Goal: Task Accomplishment & Management: Manage account settings

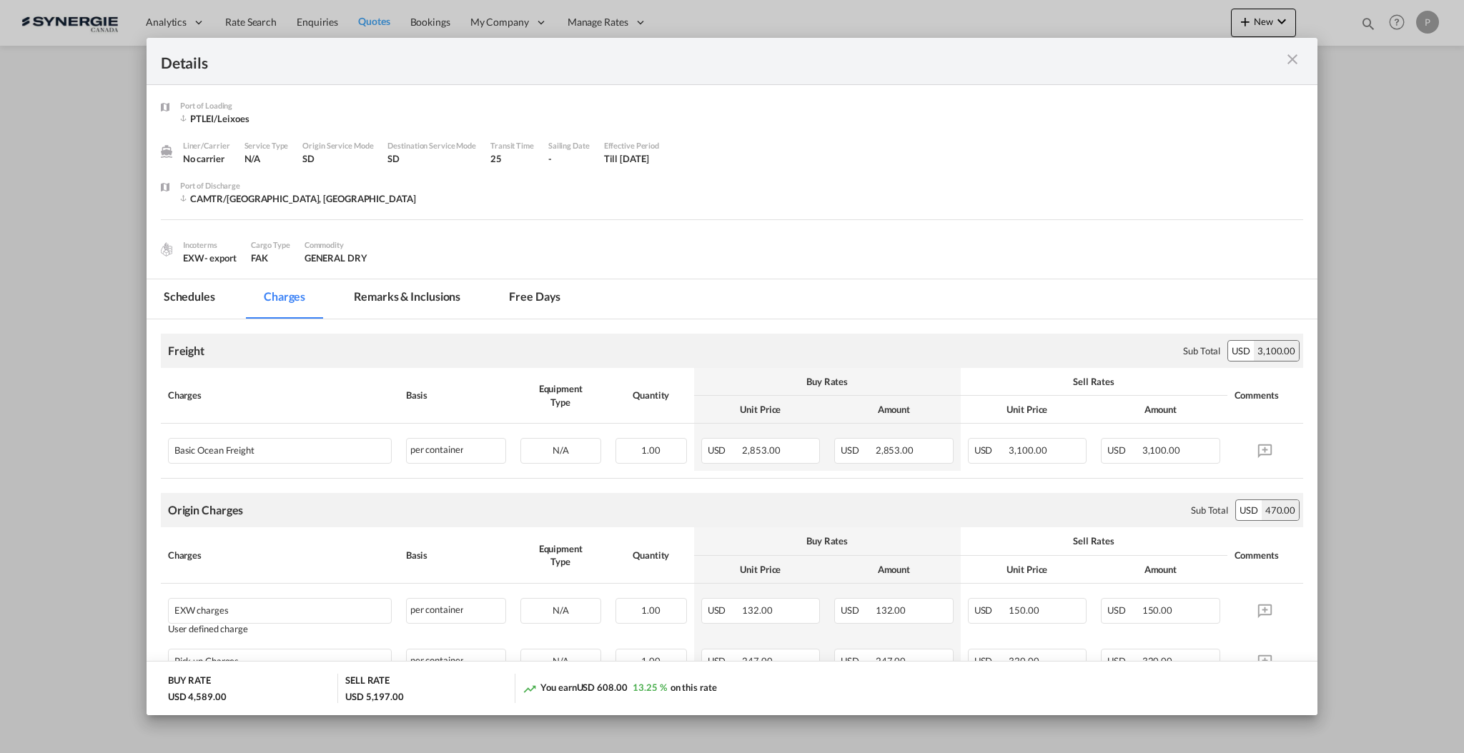
scroll to position [381, 0]
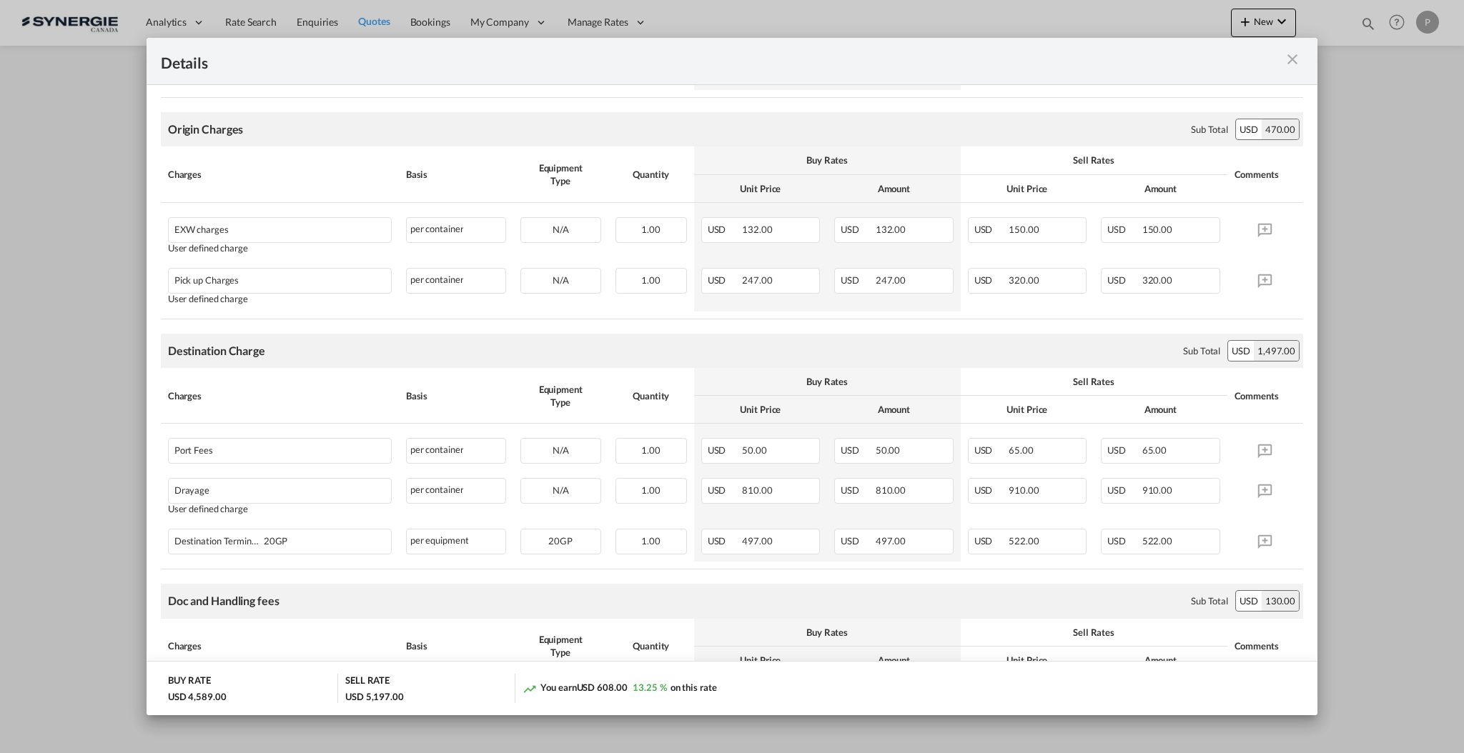
click at [1295, 62] on md-icon "icon-close m-3 fg-AAA8AD cursor" at bounding box center [1291, 59] width 17 height 17
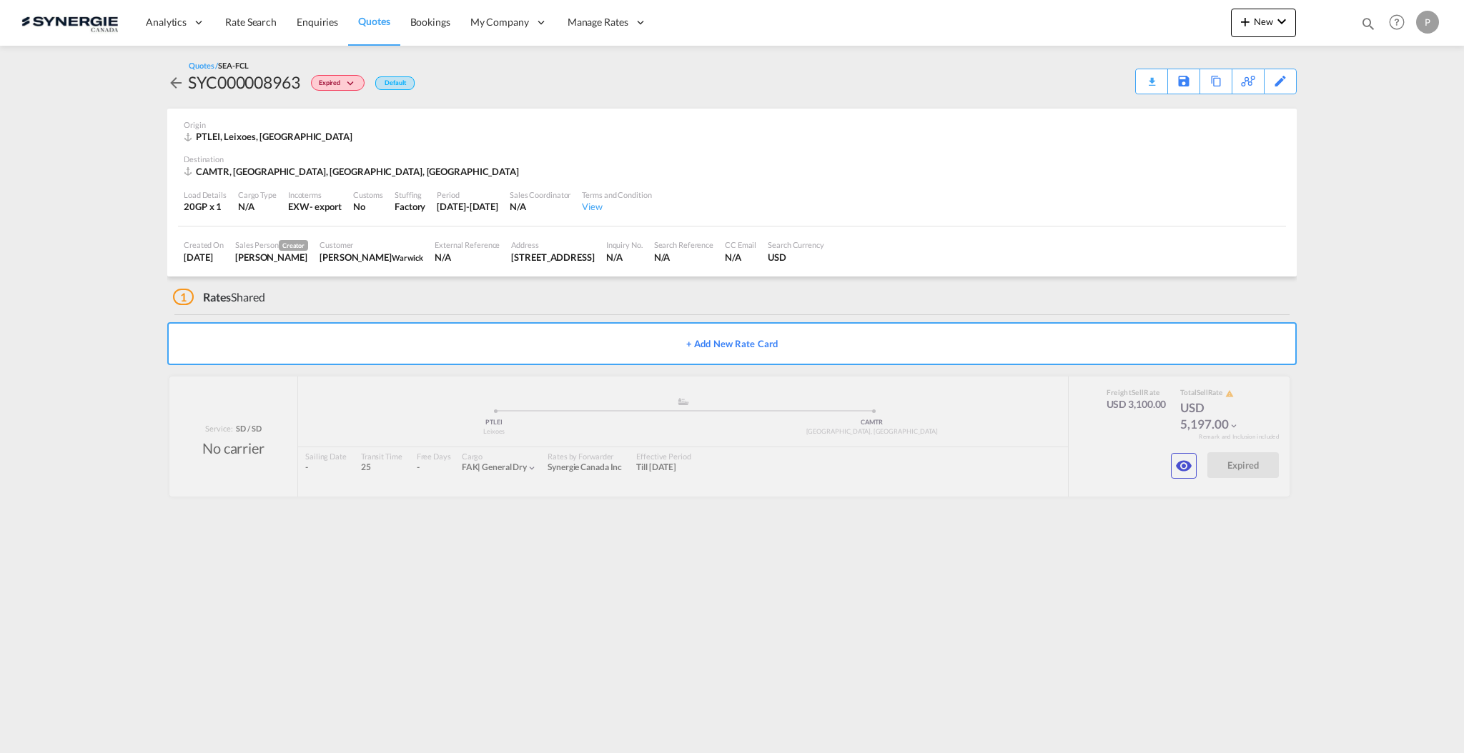
click at [1367, 21] on md-icon "icon-magnify" at bounding box center [1368, 24] width 16 height 16
click at [1116, 22] on select "Bookings Quotes Enquiries" at bounding box center [1140, 24] width 68 height 26
select select "Quotes"
click at [1106, 11] on select "Bookings Quotes Enquiries" at bounding box center [1140, 24] width 68 height 26
click at [1196, 29] on input at bounding box center [1260, 23] width 178 height 25
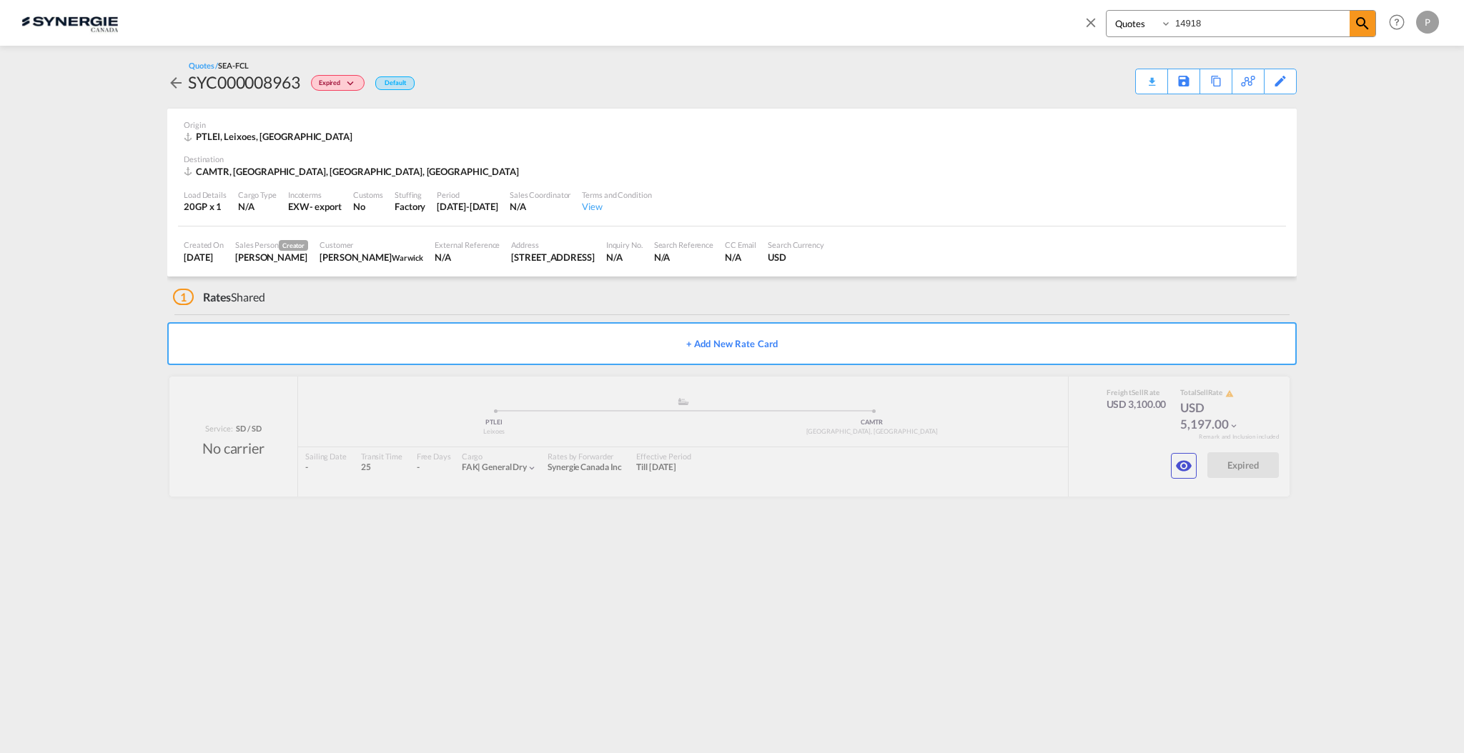
type input "14918"
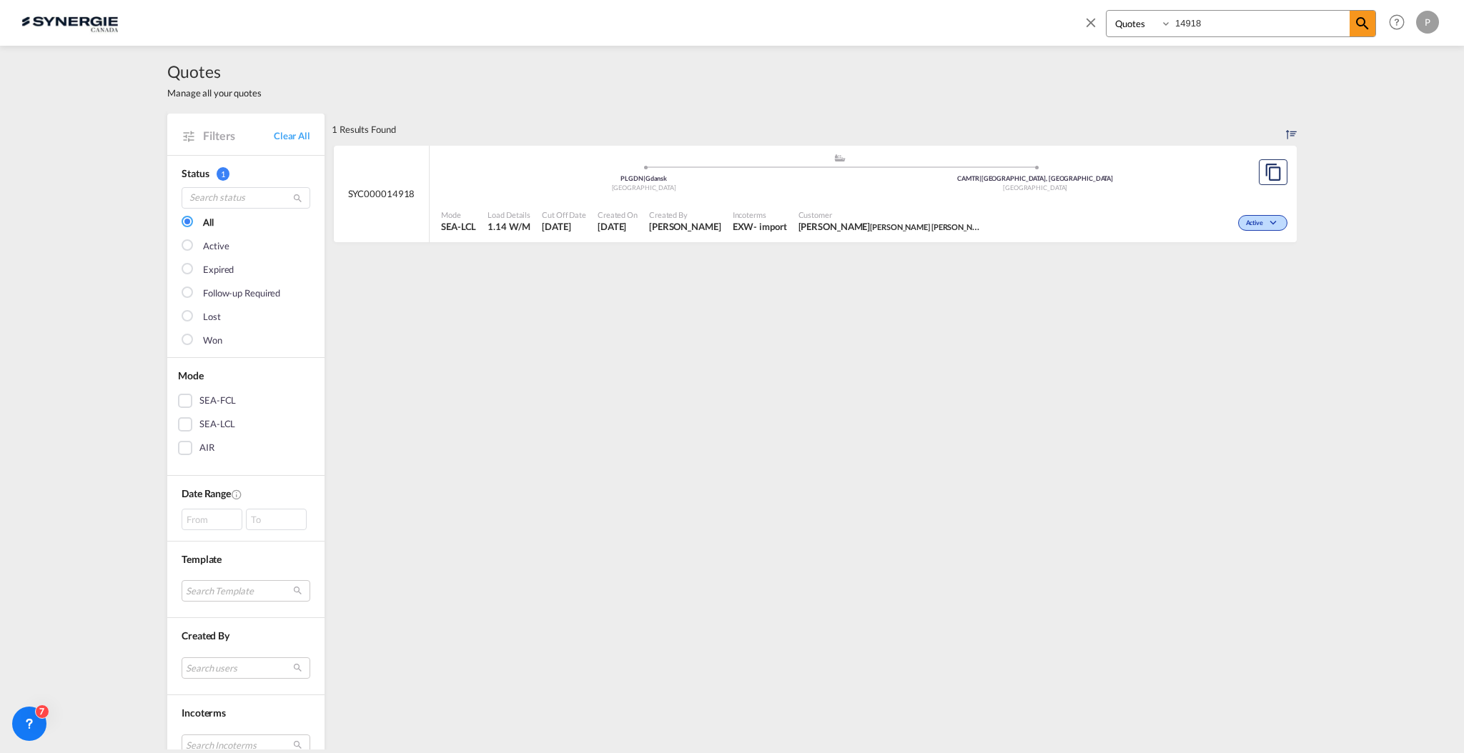
click at [689, 204] on div "Created By Pablo Gomez Saldarriaga" at bounding box center [685, 222] width 84 height 36
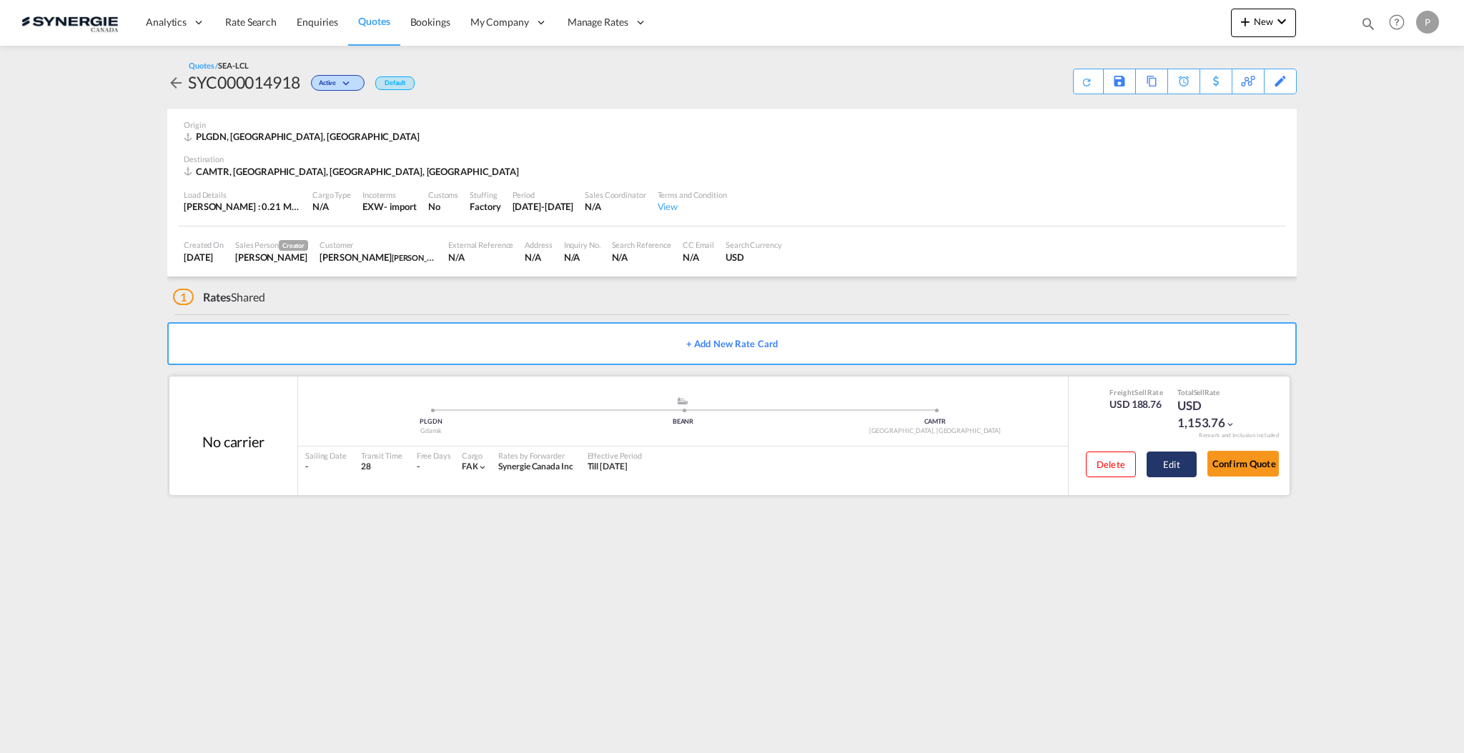
click at [1168, 475] on button "Edit" at bounding box center [1171, 465] width 50 height 26
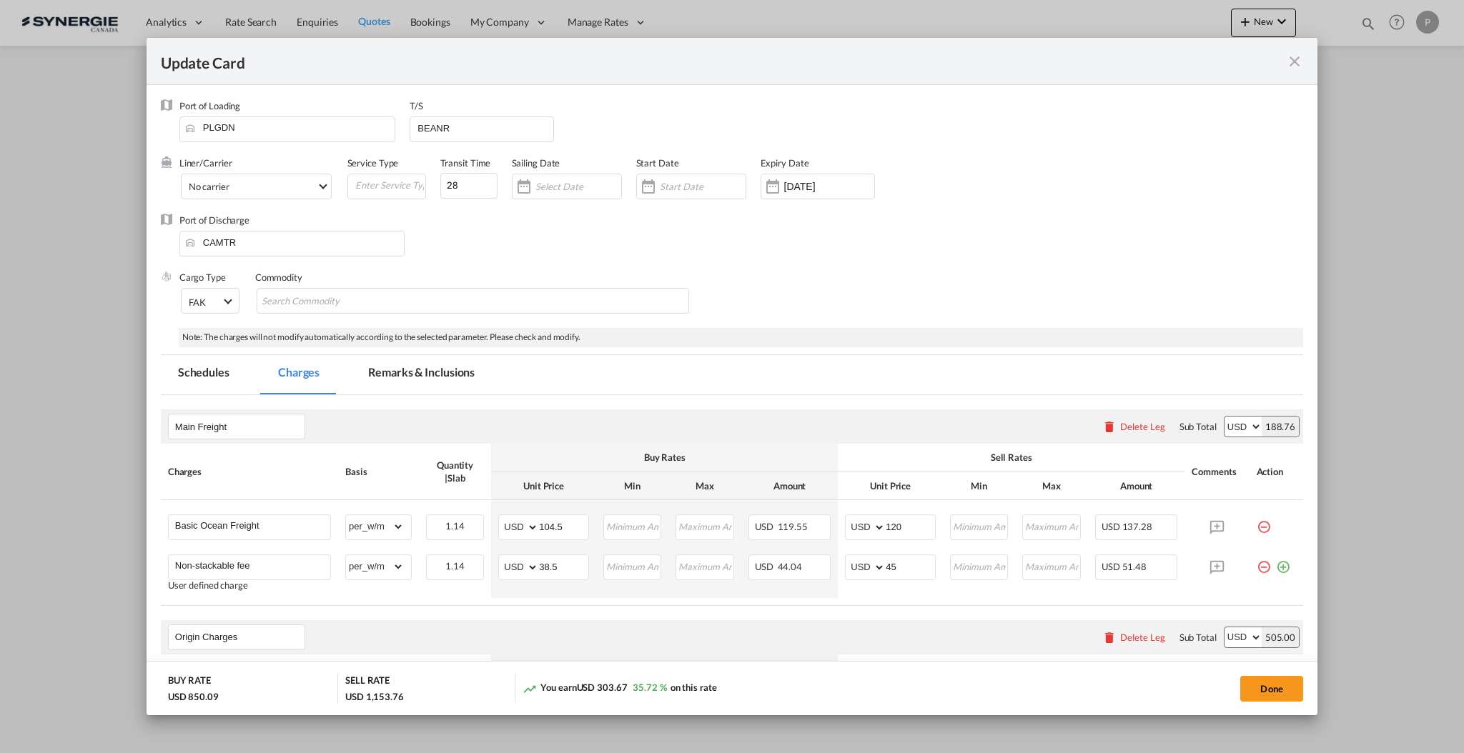
select select "per_w/m"
select select "flat"
select select "per_hbl"
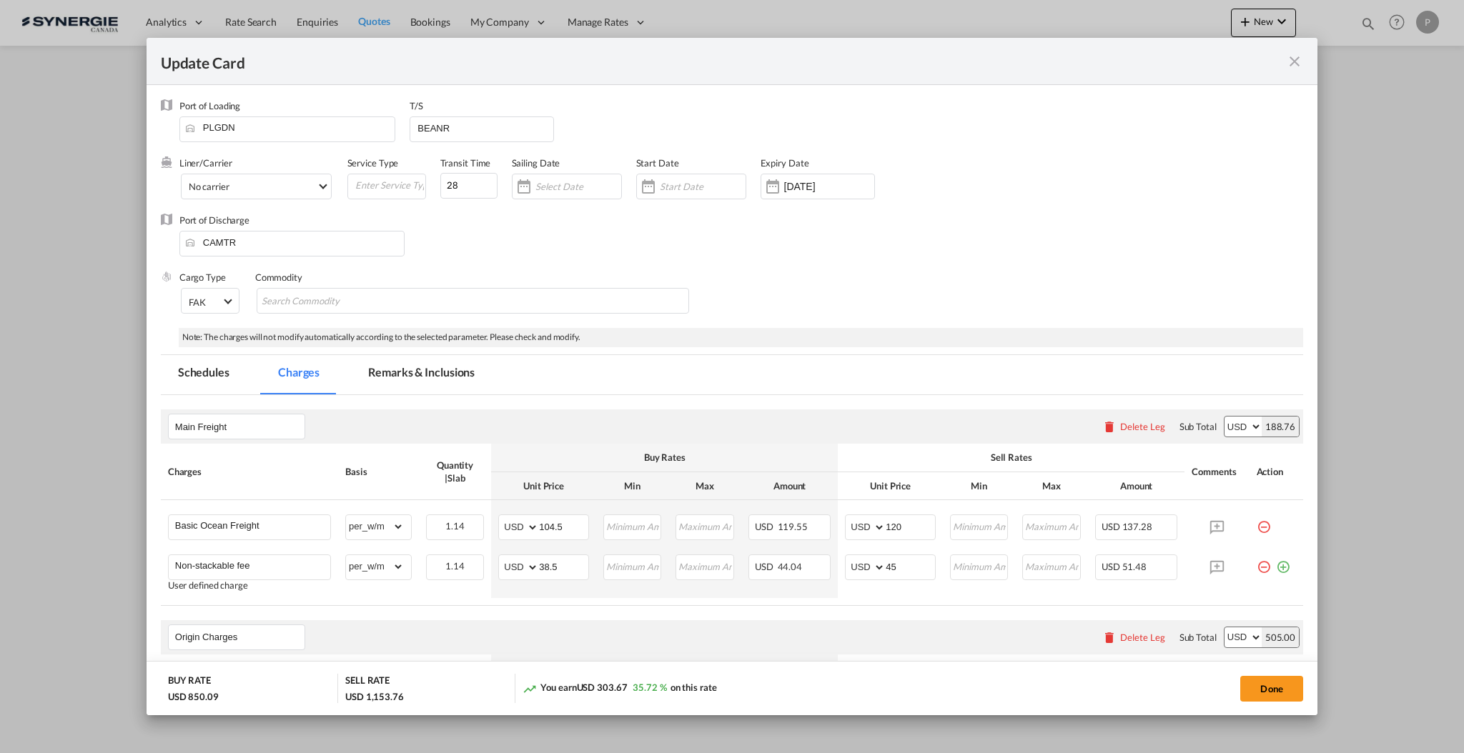
select select "per_w/m"
select select "per_bl"
select select "flat"
select select "per_bl"
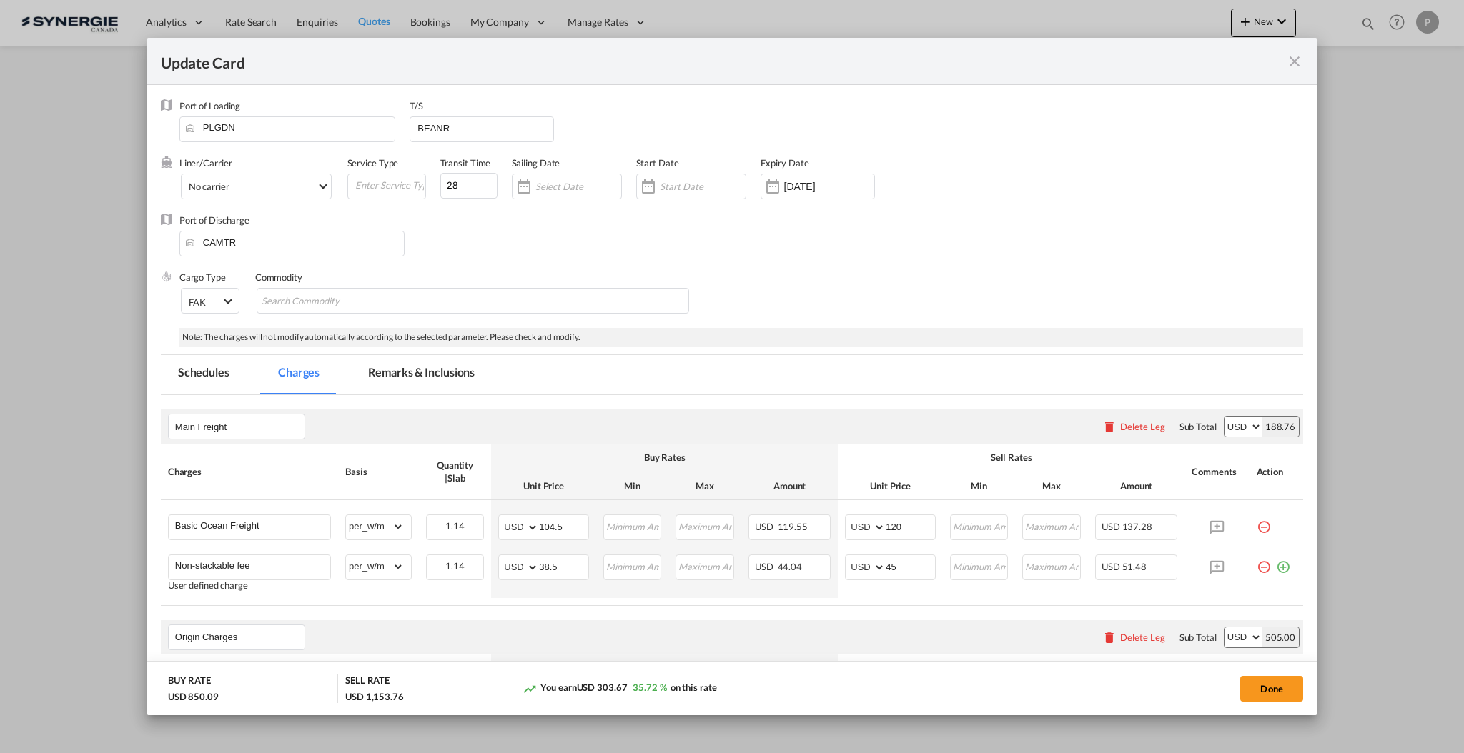
select select "per_bl"
select select "per_shipment"
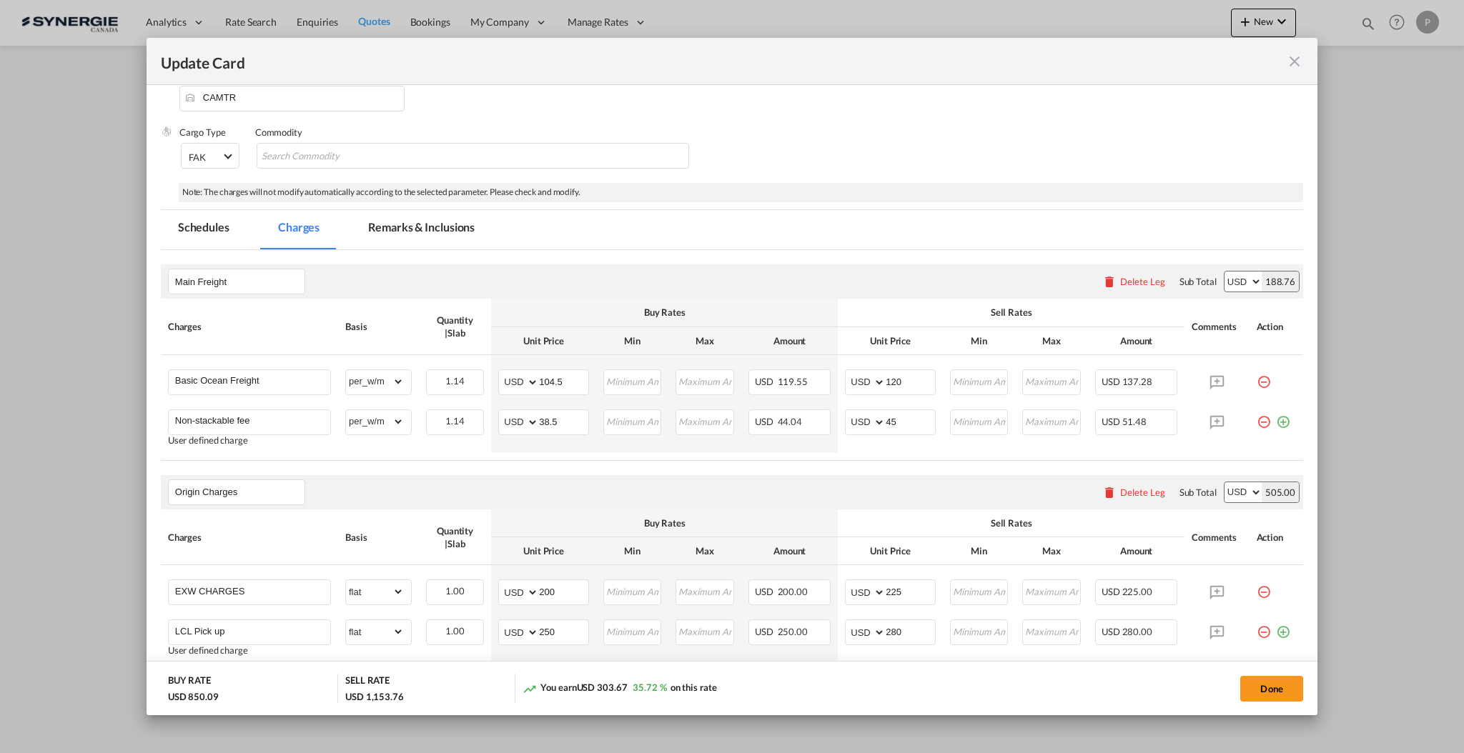
scroll to position [190, 0]
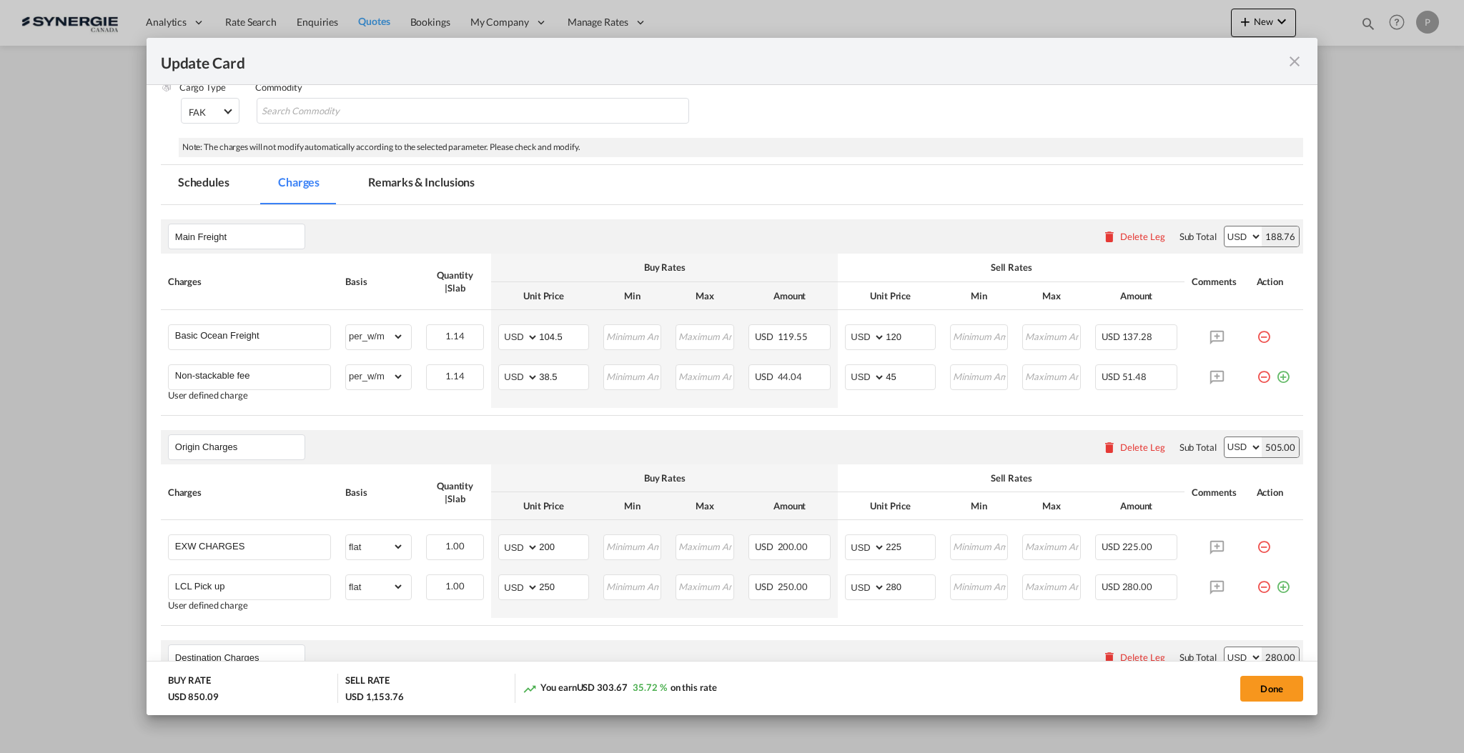
click at [402, 180] on md-tab-item "Remarks & Inclusions" at bounding box center [421, 184] width 141 height 39
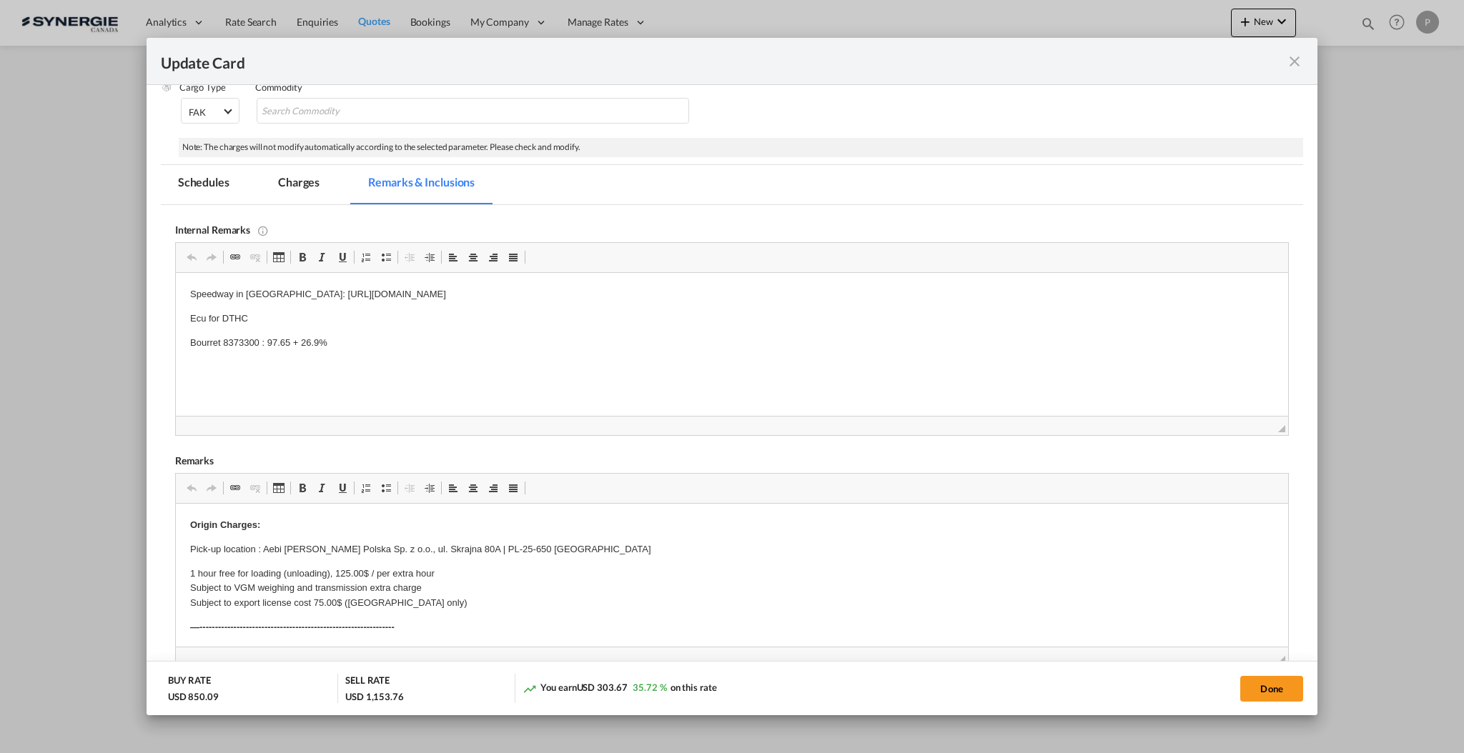
scroll to position [0, 0]
click at [307, 189] on md-tab-item "Charges" at bounding box center [299, 184] width 76 height 39
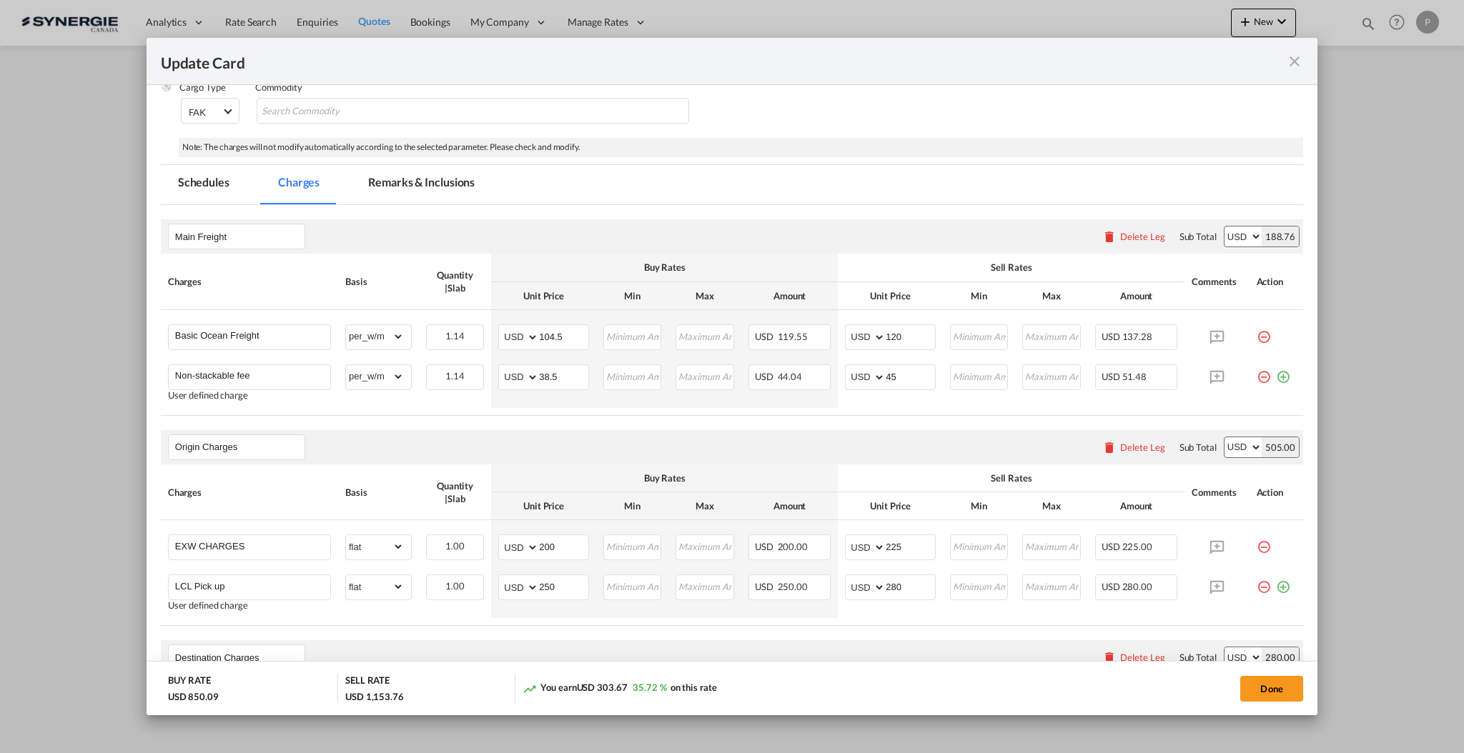
click at [1296, 57] on md-icon "icon-close fg-AAA8AD m-0 pointer" at bounding box center [1294, 61] width 17 height 17
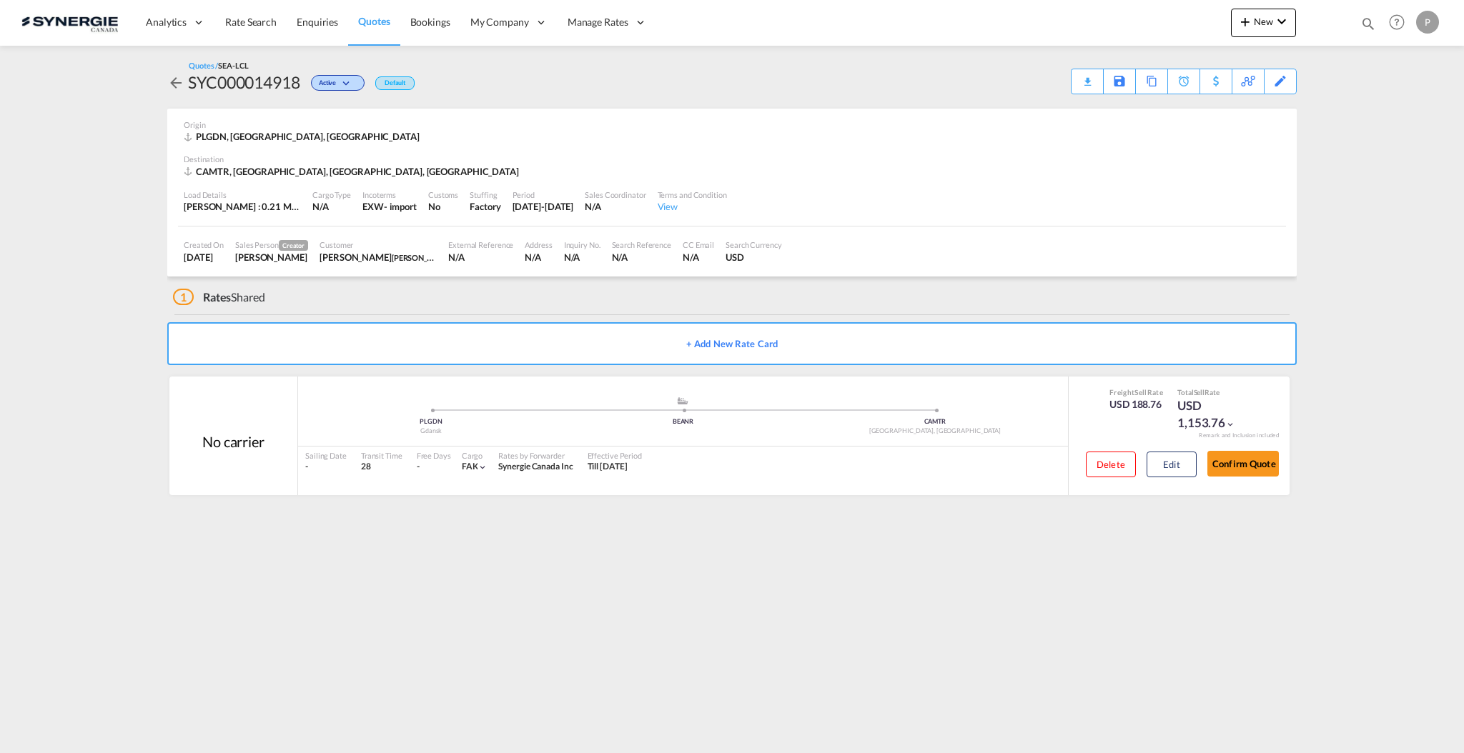
click at [1361, 22] on md-icon "icon-magnify" at bounding box center [1368, 24] width 16 height 16
drag, startPoint x: 1135, startPoint y: 15, endPoint x: 1136, endPoint y: 24, distance: 9.3
click at [1135, 15] on select "Bookings Quotes Enquiries" at bounding box center [1140, 24] width 68 height 26
select select "Quotes"
click at [1106, 11] on select "Bookings Quotes Enquiries" at bounding box center [1140, 24] width 68 height 26
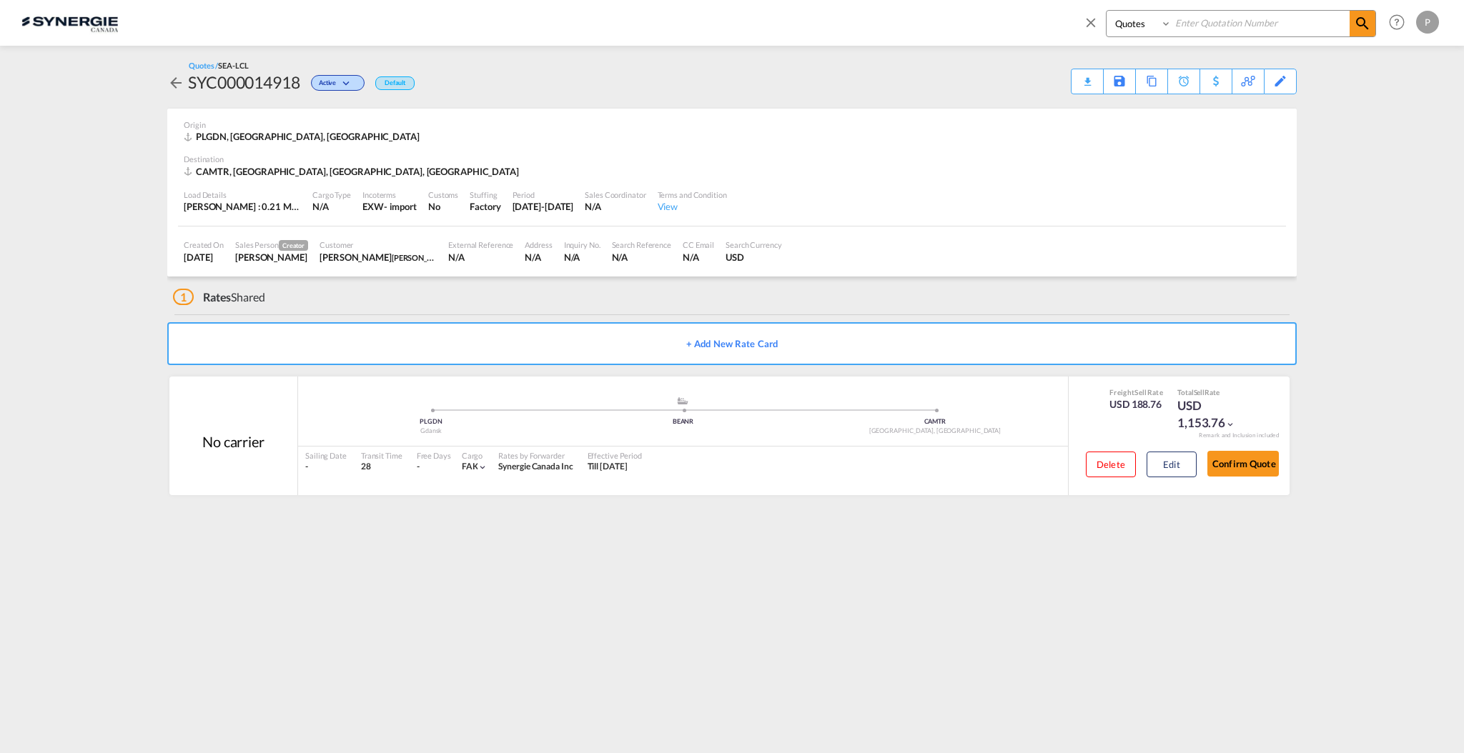
click at [1168, 31] on select "Bookings Quotes Enquiries" at bounding box center [1140, 24] width 68 height 26
click at [1199, 21] on input at bounding box center [1260, 23] width 178 height 25
paste input "SYC000015064"
type input "SYC000015064"
click at [1364, 24] on md-icon "icon-magnify" at bounding box center [1362, 23] width 17 height 17
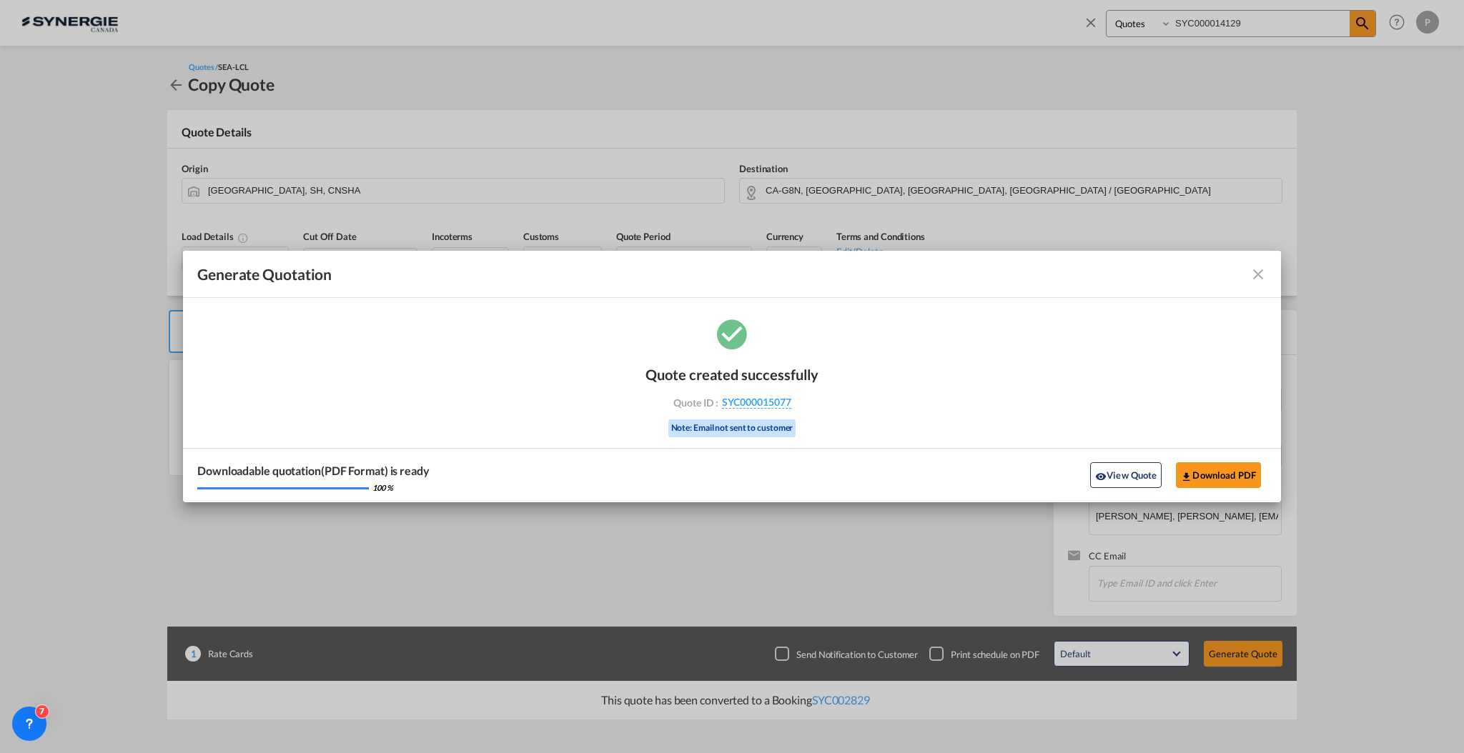
select select "Quotes"
click at [1269, 267] on md-toolbar "Generate Quotation" at bounding box center [732, 274] width 1098 height 47
click at [1263, 271] on md-icon "icon-close fg-AAA8AD cursor m-0" at bounding box center [1257, 274] width 17 height 17
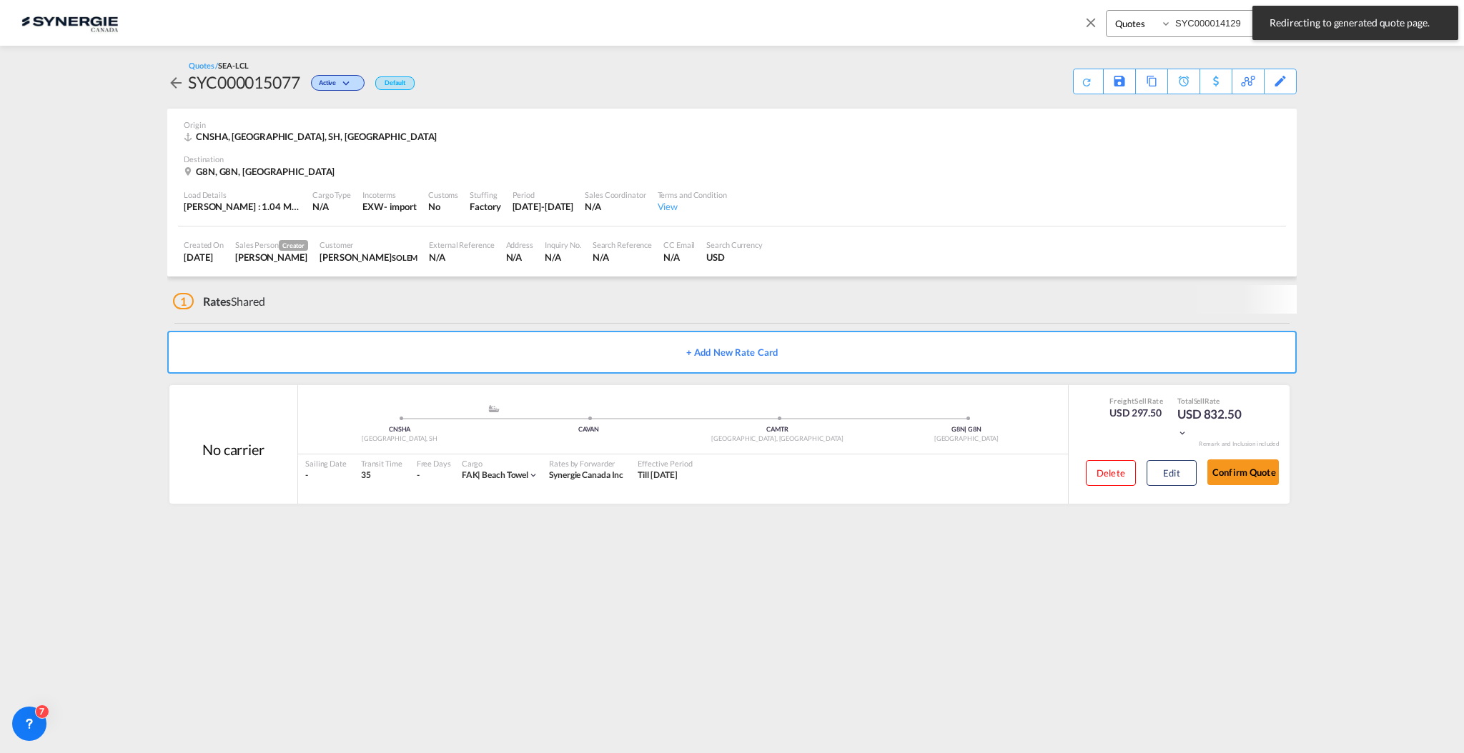
click at [1078, 24] on div "Bookings Quotes Enquiries SYC000014129 Help Resources Product Release P My Prof…" at bounding box center [1258, 22] width 368 height 44
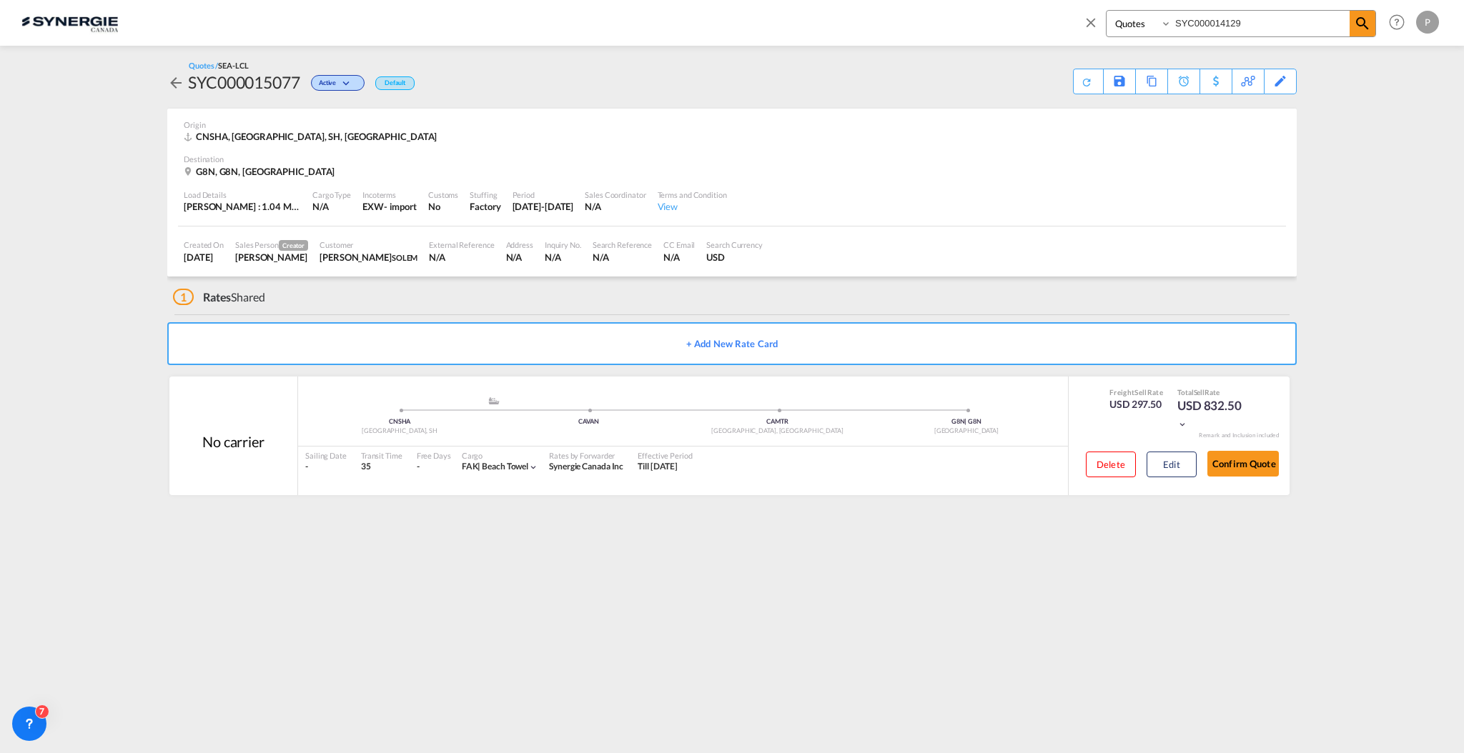
click at [1089, 23] on md-icon "icon-close" at bounding box center [1091, 22] width 16 height 16
click at [1263, 15] on button "New" at bounding box center [1263, 23] width 65 height 29
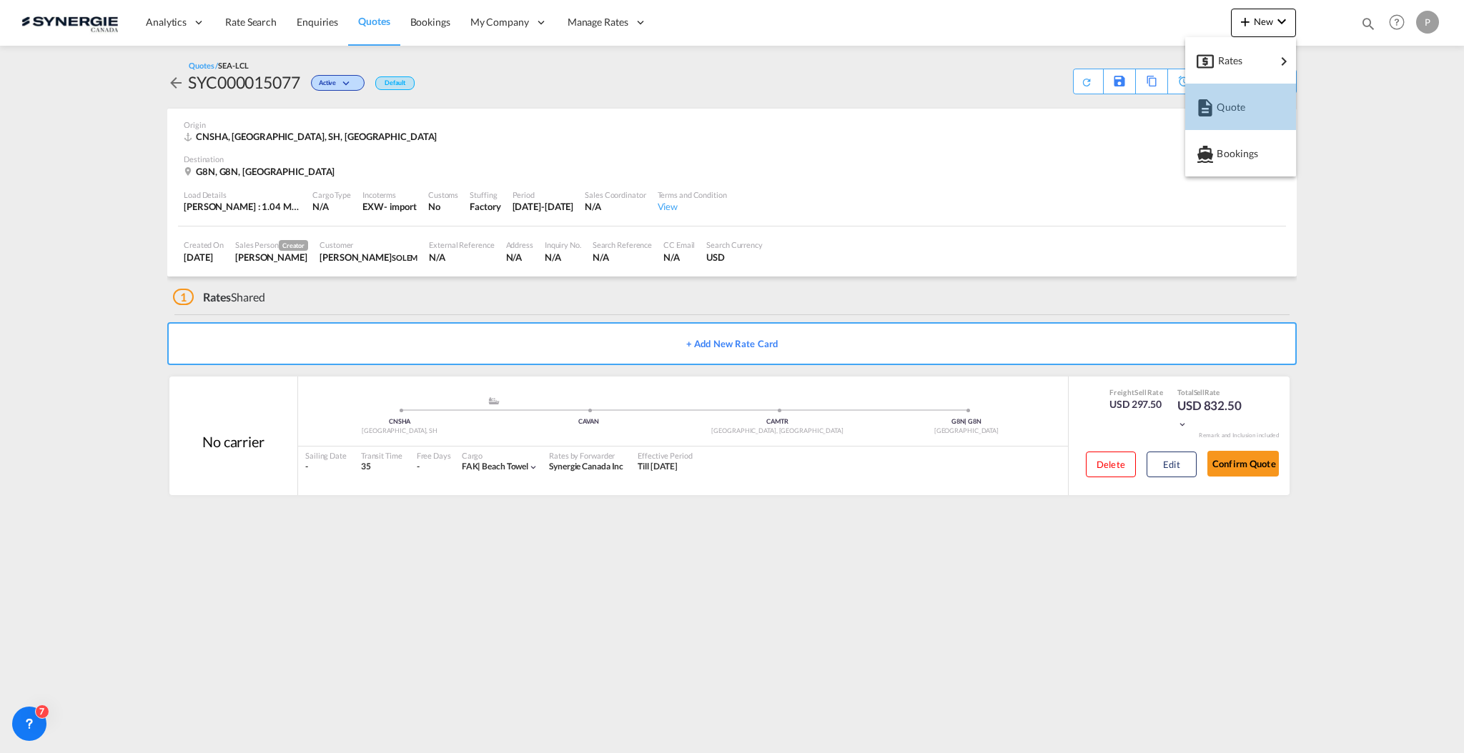
click at [1228, 89] on div "Quote" at bounding box center [1242, 107] width 53 height 36
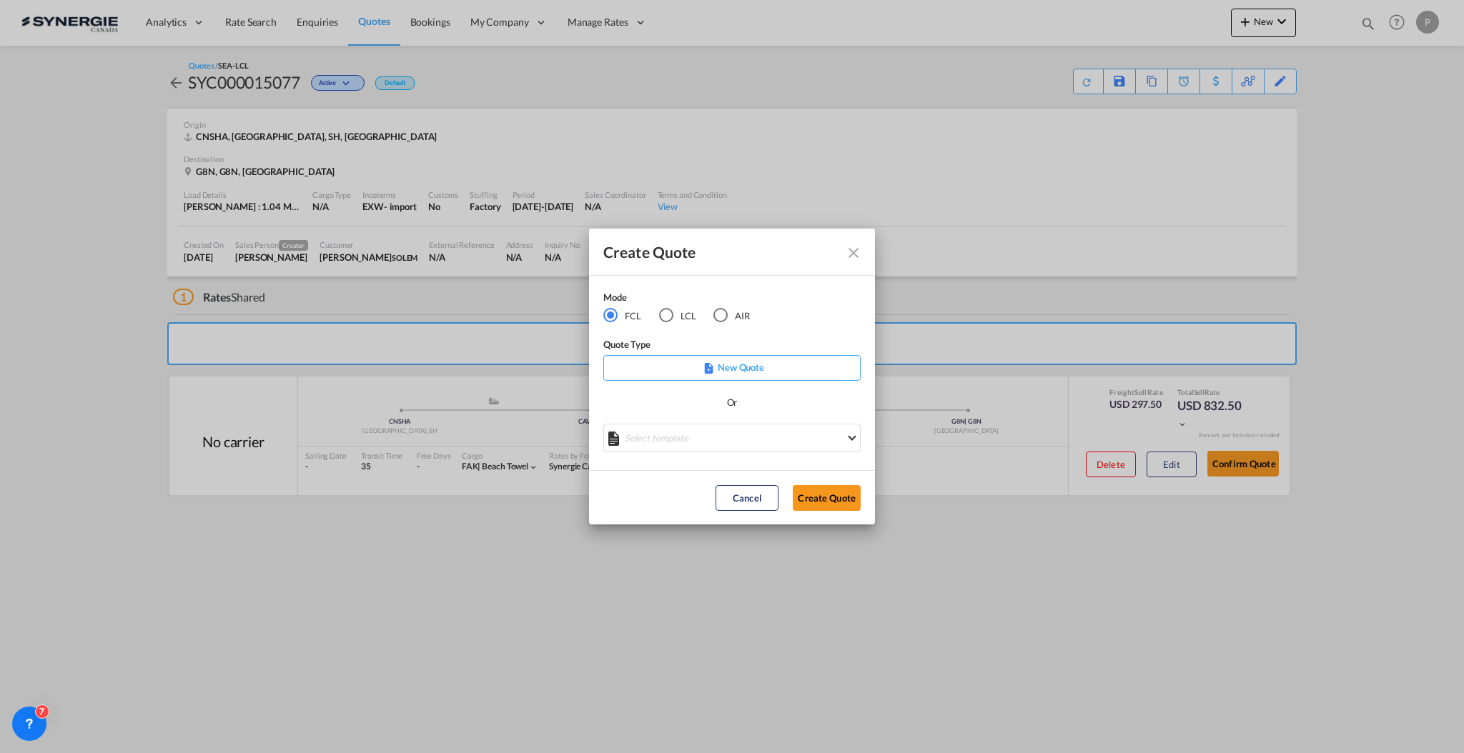
click at [696, 459] on div "Mode FCL LCL AIR Quote Type New Quote Or Select template *NEW* FCL FREEHAND / D…" at bounding box center [732, 373] width 286 height 195
click at [695, 447] on md-select "Select template *NEW* FCL FREEHAND / DAP Pablo Gomez Saldarriaga | 10 Jul 2025 …" at bounding box center [731, 438] width 257 height 29
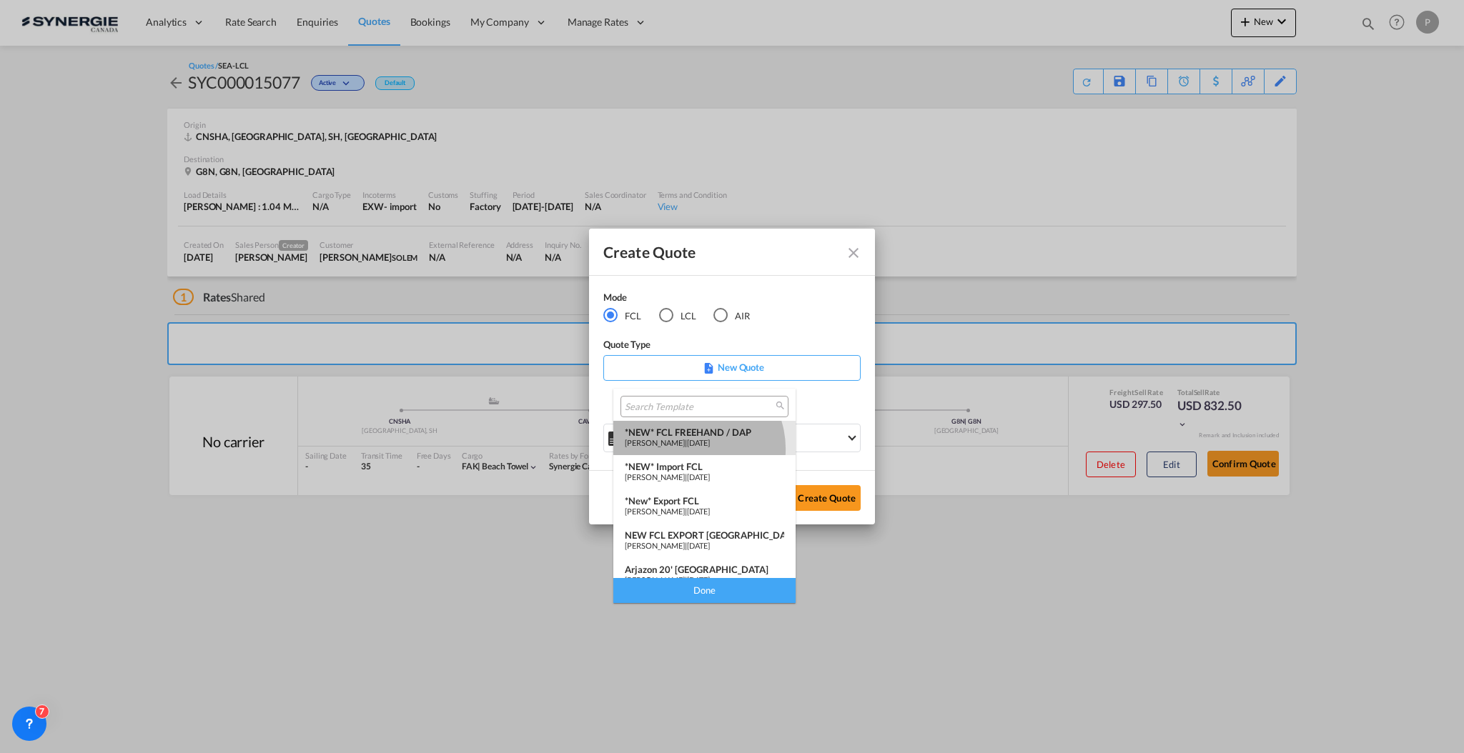
click at [691, 447] on md-option "*NEW* FCL FREEHAND / DAP Pablo Gomez Saldarriaga | 10 Jul 2025" at bounding box center [704, 438] width 182 height 34
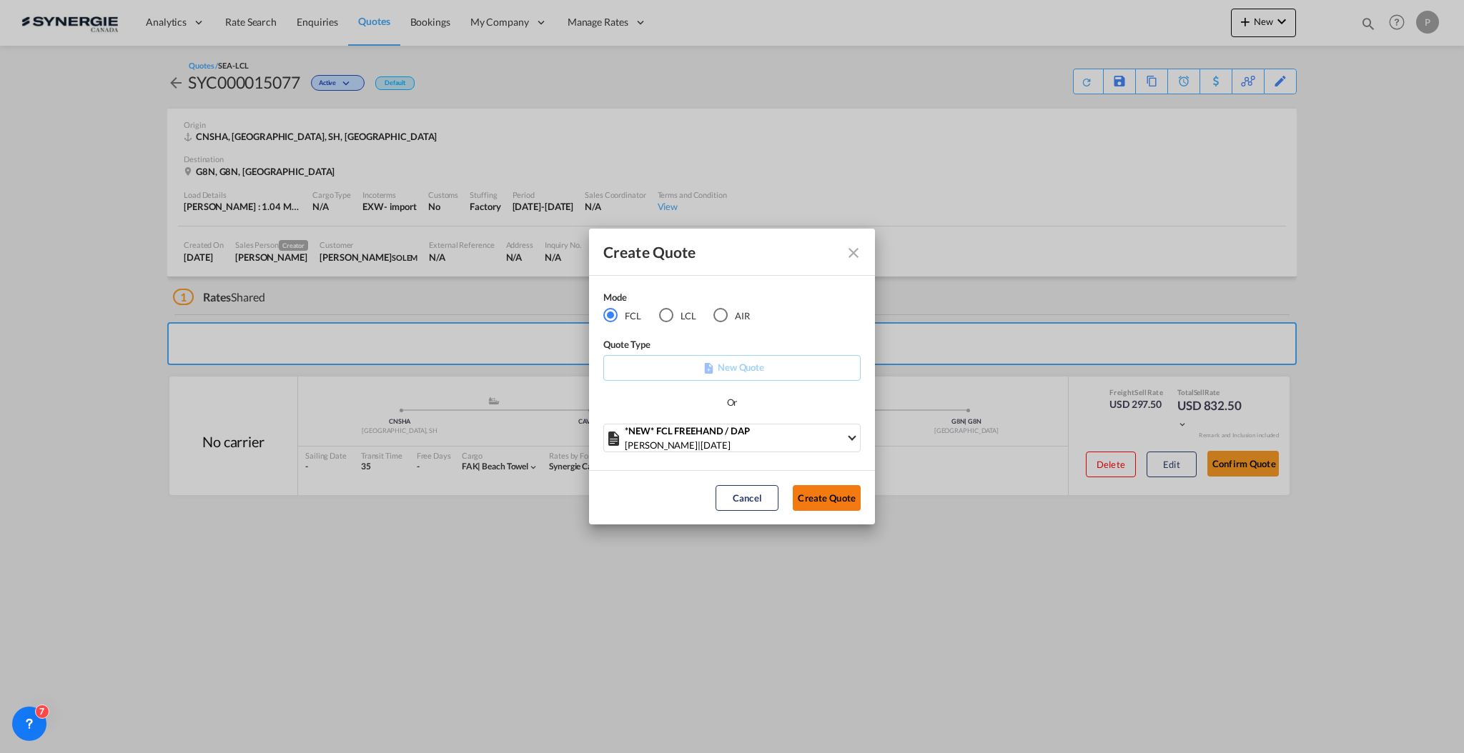
click at [813, 491] on button "Create Quote" at bounding box center [827, 498] width 68 height 26
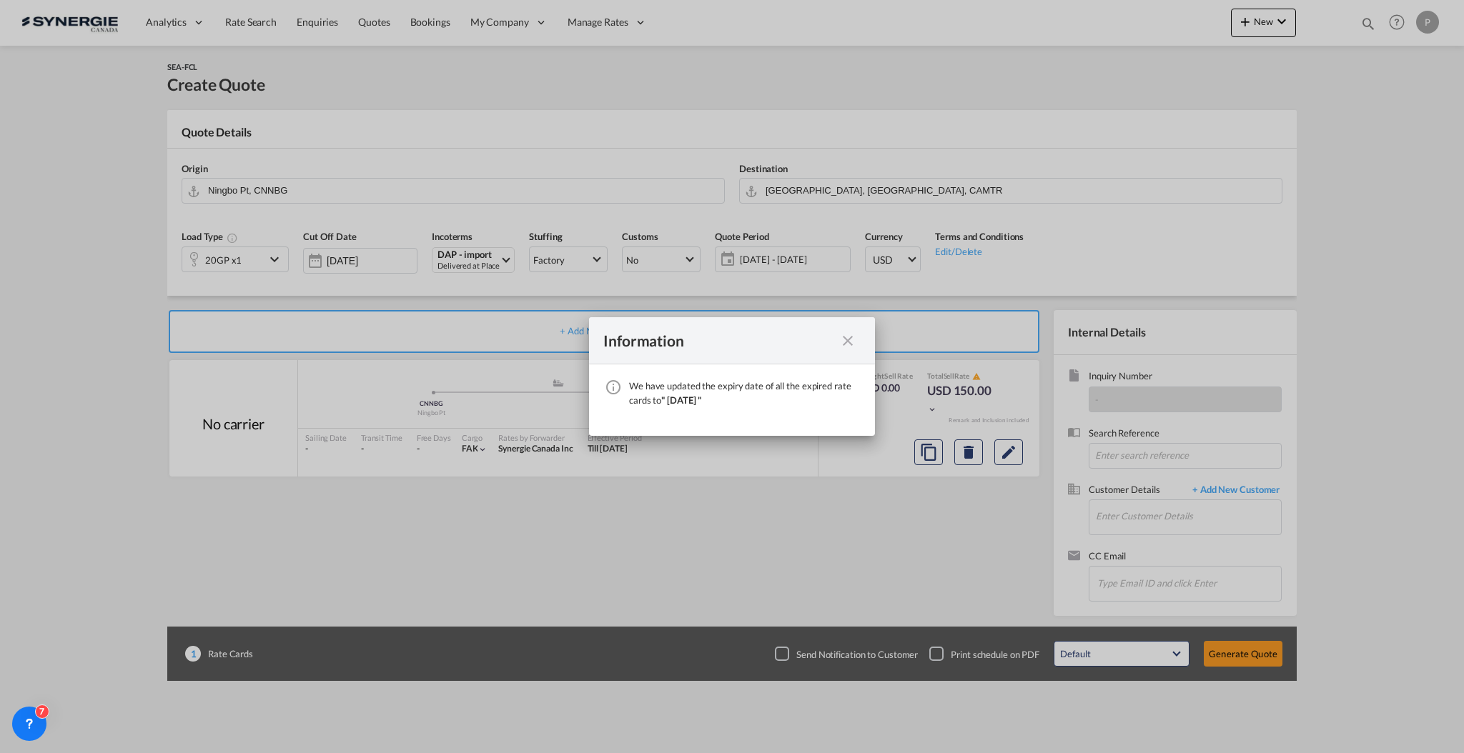
click at [845, 343] on md-icon "icon-close fg-AAA8AD cursor" at bounding box center [847, 340] width 17 height 17
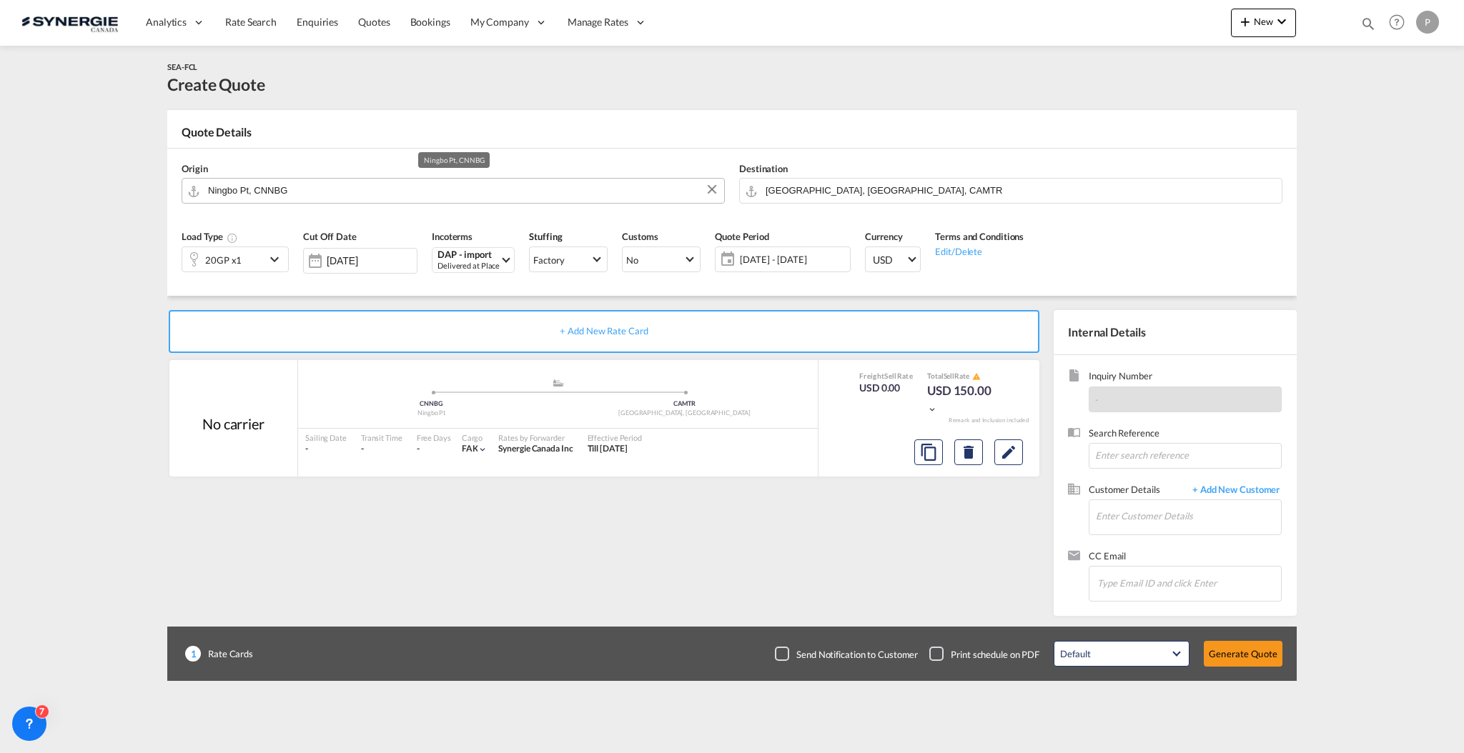
click at [384, 184] on input "Ningbo Pt, CNNBG" at bounding box center [462, 190] width 509 height 25
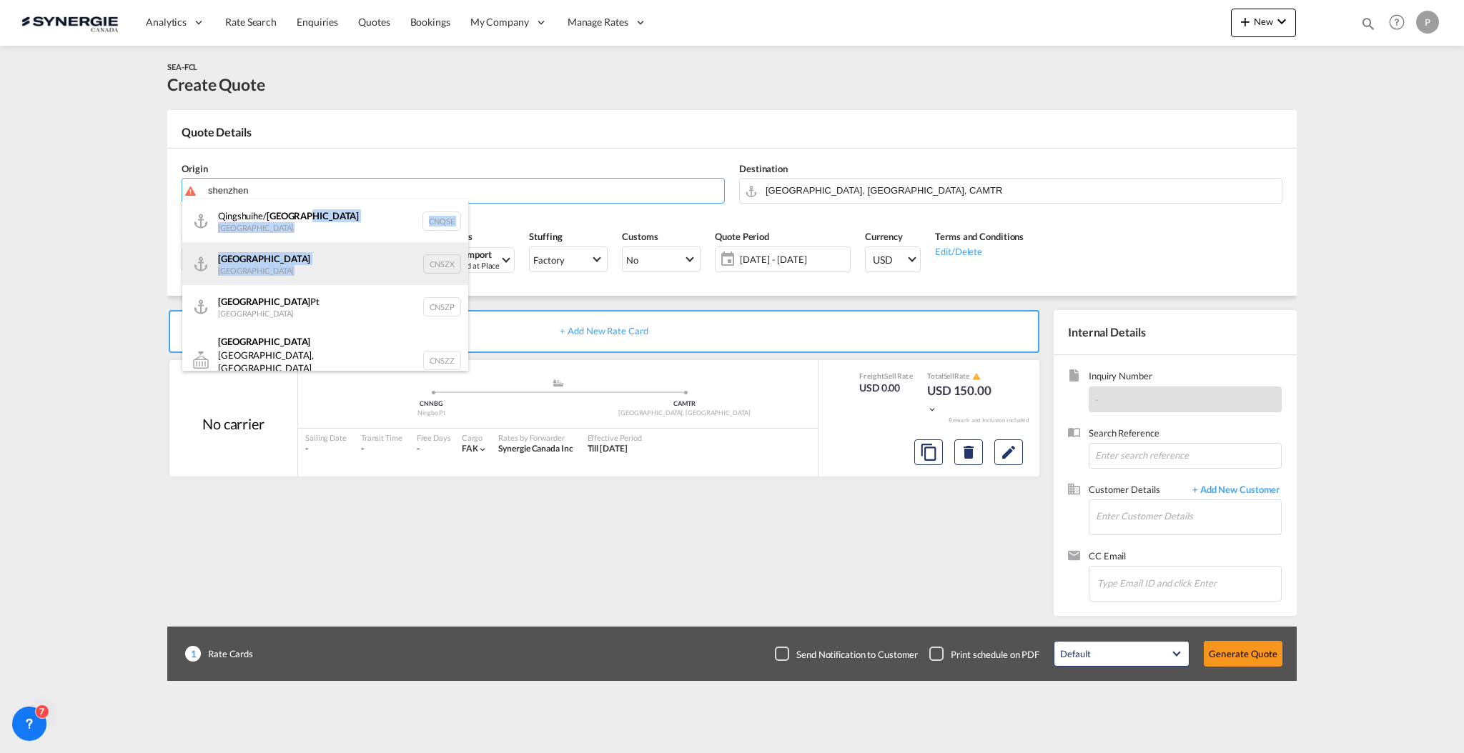
drag, startPoint x: 349, startPoint y: 214, endPoint x: 344, endPoint y: 258, distance: 44.6
click at [344, 258] on ul "Qingshuihe/ Shenzhen China CNQSE Shenzhen China CNSZX Shenzhen Pt China CNSZP S…" at bounding box center [325, 458] width 286 height 519
click at [344, 258] on div "Shenzhen China CNSZX" at bounding box center [325, 263] width 286 height 43
type input "Shenzhen, CNSZX"
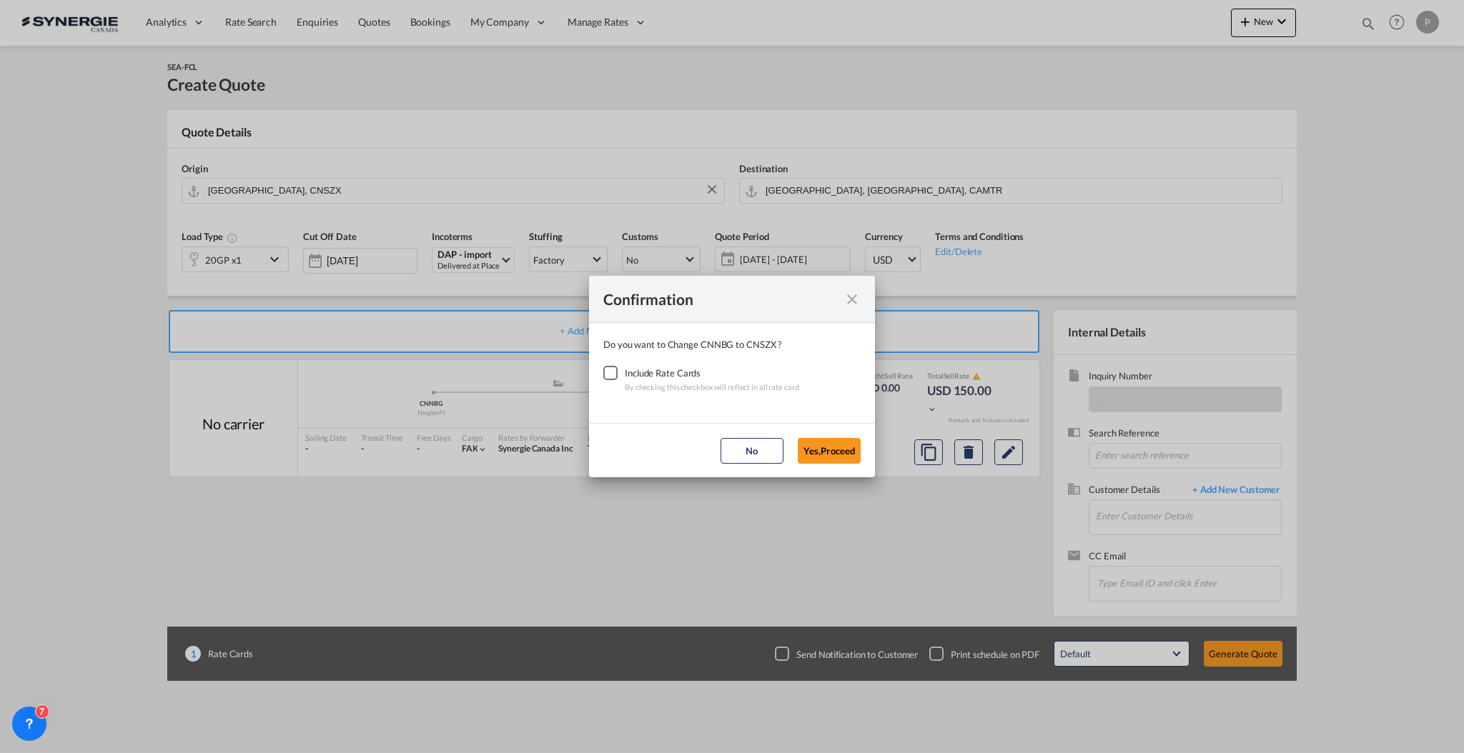
click at [617, 369] on div "Checkbox No Ink" at bounding box center [610, 373] width 14 height 14
click at [838, 442] on button "Yes,Proceed" at bounding box center [829, 451] width 63 height 26
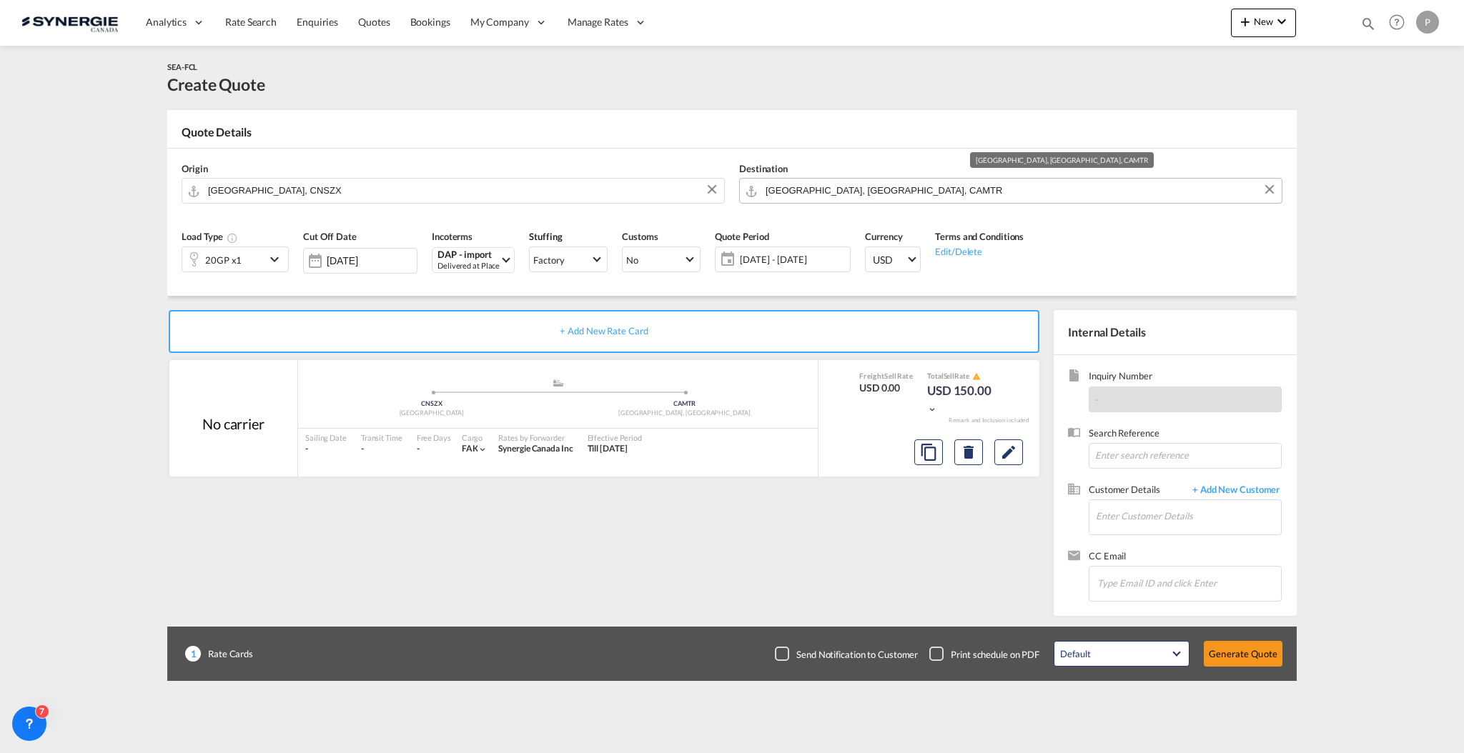
click at [846, 192] on input "Montreal, QC, CAMTR" at bounding box center [1019, 190] width 509 height 25
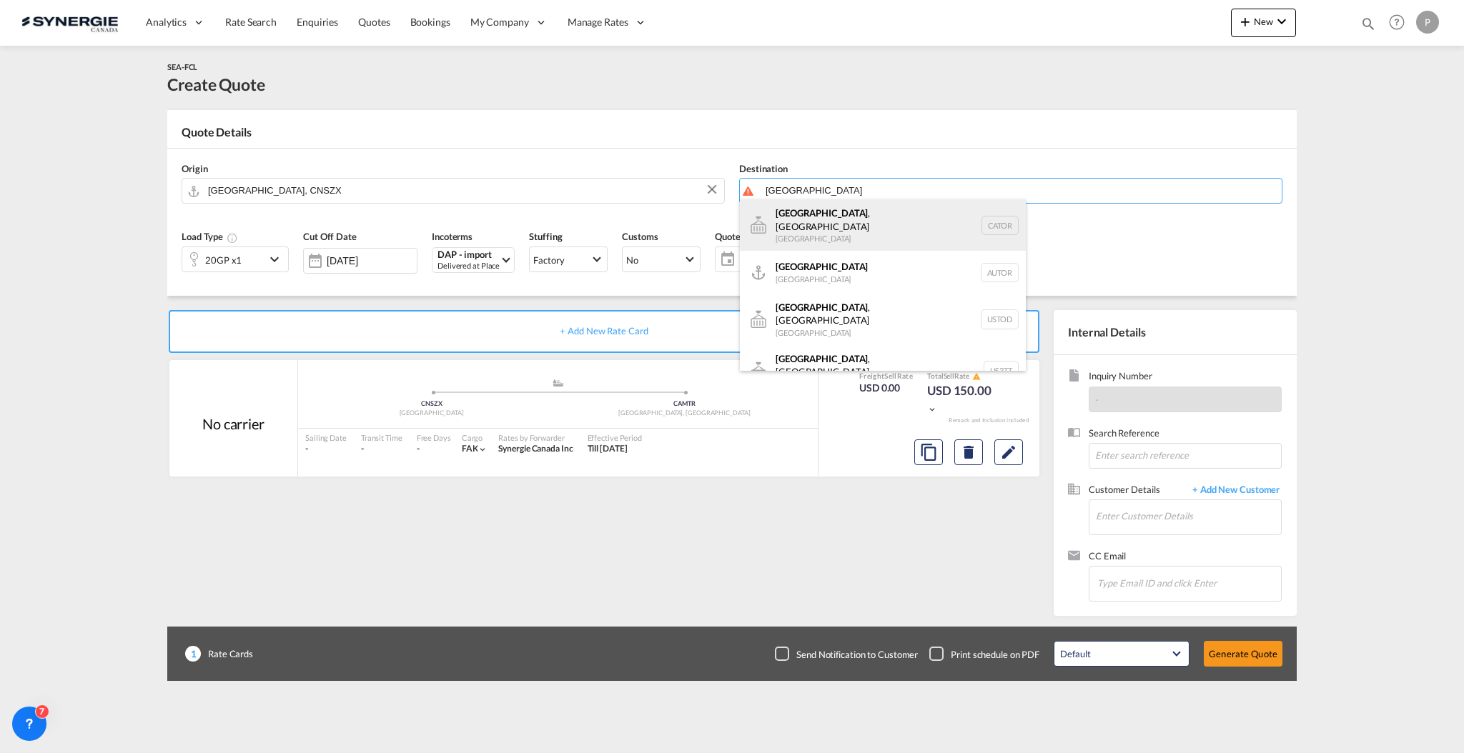
click at [842, 210] on div "Toronto , ON Canada CATOR" at bounding box center [883, 224] width 286 height 51
type input "Toronto, ON, CATOR"
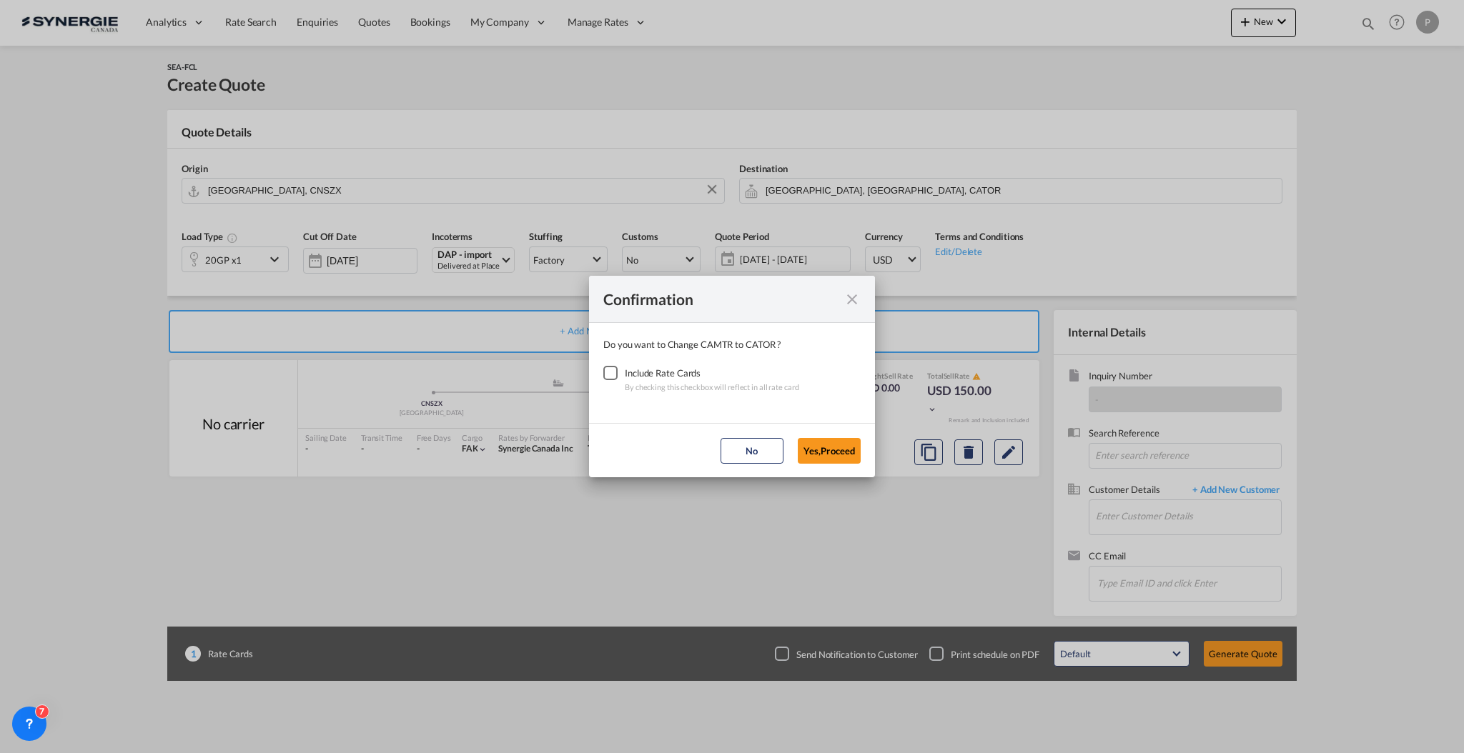
click at [625, 372] on div "Include Rate Cards" at bounding box center [712, 373] width 174 height 14
click at [606, 372] on div "Checkbox No Ink" at bounding box center [610, 373] width 14 height 14
click at [825, 445] on button "Yes,Proceed" at bounding box center [829, 451] width 63 height 26
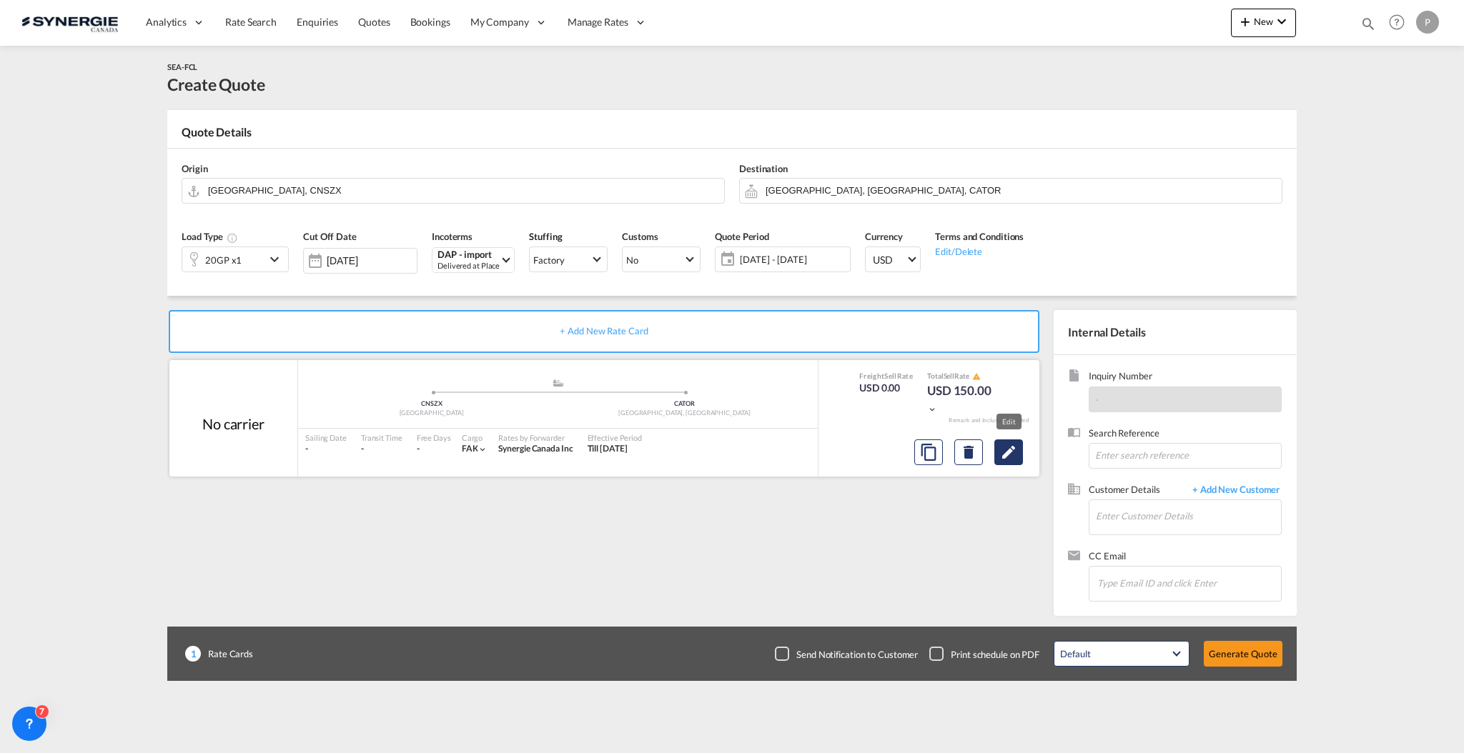
click at [1010, 447] on md-icon "Edit" at bounding box center [1008, 452] width 17 height 17
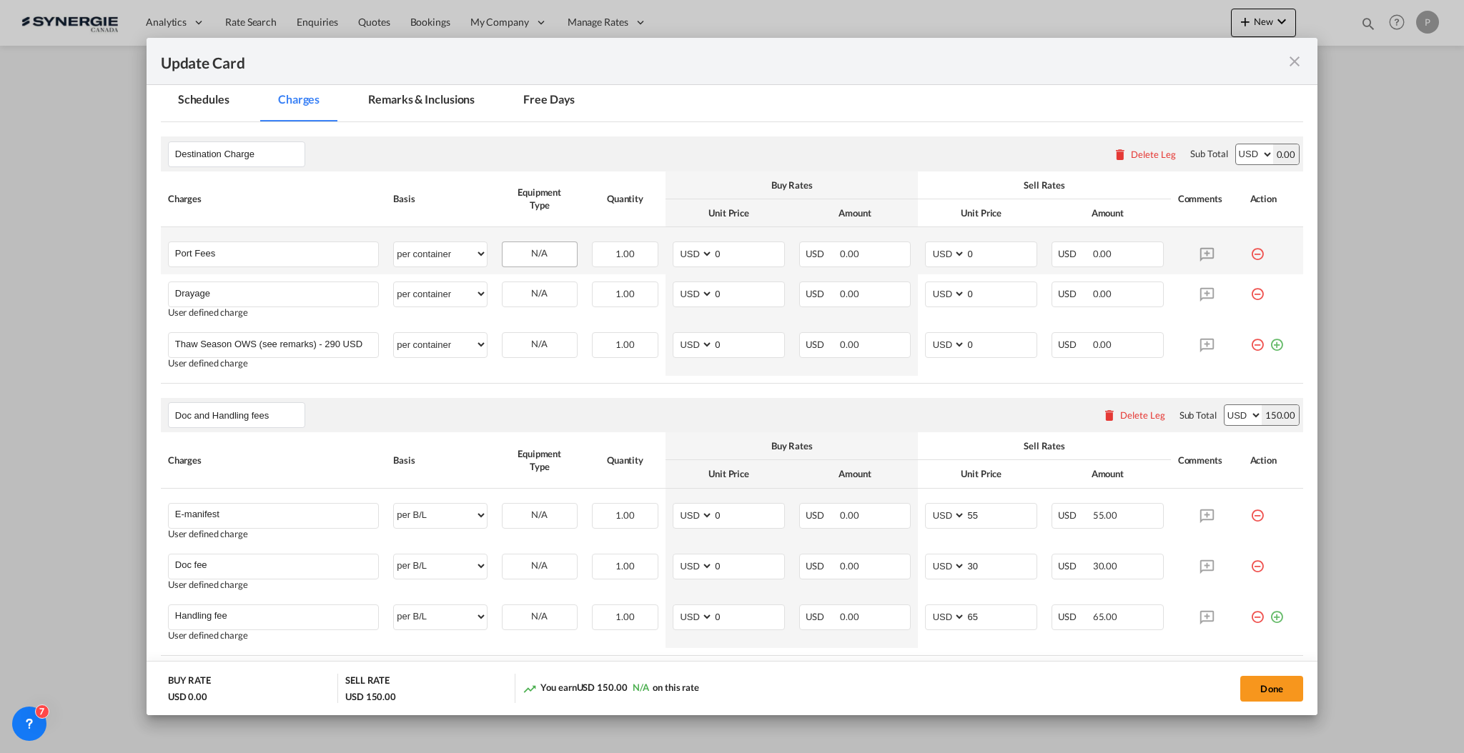
scroll to position [286, 0]
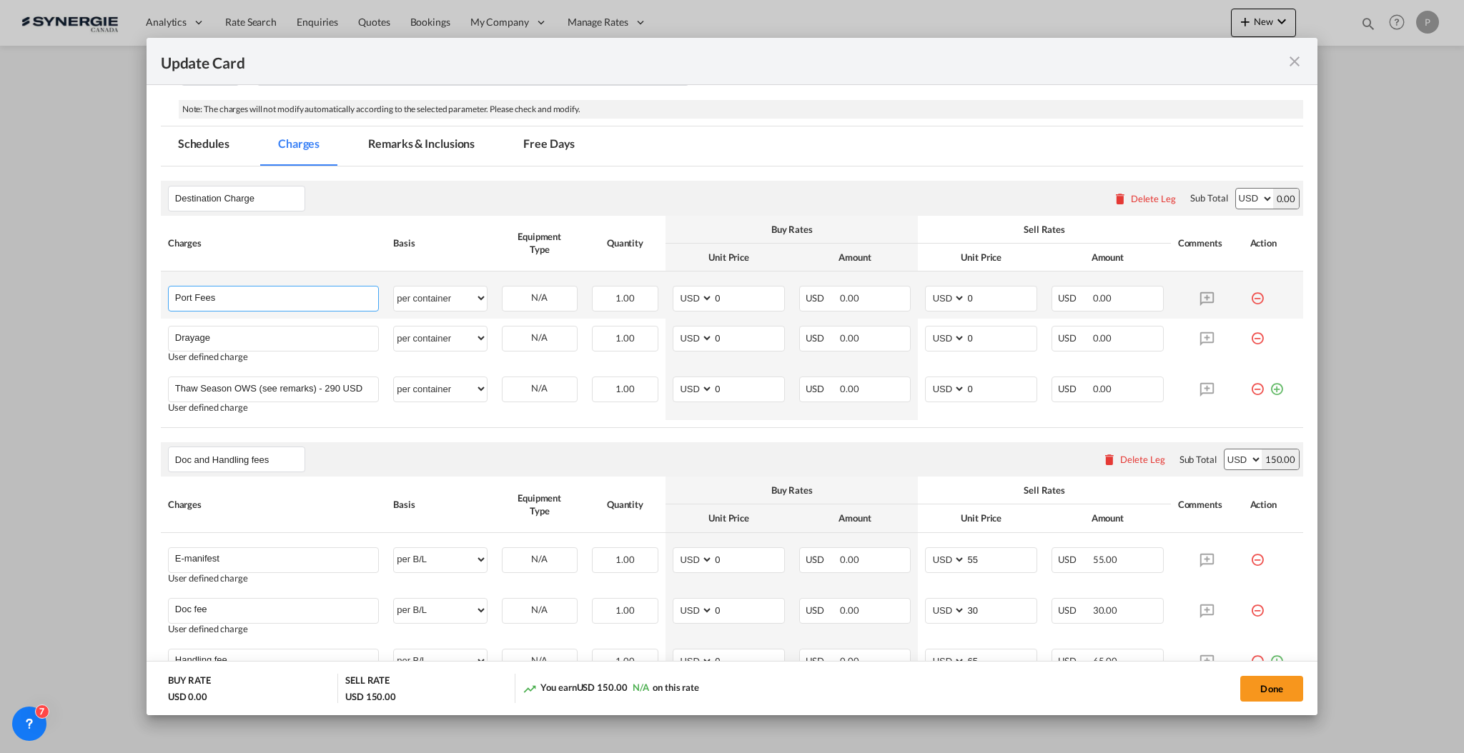
click at [335, 306] on md-autocomplete-wrap "Port Fees" at bounding box center [276, 297] width 204 height 21
click at [335, 306] on div "Update Card Port ..." at bounding box center [276, 307] width 204 height 2
click at [332, 294] on input "Port Fees" at bounding box center [276, 297] width 203 height 21
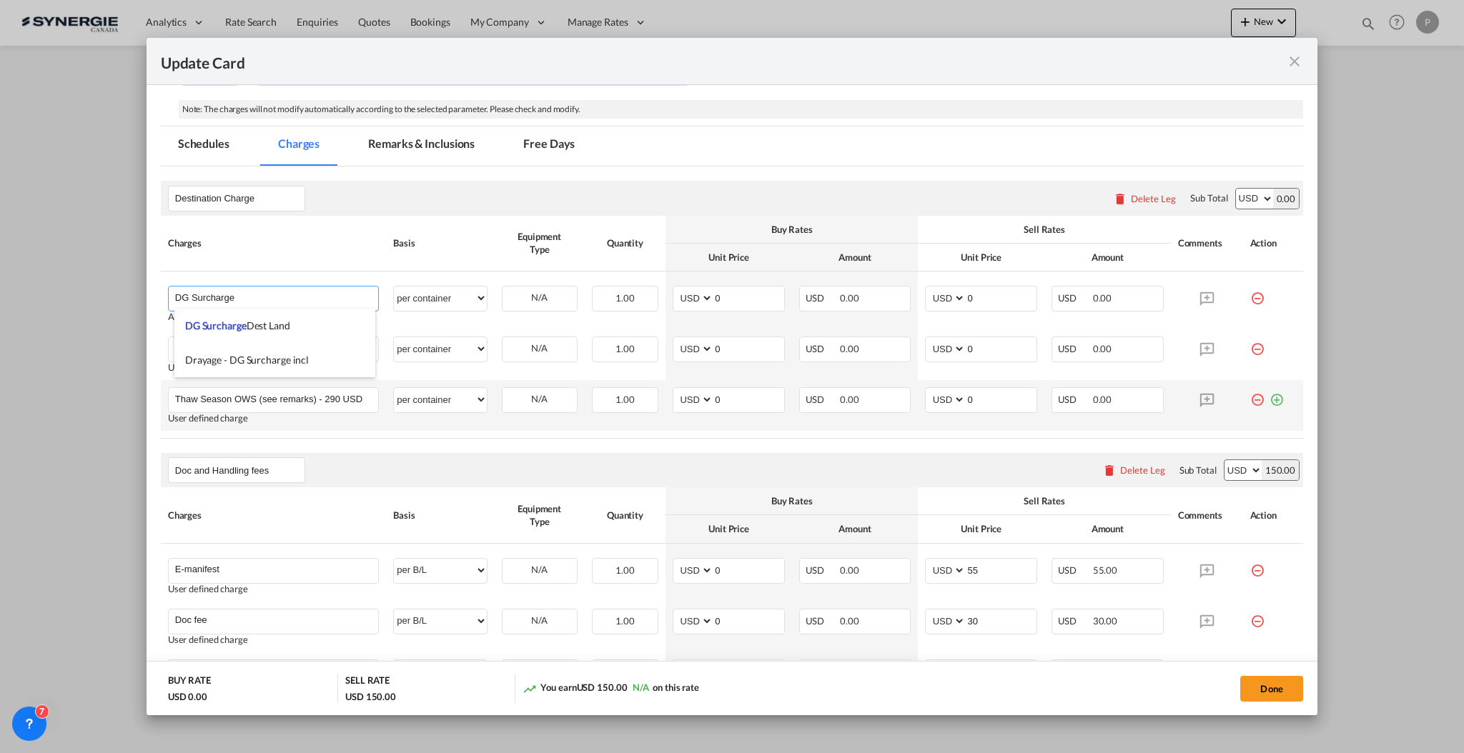
type input "DG Surcharge"
click at [1250, 399] on md-icon "icon-minus-circle-outline red-400-fg" at bounding box center [1257, 394] width 14 height 14
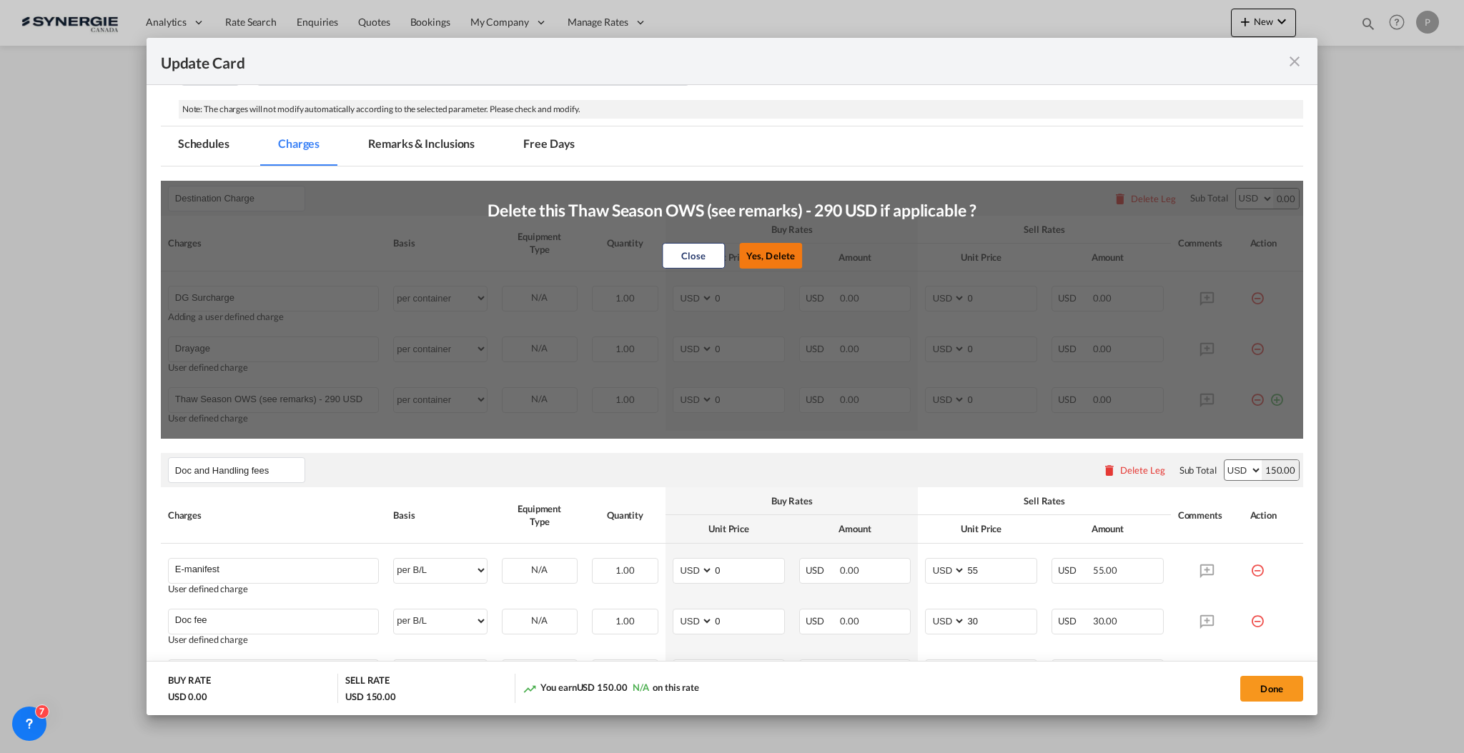
click at [760, 258] on button "Yes, Delete" at bounding box center [770, 256] width 63 height 26
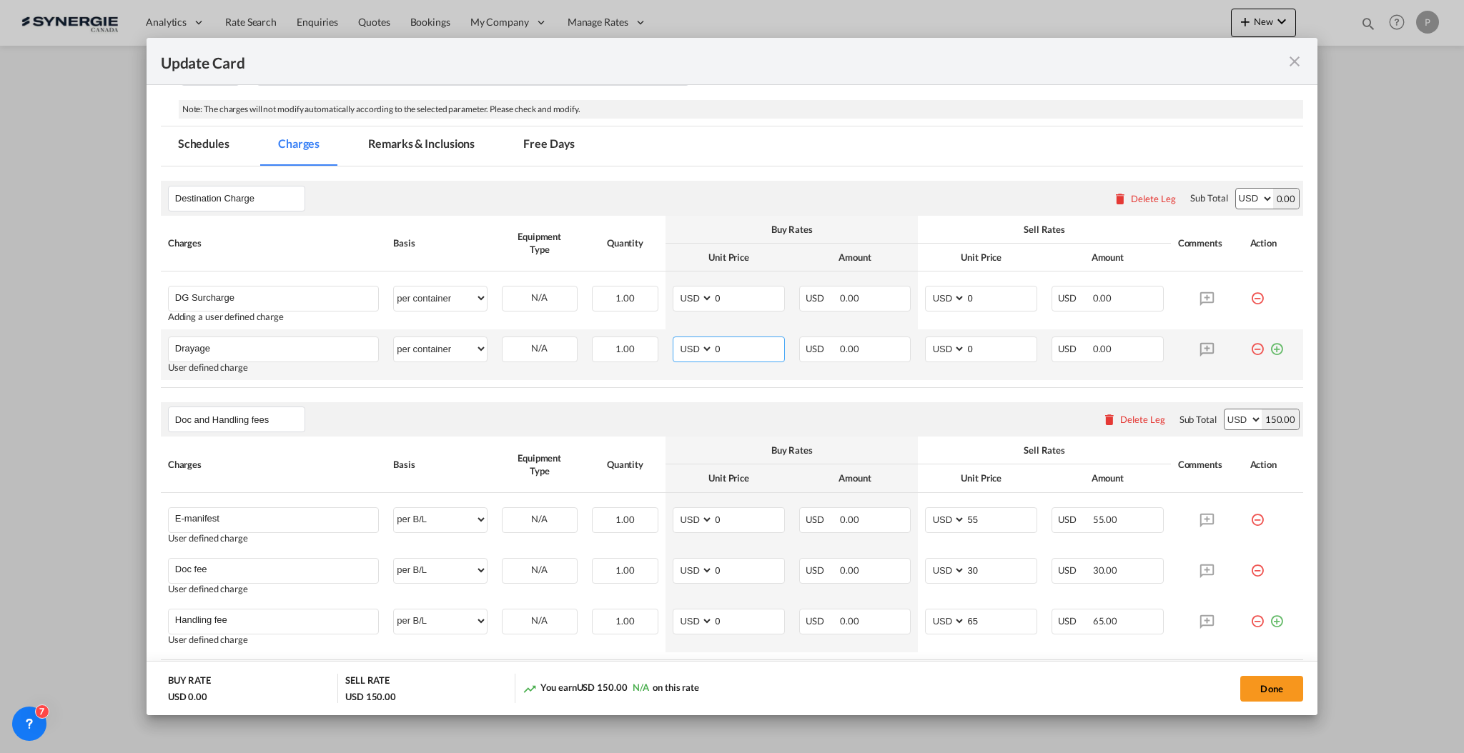
click at [748, 348] on input "0" at bounding box center [748, 347] width 71 height 21
drag, startPoint x: 741, startPoint y: 349, endPoint x: 722, endPoint y: 347, distance: 19.4
click at [722, 347] on input "460" at bounding box center [748, 347] width 71 height 21
type input "461"
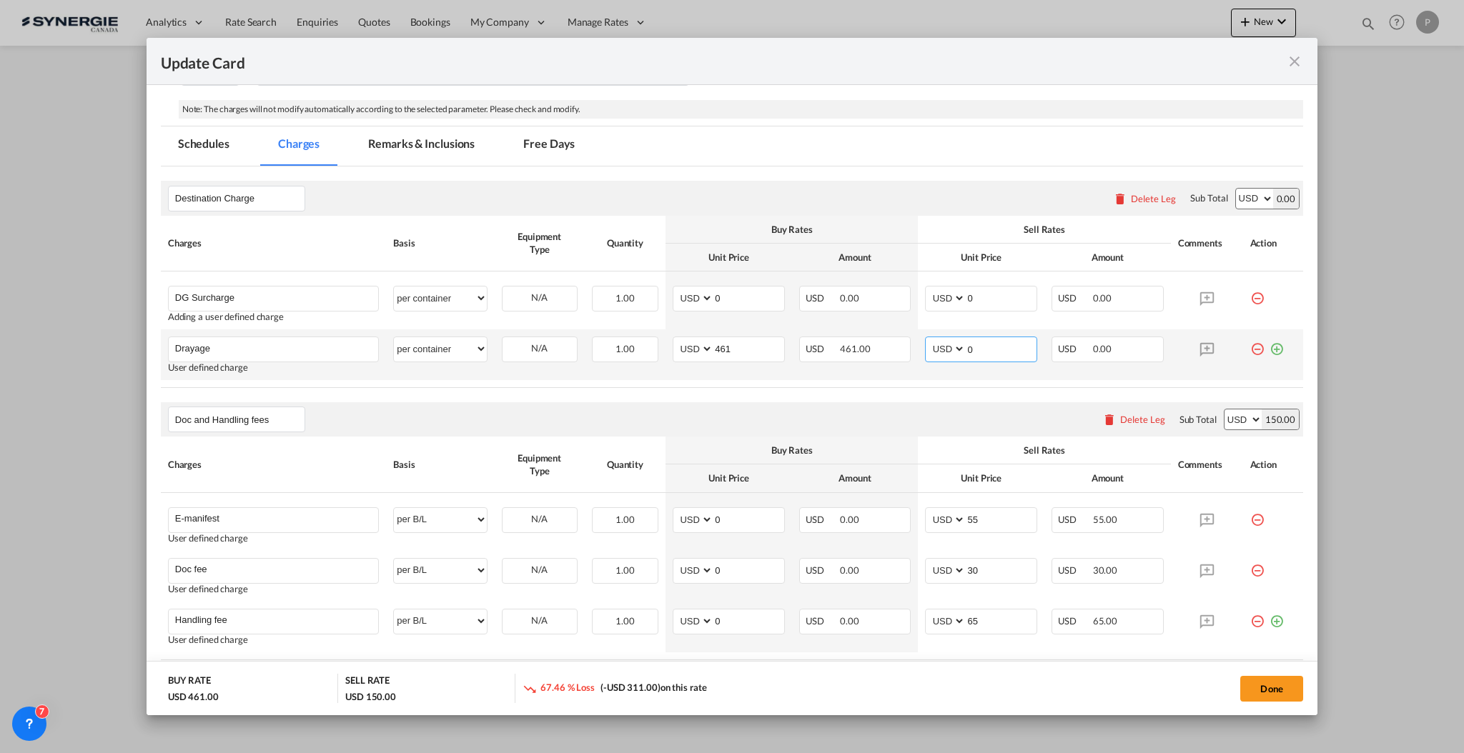
click at [986, 347] on input "0" at bounding box center [1000, 347] width 71 height 21
type input "520"
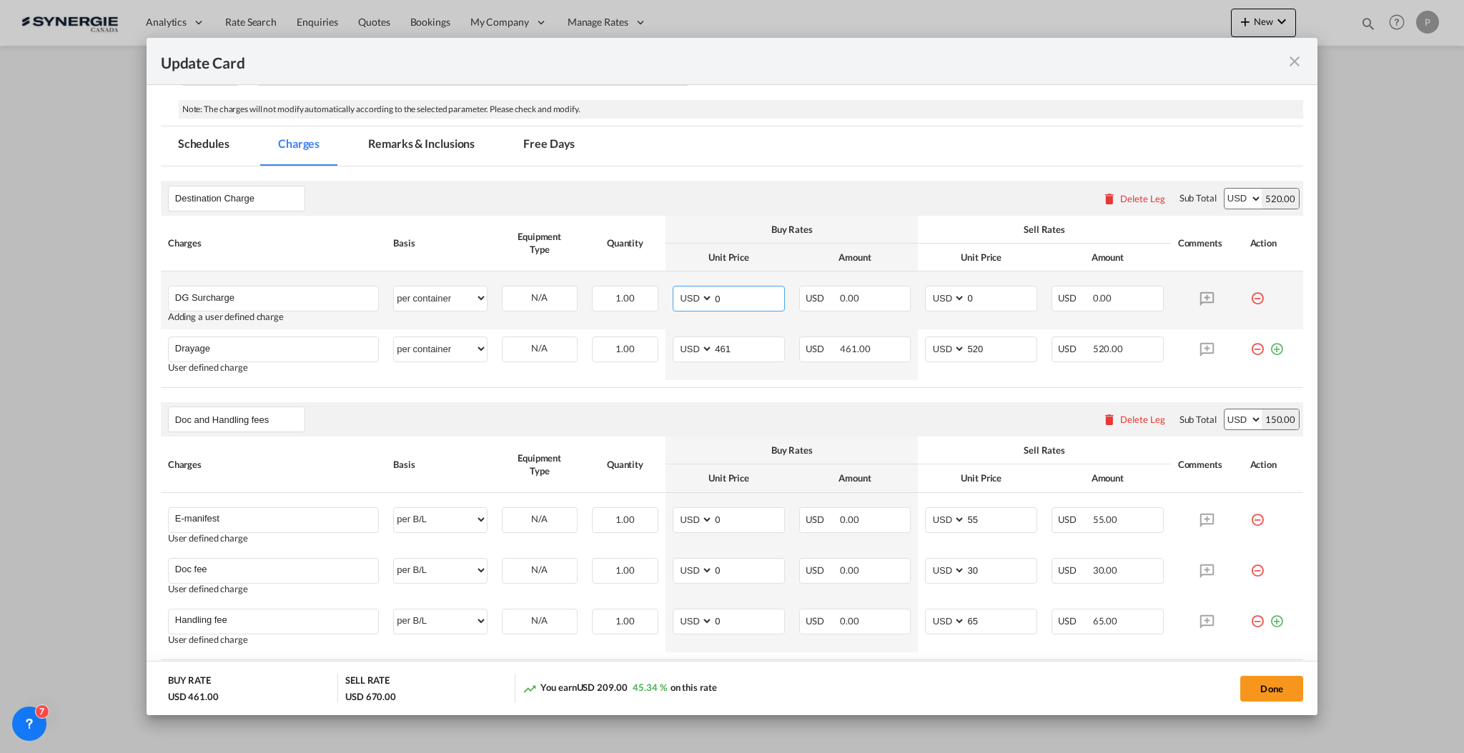
click at [719, 297] on input "0" at bounding box center [748, 297] width 71 height 21
type input "76"
click at [991, 299] on input "0" at bounding box center [1000, 297] width 71 height 21
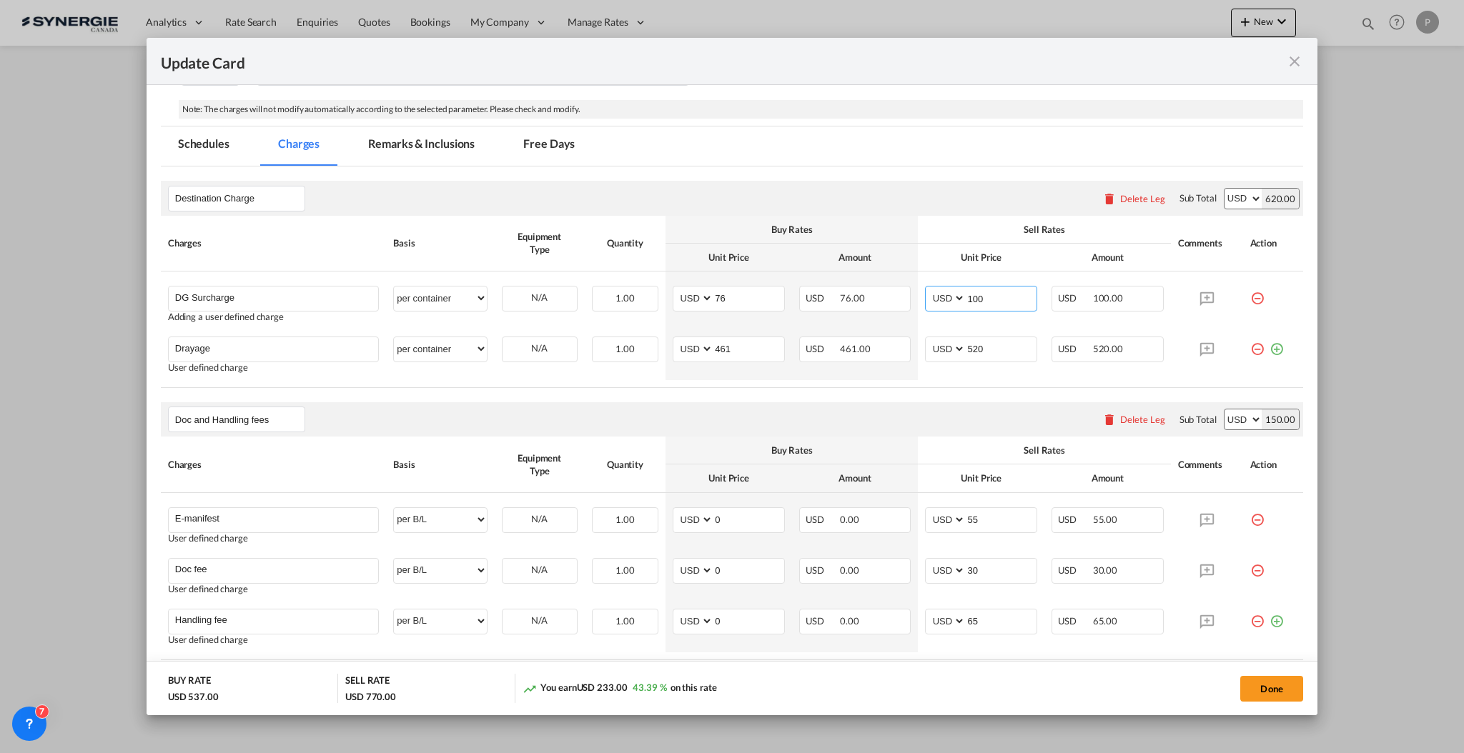
type input "100"
click at [1033, 393] on rate-modification "Destination Charge Please enter leg name Leg Name Already Exists Delete Leg Sub…" at bounding box center [732, 519] width 1142 height 704
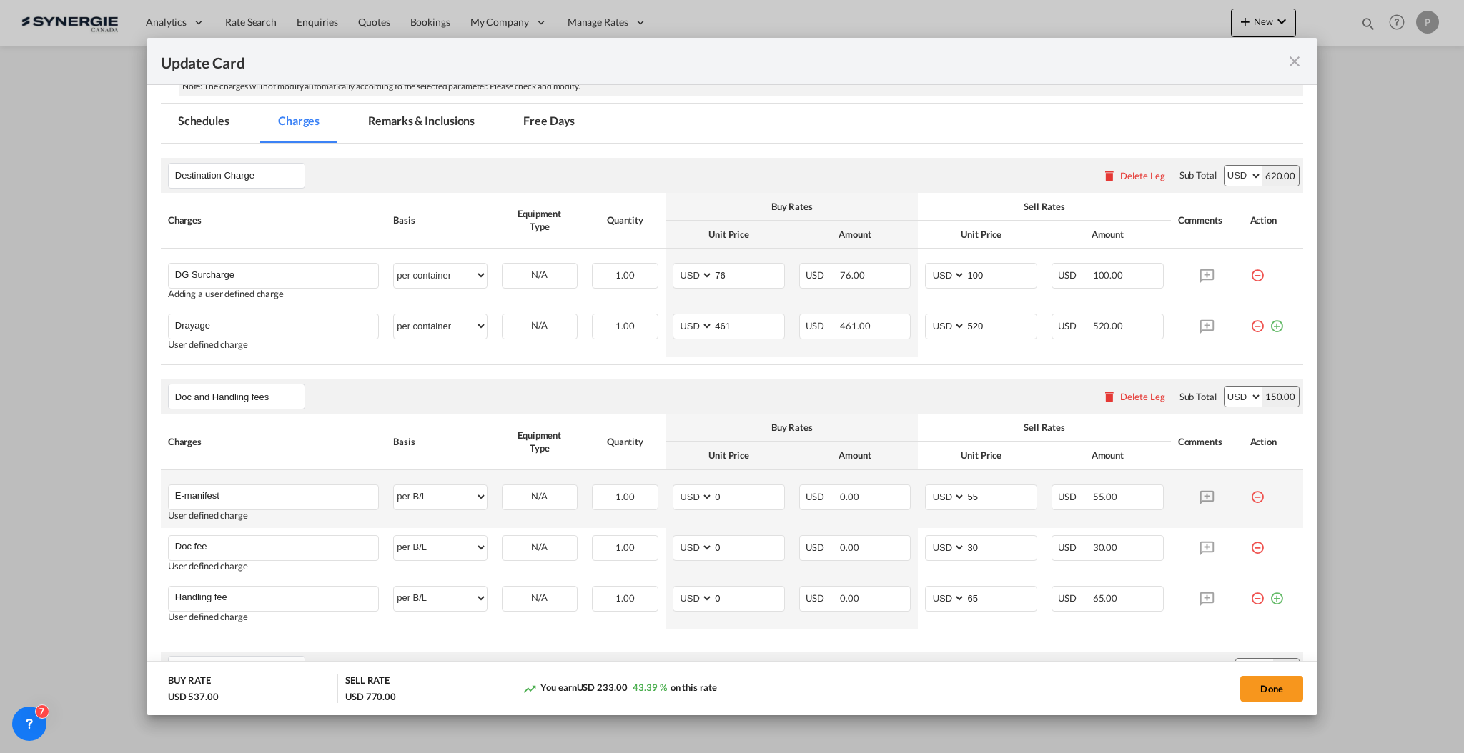
scroll to position [364, 0]
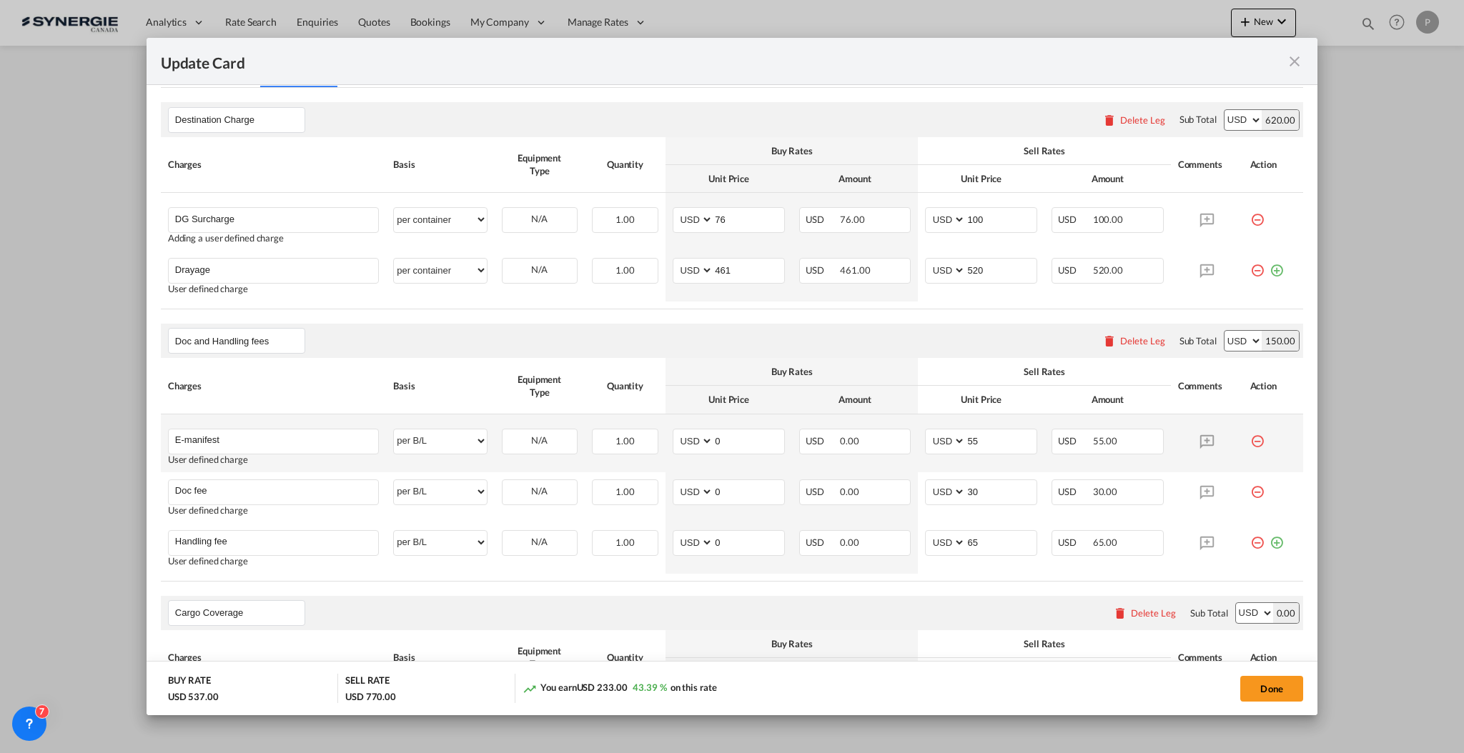
click at [287, 417] on td "E-manifest Please Enter User Defined Charges Cannot Be Published User defined c…" at bounding box center [273, 443] width 225 height 58
click at [286, 447] on md-autocomplete-wrap "E-manifest" at bounding box center [276, 439] width 204 height 21
click at [316, 442] on input "E-manifest - if needed" at bounding box center [276, 439] width 203 height 21
type input "E-manifest - if needed 55 usd per doc"
click at [984, 445] on input "55" at bounding box center [1000, 439] width 71 height 21
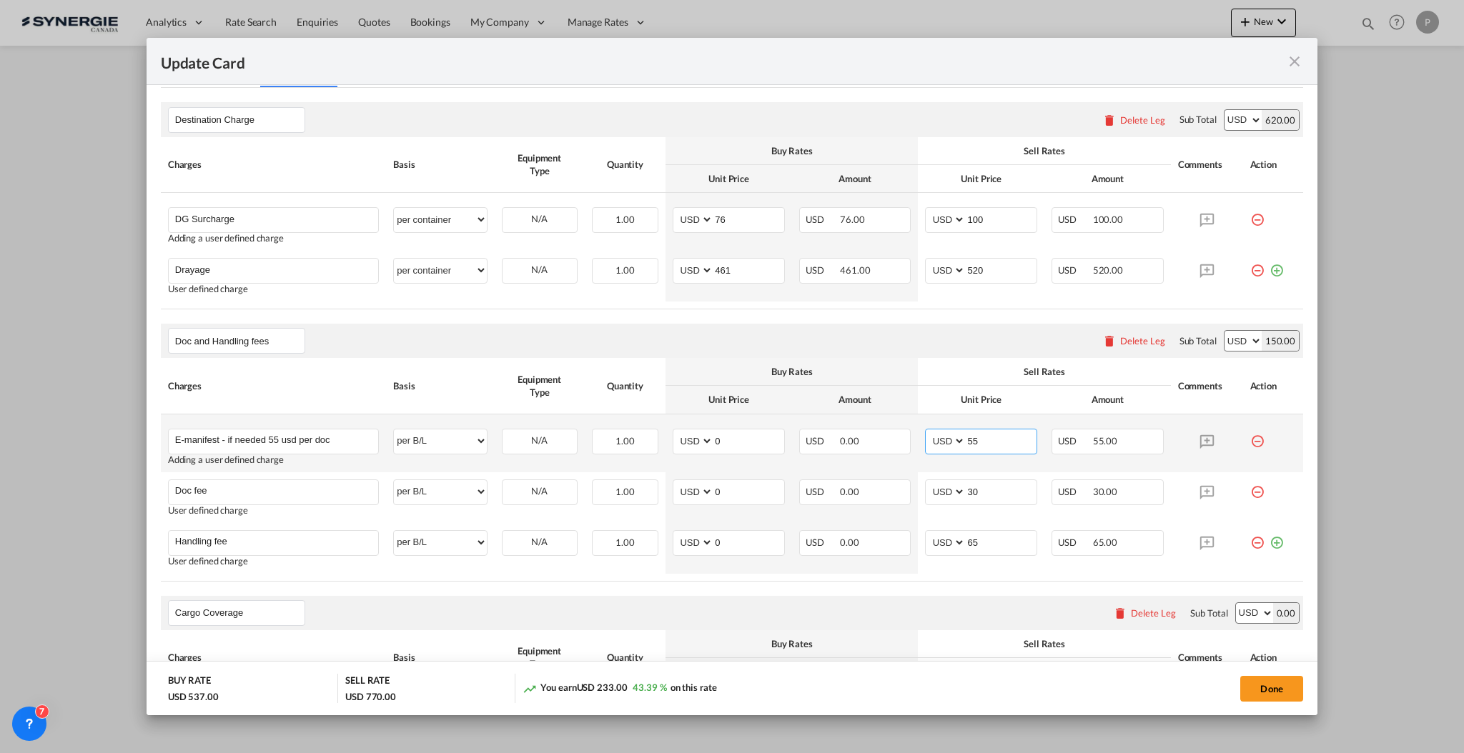
click at [984, 445] on input "55" at bounding box center [1000, 439] width 71 height 21
type input "0"
click at [575, 305] on table "Charges Basis Equipment Type Quantity Buy Rates Sell Rates Comments Action Unit…" at bounding box center [732, 223] width 1142 height 172
click at [1262, 693] on button "Done" at bounding box center [1271, 689] width 63 height 26
type input "25 Oct 2025"
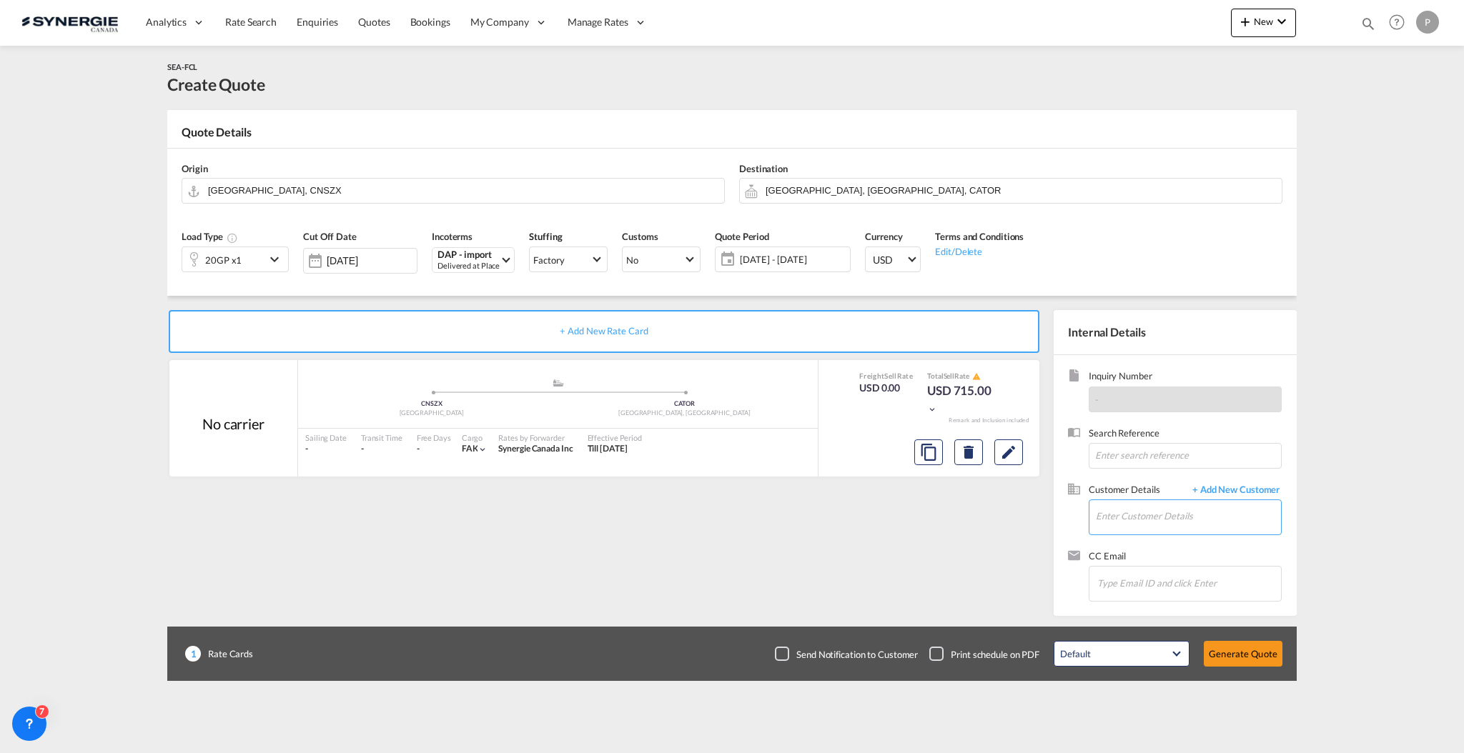
click at [1183, 525] on input "Enter Customer Details" at bounding box center [1188, 516] width 185 height 32
click at [1167, 530] on input "Enter Customer Details" at bounding box center [1188, 516] width 185 height 32
paste input "market03@huinglobal.com"
click at [1163, 549] on div "Huin Win market03@huinglobal.com | HUIN GLOBAL" at bounding box center [1238, 541] width 286 height 39
type input "HUIN GLOBAL, Huin Win, market03@huinglobal.com"
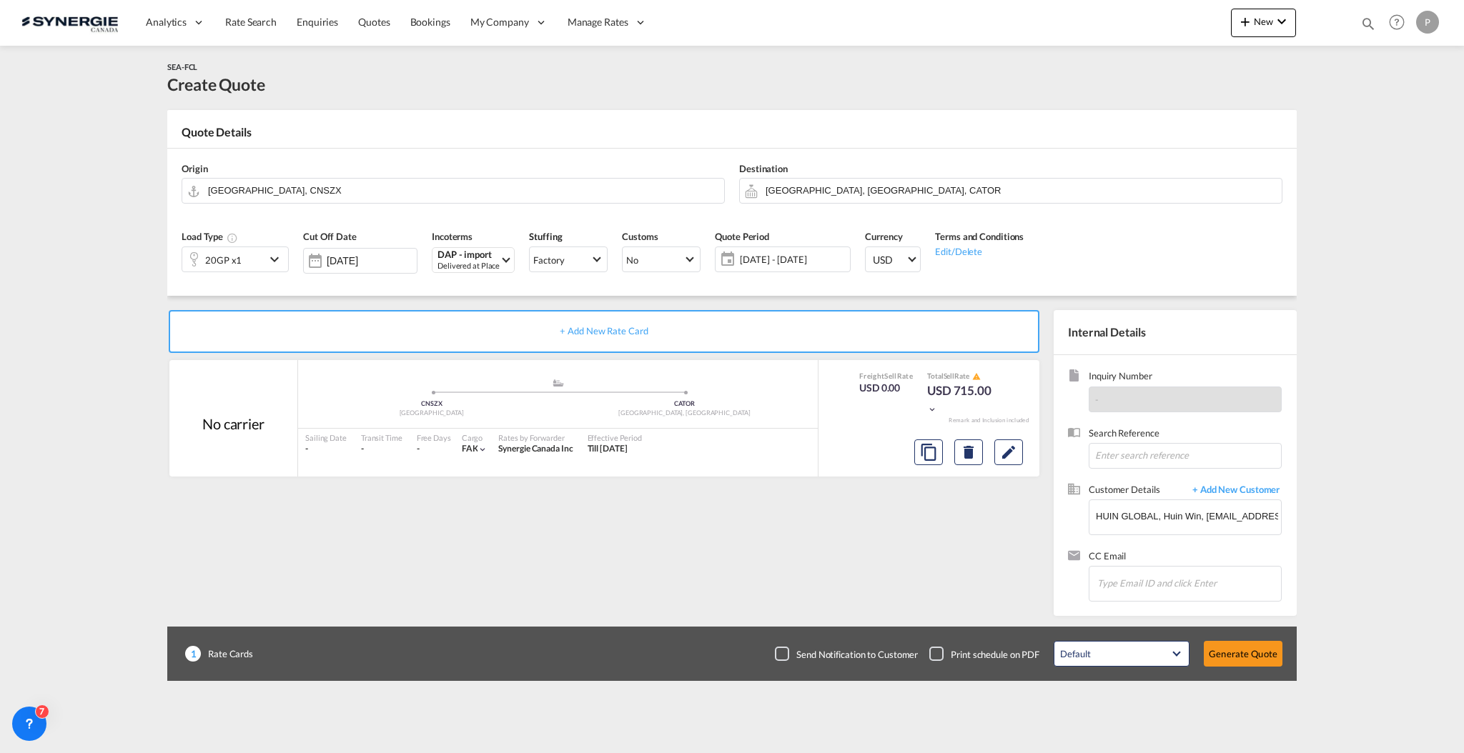
click at [1238, 635] on div "Default All in Leg Totals Default Generate Quote" at bounding box center [1167, 654] width 243 height 40
click at [1241, 643] on button "Generate Quote" at bounding box center [1242, 654] width 79 height 26
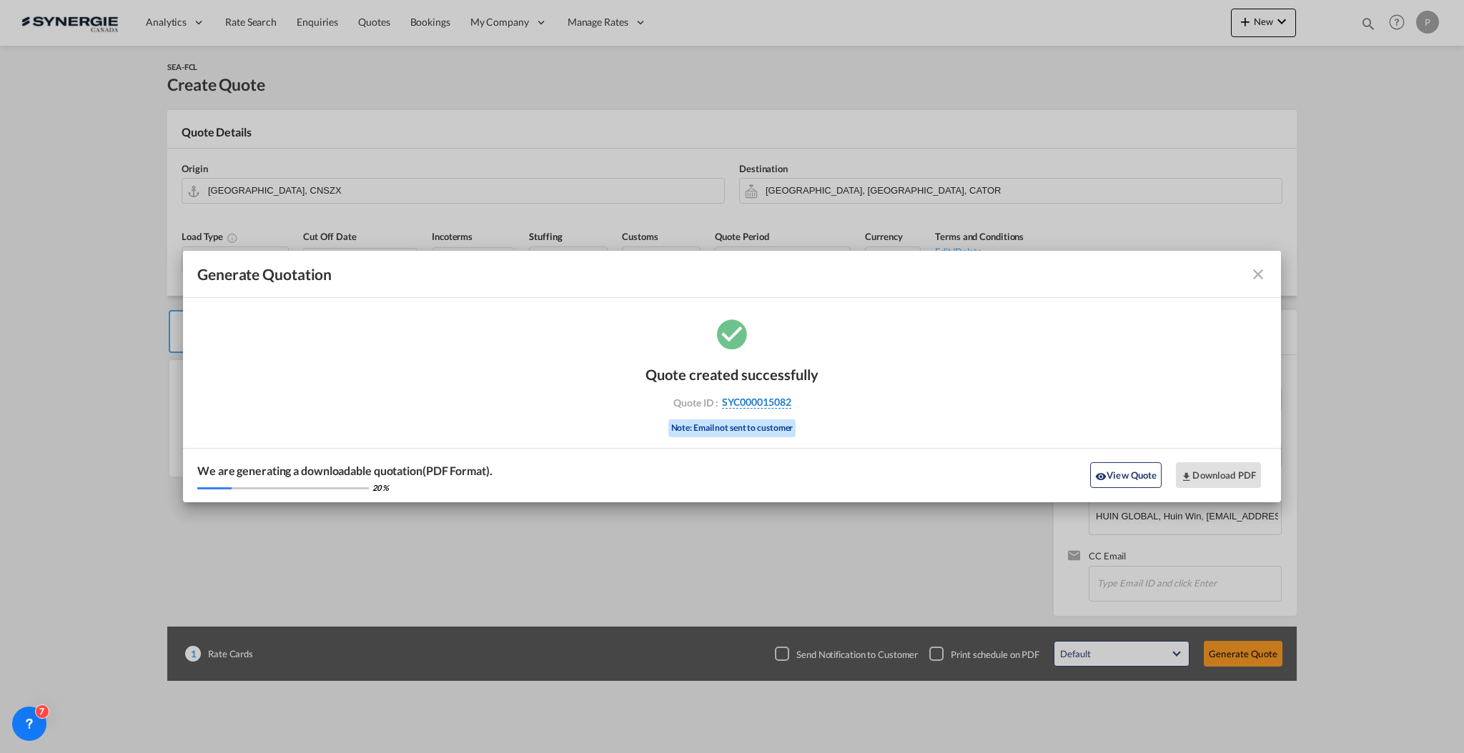
click at [790, 405] on div "Quote ID : SYC000015082" at bounding box center [732, 402] width 166 height 13
copy div "SYC000015082"
click at [1243, 470] on button "Download PDF" at bounding box center [1218, 475] width 85 height 26
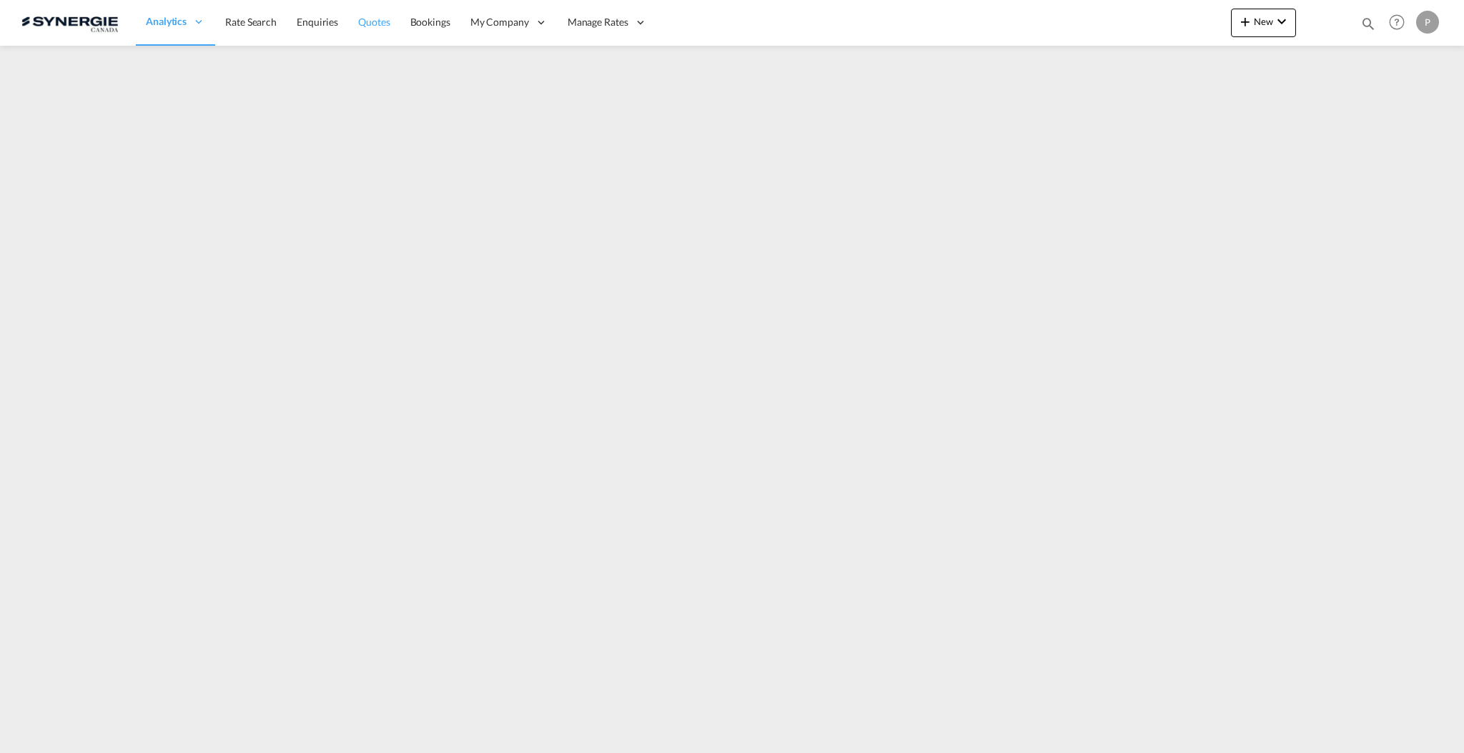
click at [372, 21] on span "Quotes" at bounding box center [373, 22] width 31 height 12
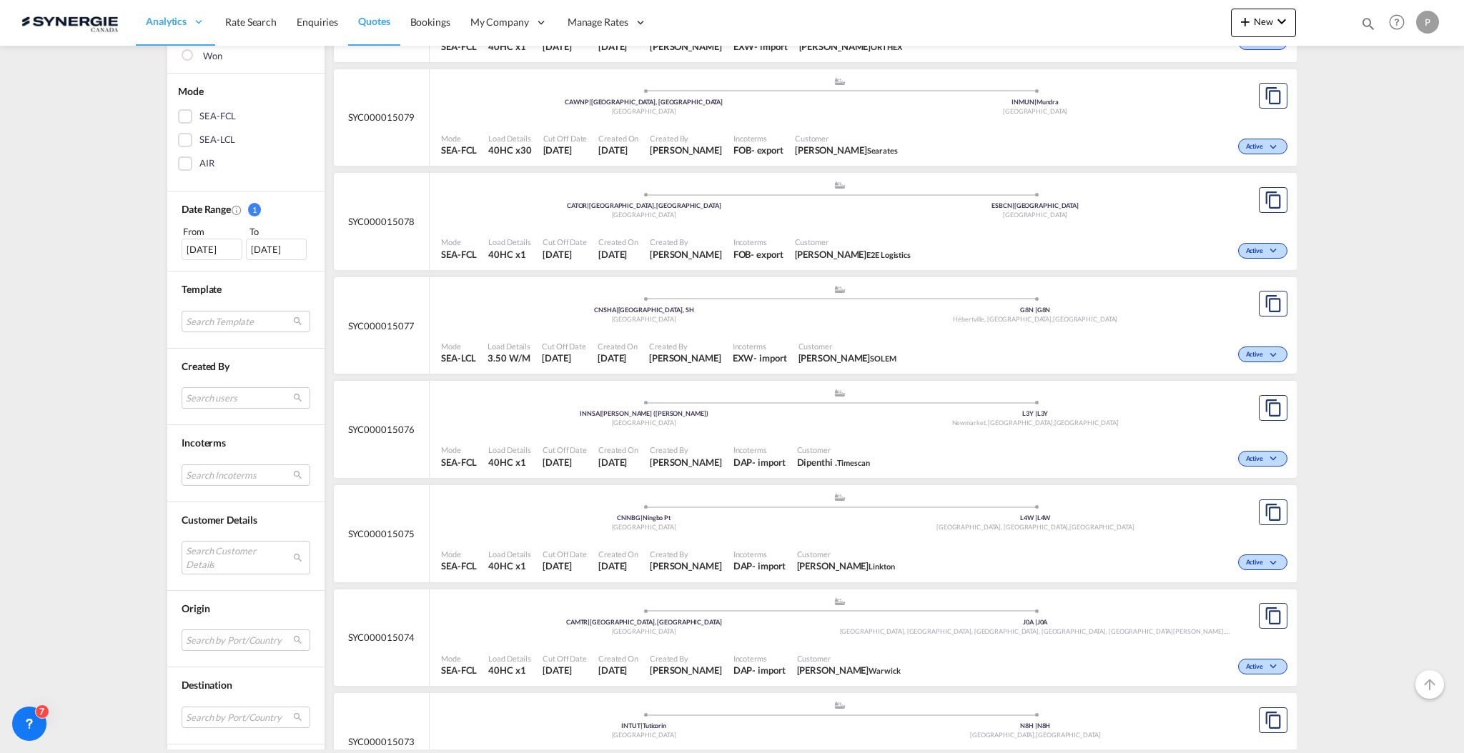
scroll to position [286, 0]
click at [206, 560] on md-select "Search Customer Details user name user alla Kovrova alla.k@searates.com | seara…" at bounding box center [246, 556] width 129 height 33
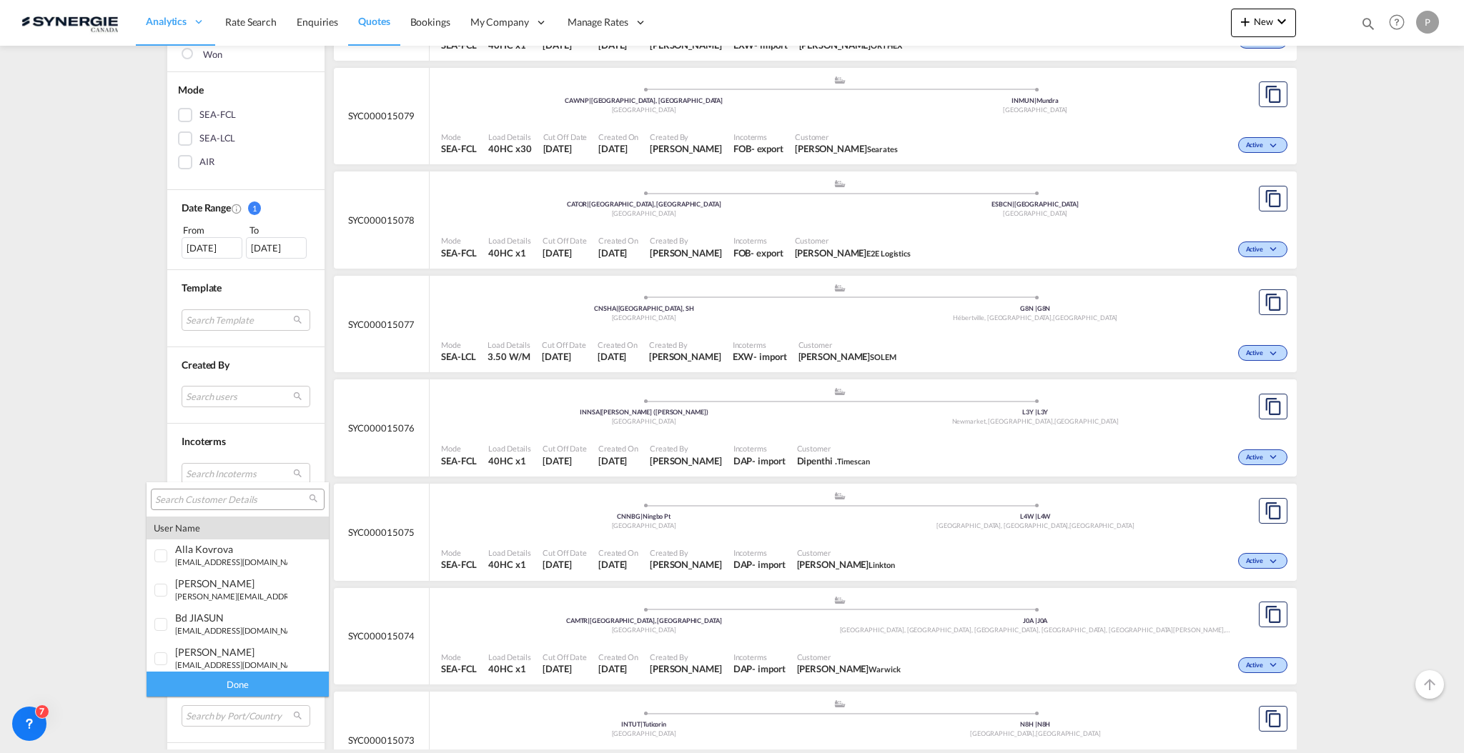
click at [218, 502] on input "search" at bounding box center [232, 500] width 154 height 13
type input "huin"
click at [257, 647] on div "huin global" at bounding box center [231, 647] width 112 height 12
click at [247, 685] on div "Done" at bounding box center [237, 684] width 182 height 25
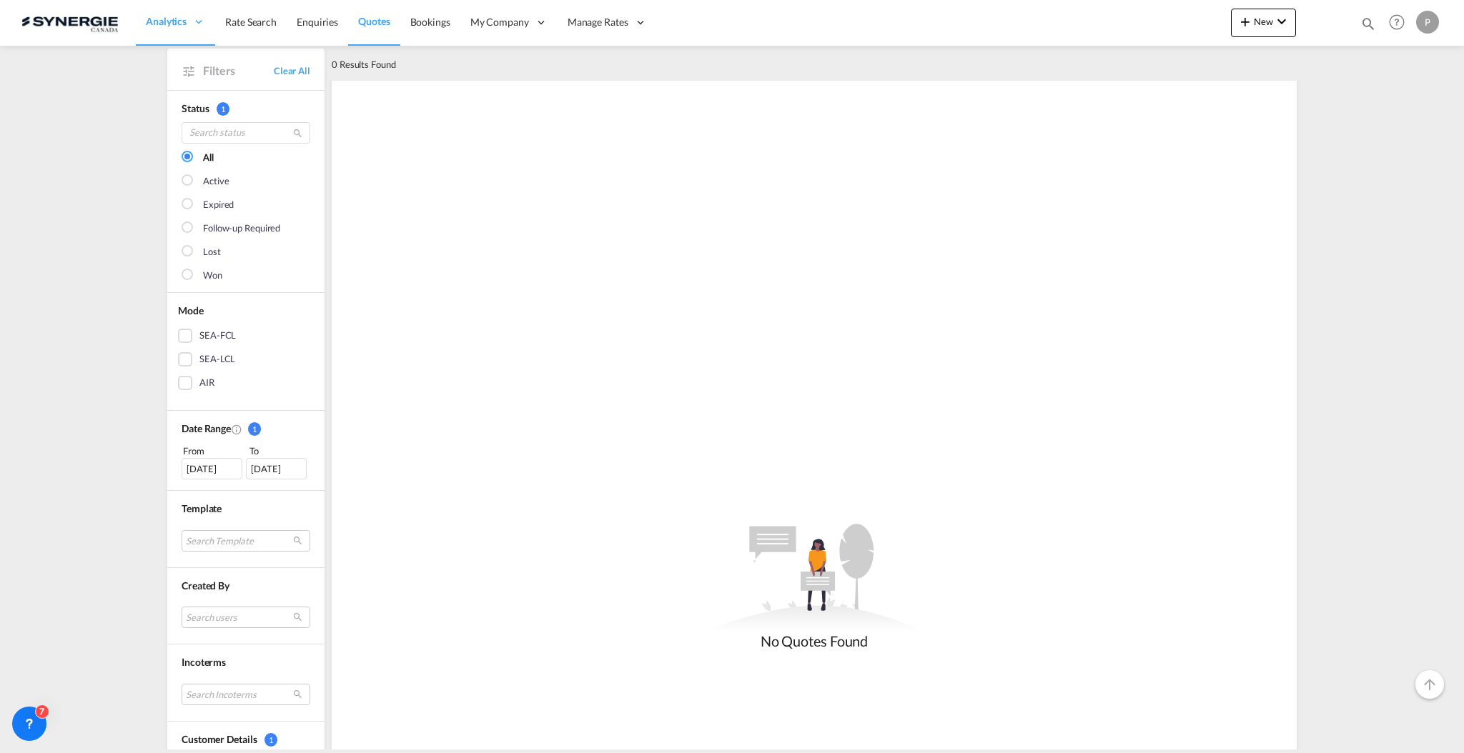
scroll to position [95, 0]
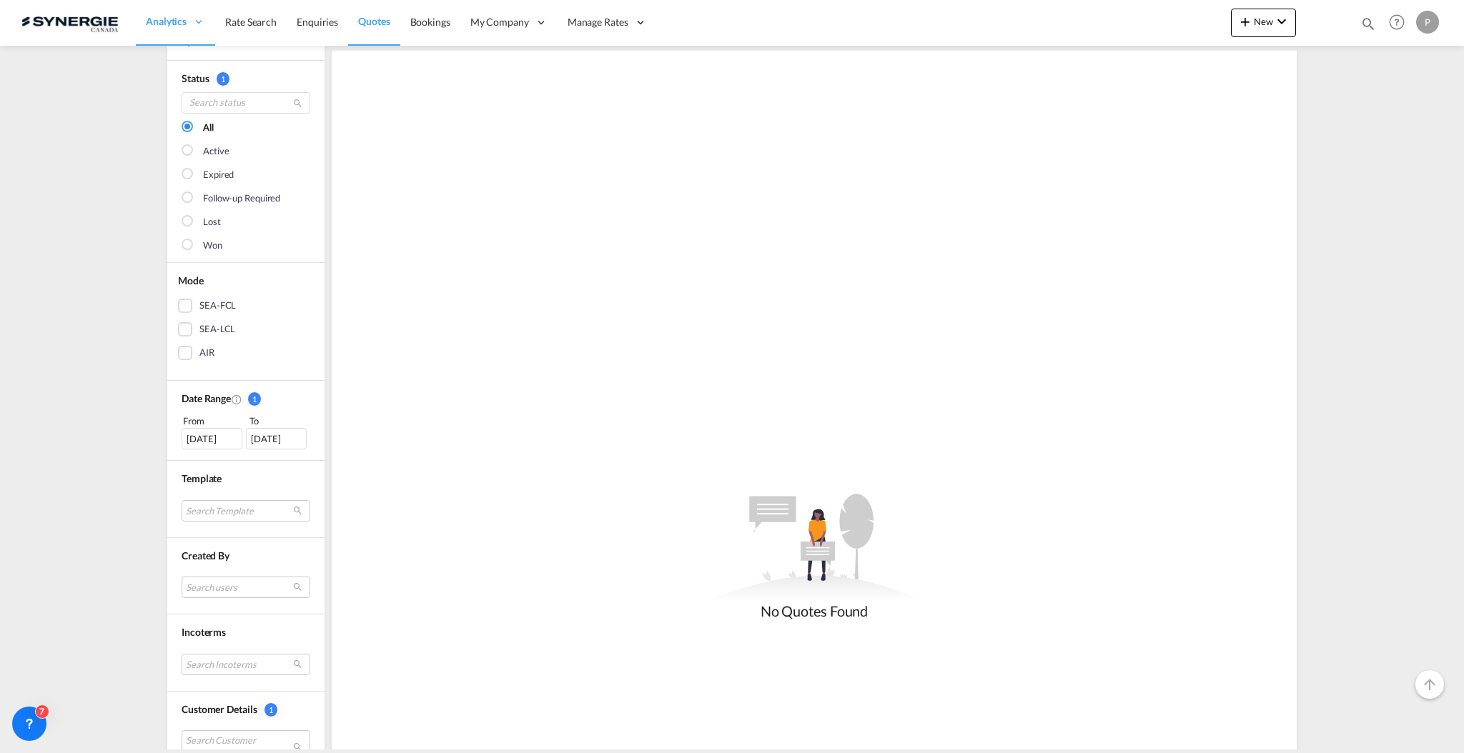
click at [190, 436] on div "27 Aug 2025" at bounding box center [212, 438] width 61 height 21
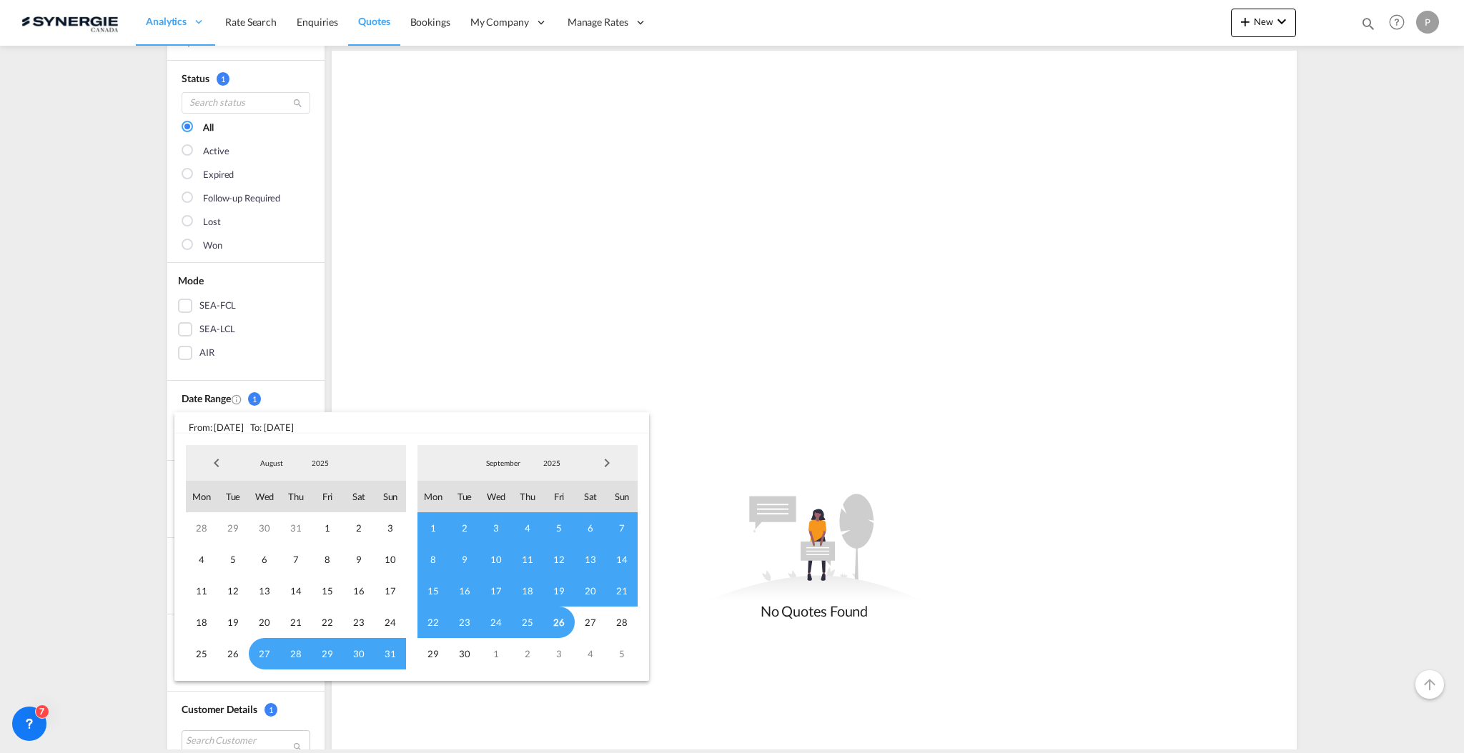
click at [209, 462] on span "Previous Month" at bounding box center [216, 463] width 29 height 29
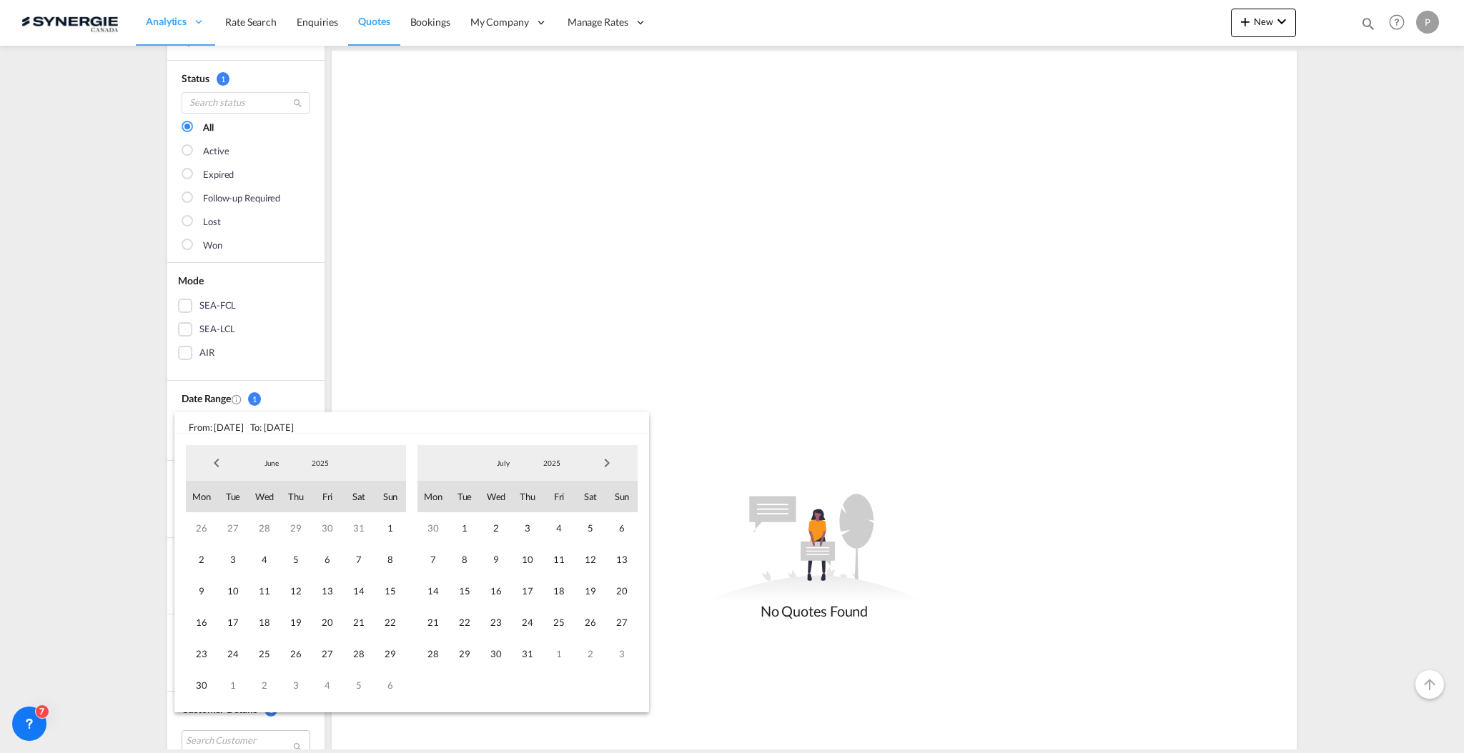
click at [209, 462] on span "Previous Month" at bounding box center [216, 463] width 29 height 29
click at [283, 527] on span "1" at bounding box center [295, 527] width 31 height 31
click at [601, 460] on span "Next Month" at bounding box center [606, 463] width 29 height 29
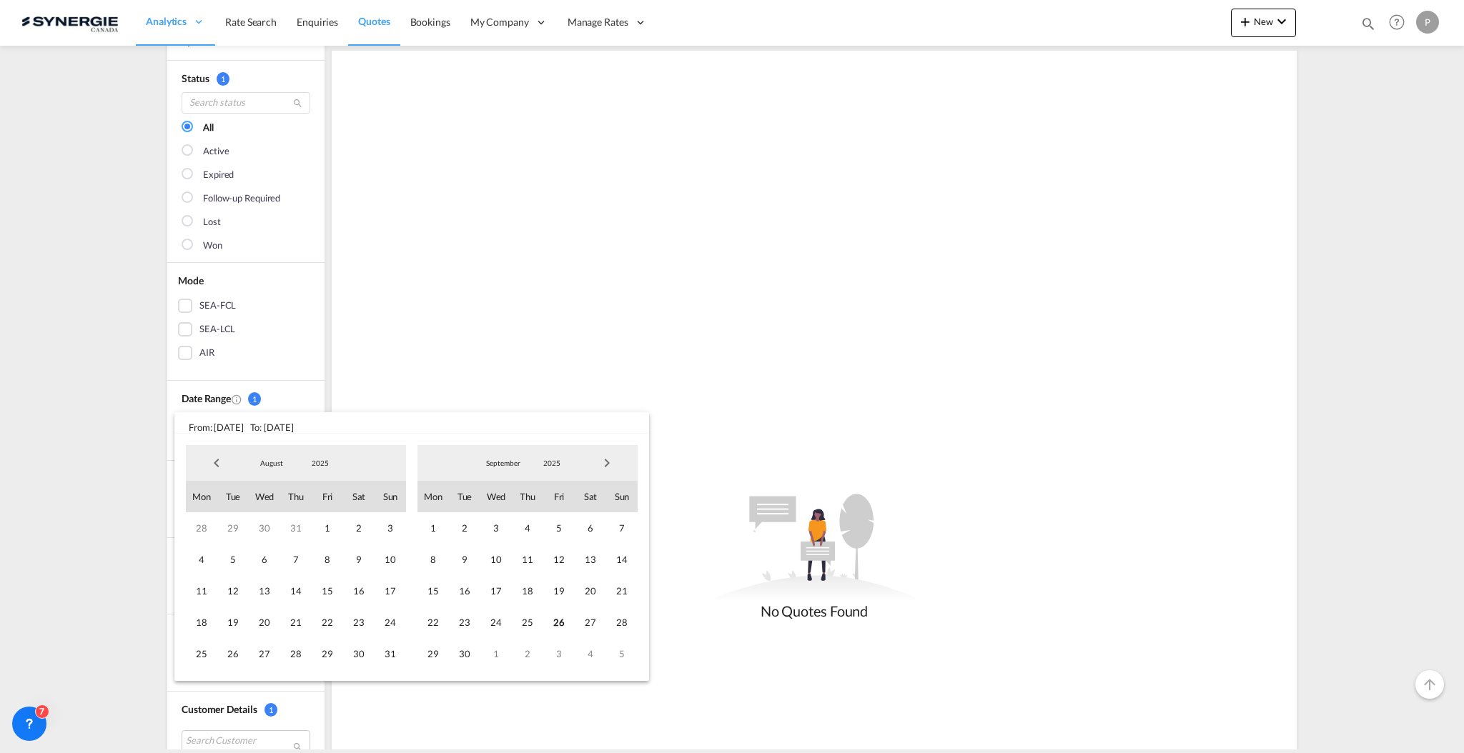
click at [601, 460] on span "Next Month" at bounding box center [606, 463] width 29 height 29
click at [327, 618] on span "26" at bounding box center [327, 622] width 31 height 31
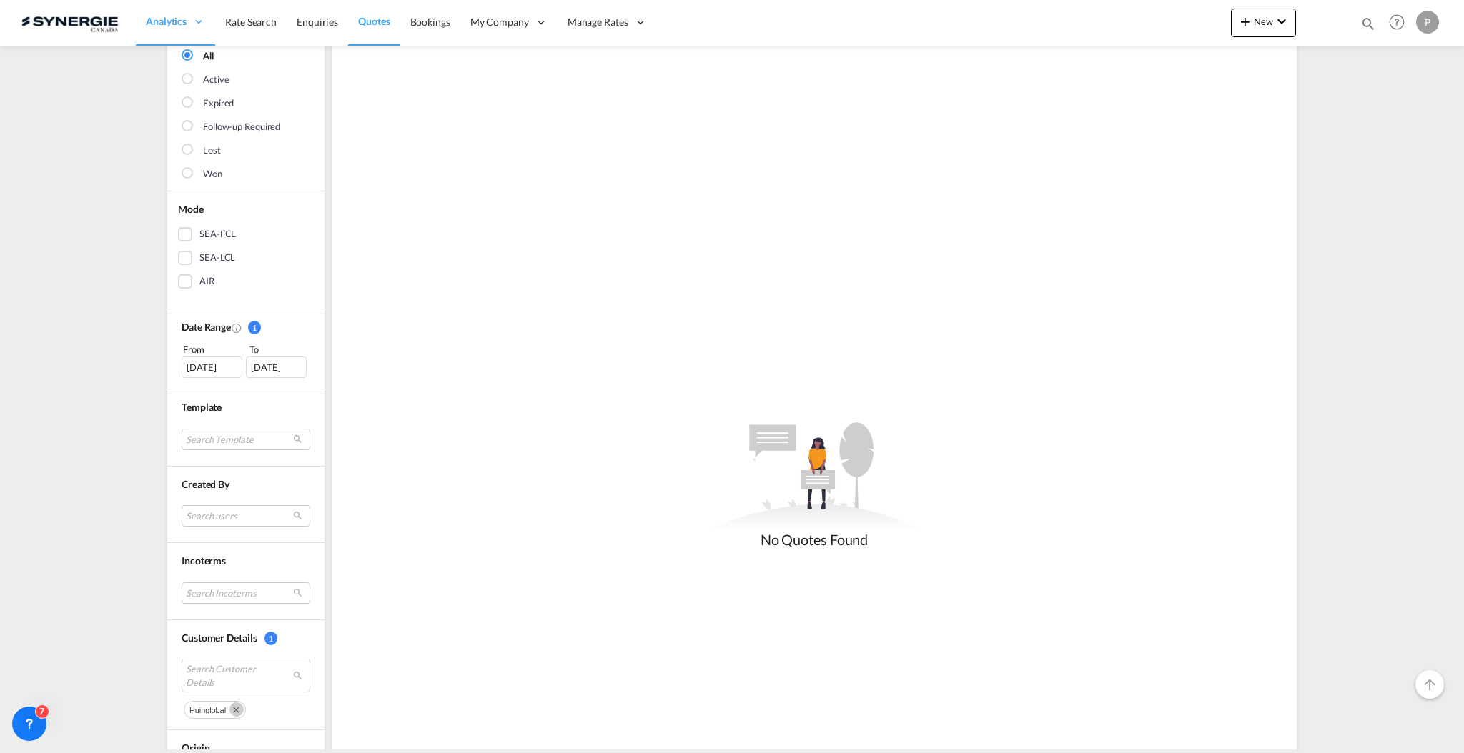
scroll to position [381, 0]
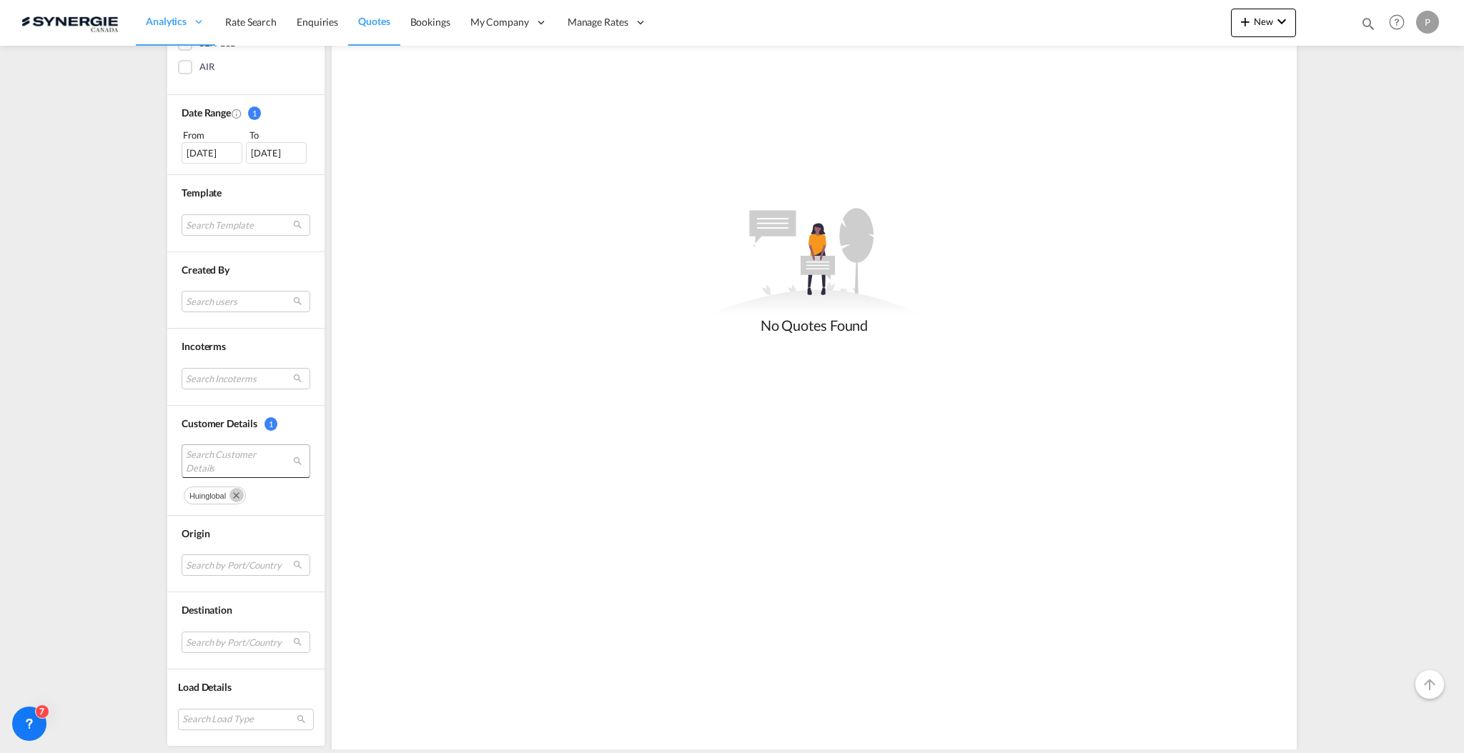
click at [204, 457] on span "Search Customer Details" at bounding box center [235, 461] width 98 height 26
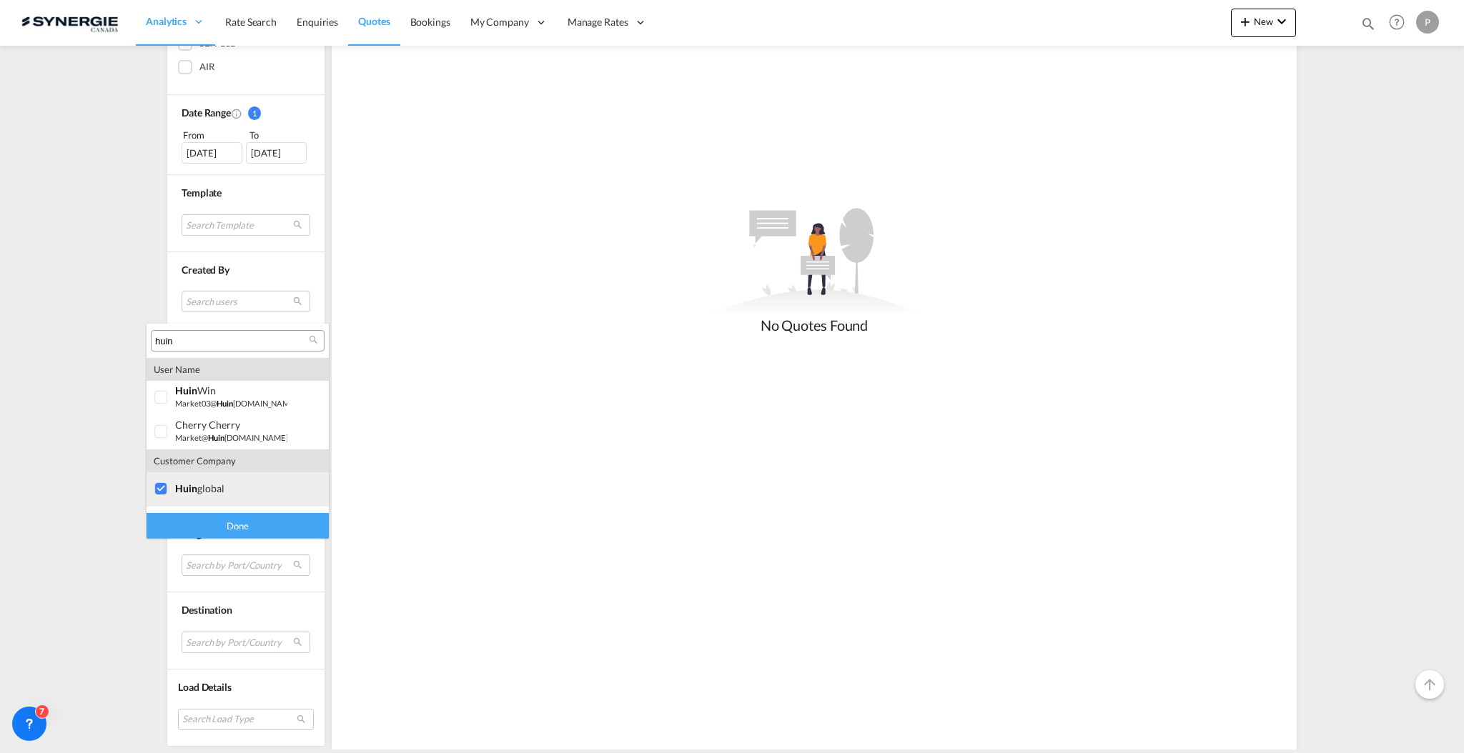
scroll to position [28, 0]
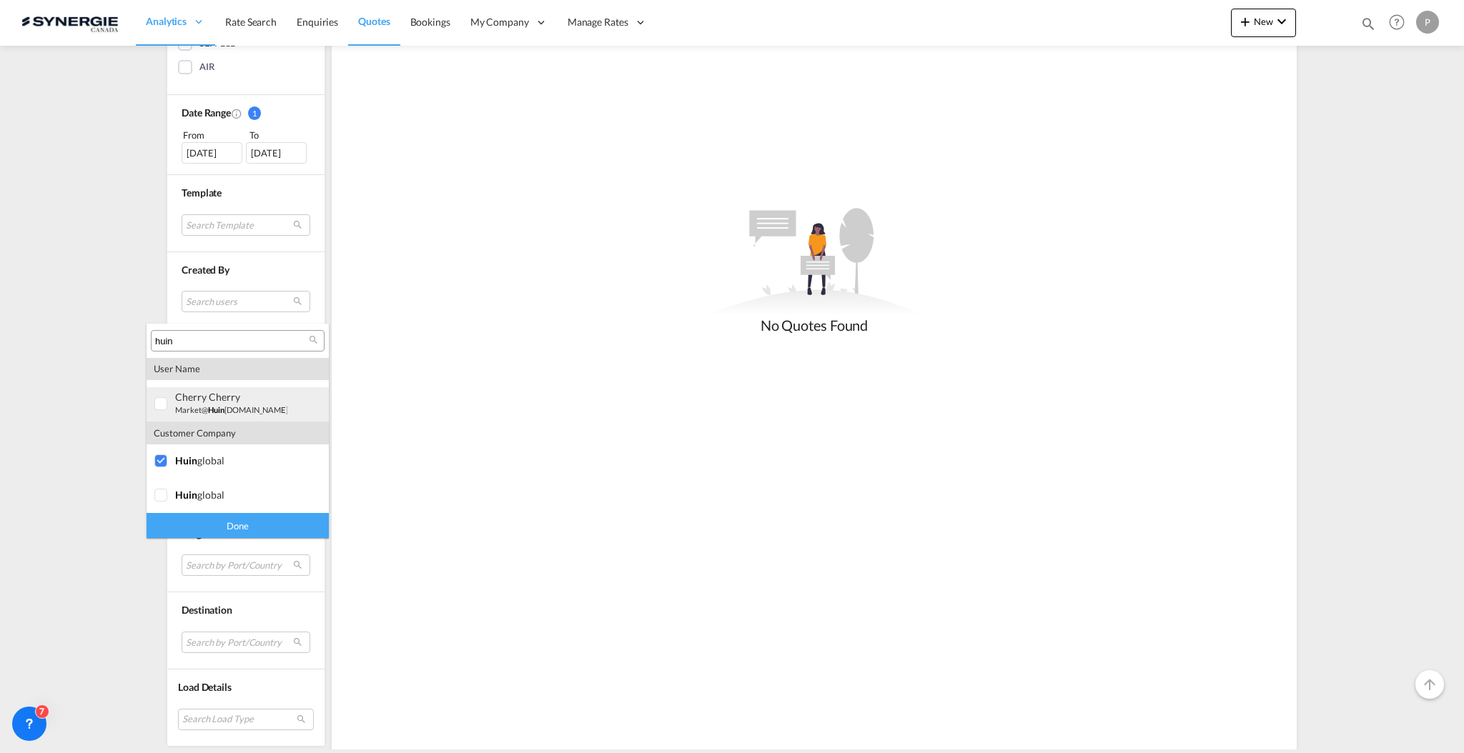
click at [266, 404] on div "cherry Cherry market@ huin global.com | huin global" at bounding box center [231, 403] width 112 height 24
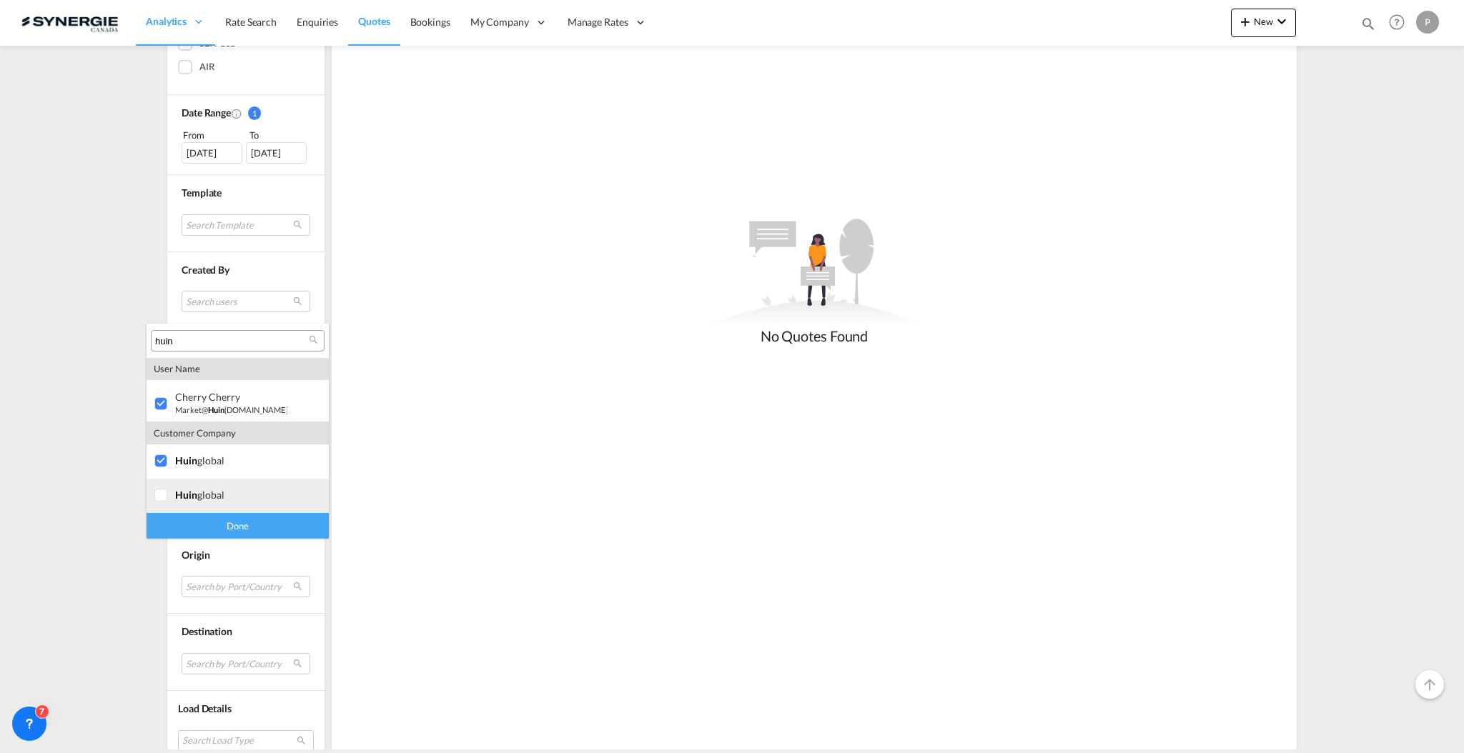
click at [227, 491] on div "huin global" at bounding box center [231, 495] width 112 height 12
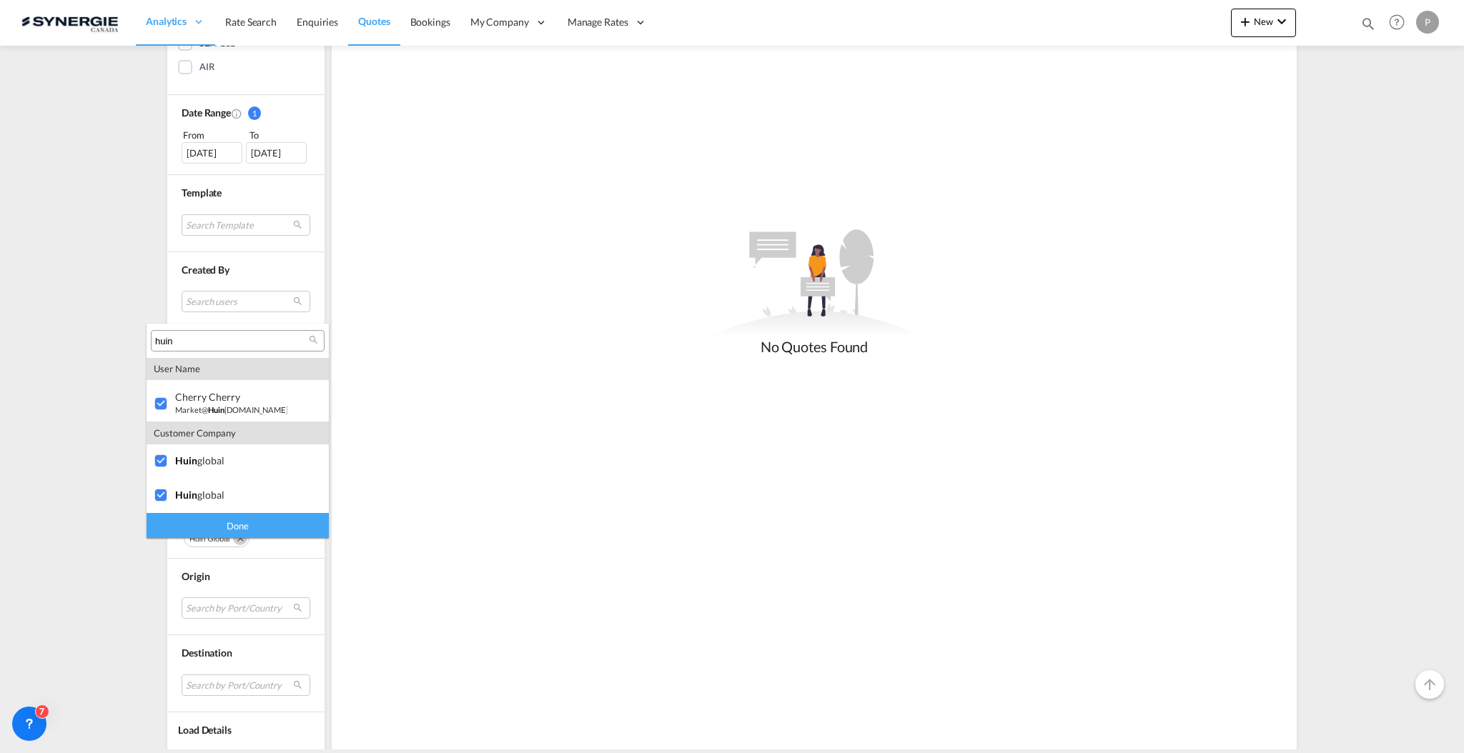
click at [227, 521] on div "Done" at bounding box center [237, 525] width 182 height 25
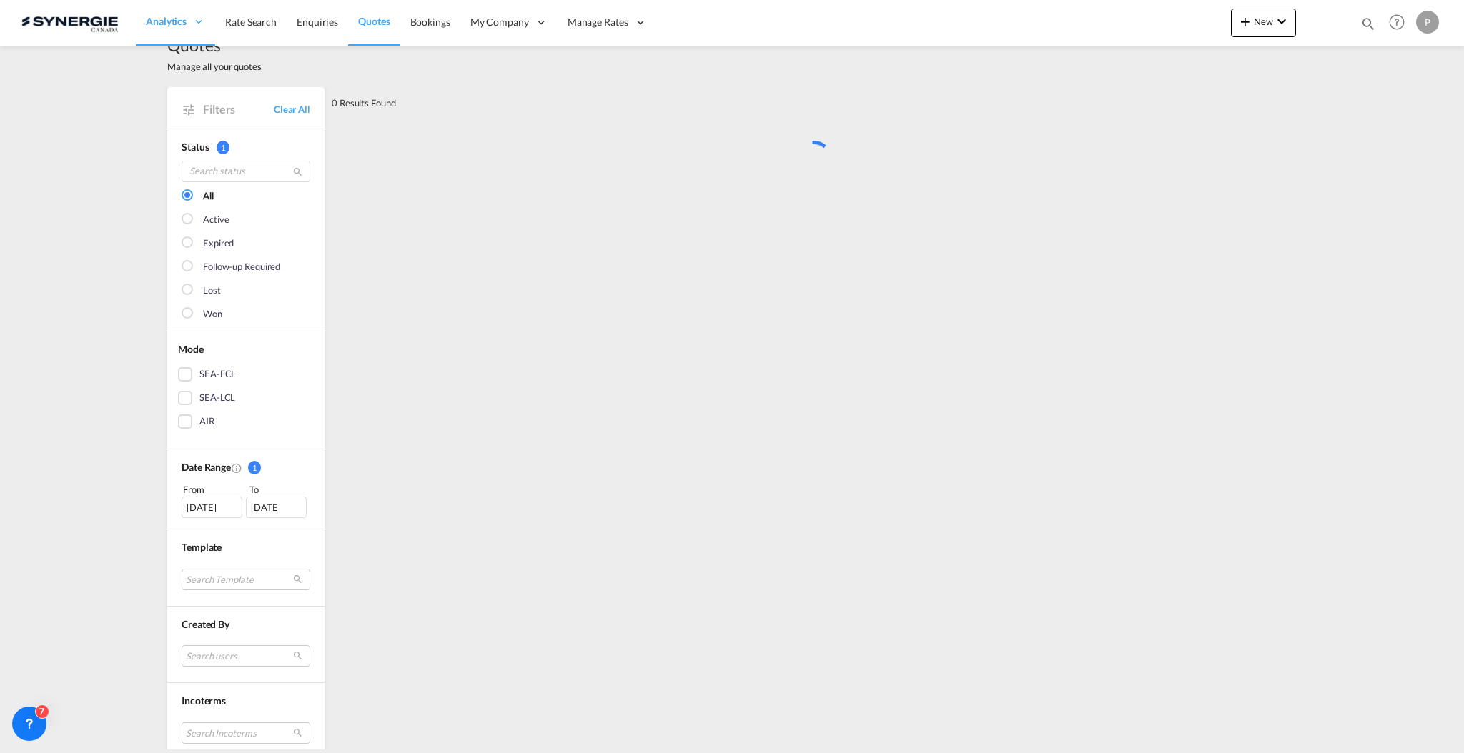
scroll to position [0, 0]
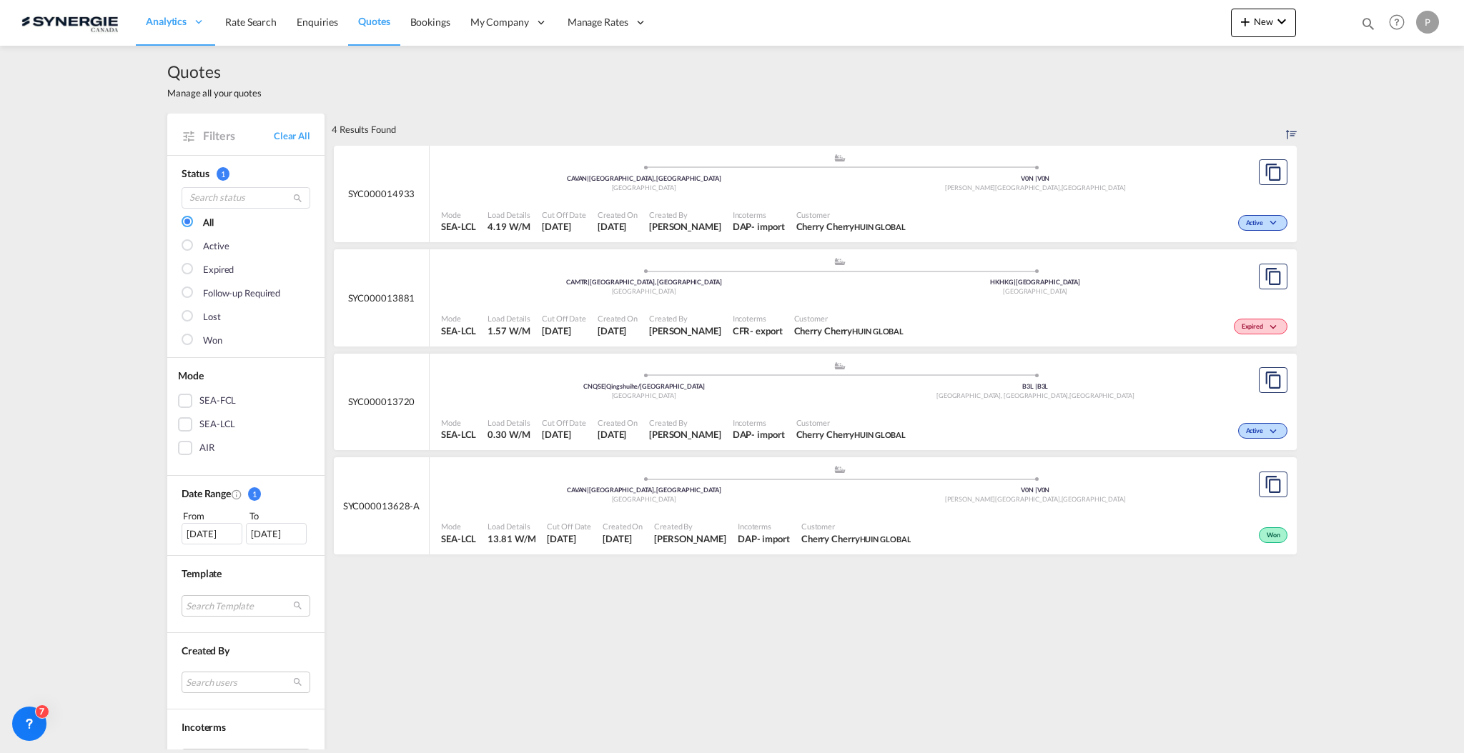
click at [769, 307] on div "Incoterms CFR - export" at bounding box center [757, 325] width 61 height 36
click at [745, 510] on div ".a{fill:#aaa8ad;} .a{fill:#aaa8ad;} CAVAN | Vancouver, BC Canada V0N | V0N Bowe…" at bounding box center [839, 488] width 797 height 46
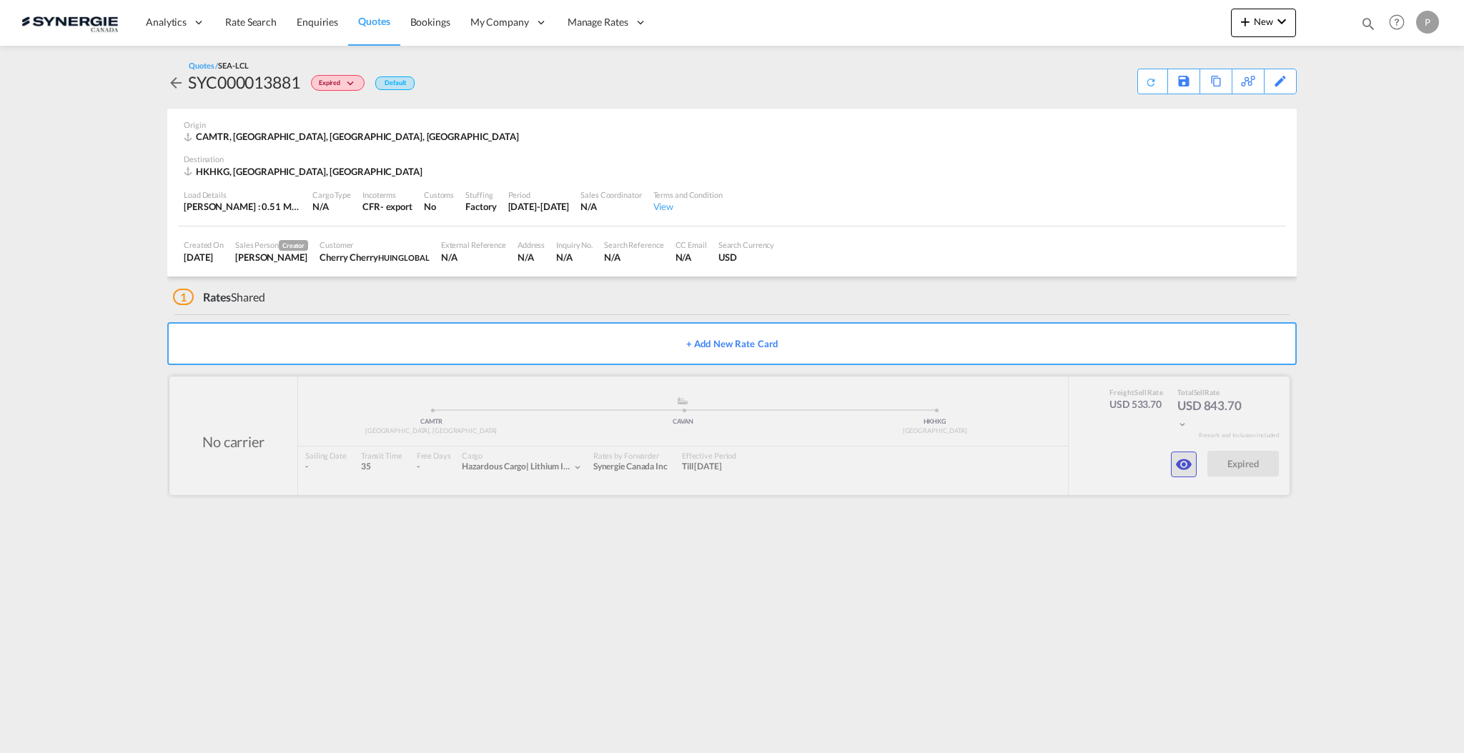
click at [1189, 459] on md-icon "icon-eye" at bounding box center [1183, 464] width 17 height 17
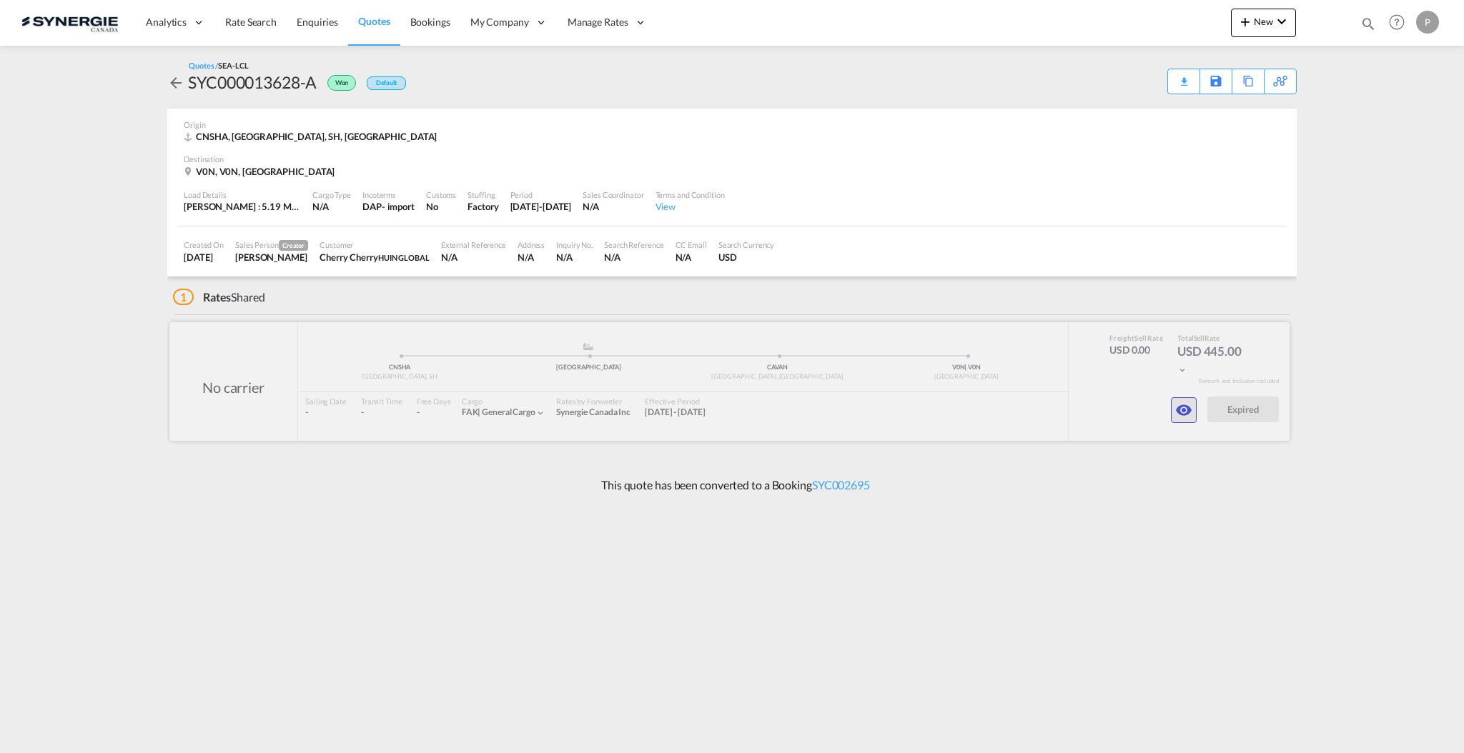
click at [1176, 413] on md-icon "icon-eye" at bounding box center [1183, 410] width 17 height 17
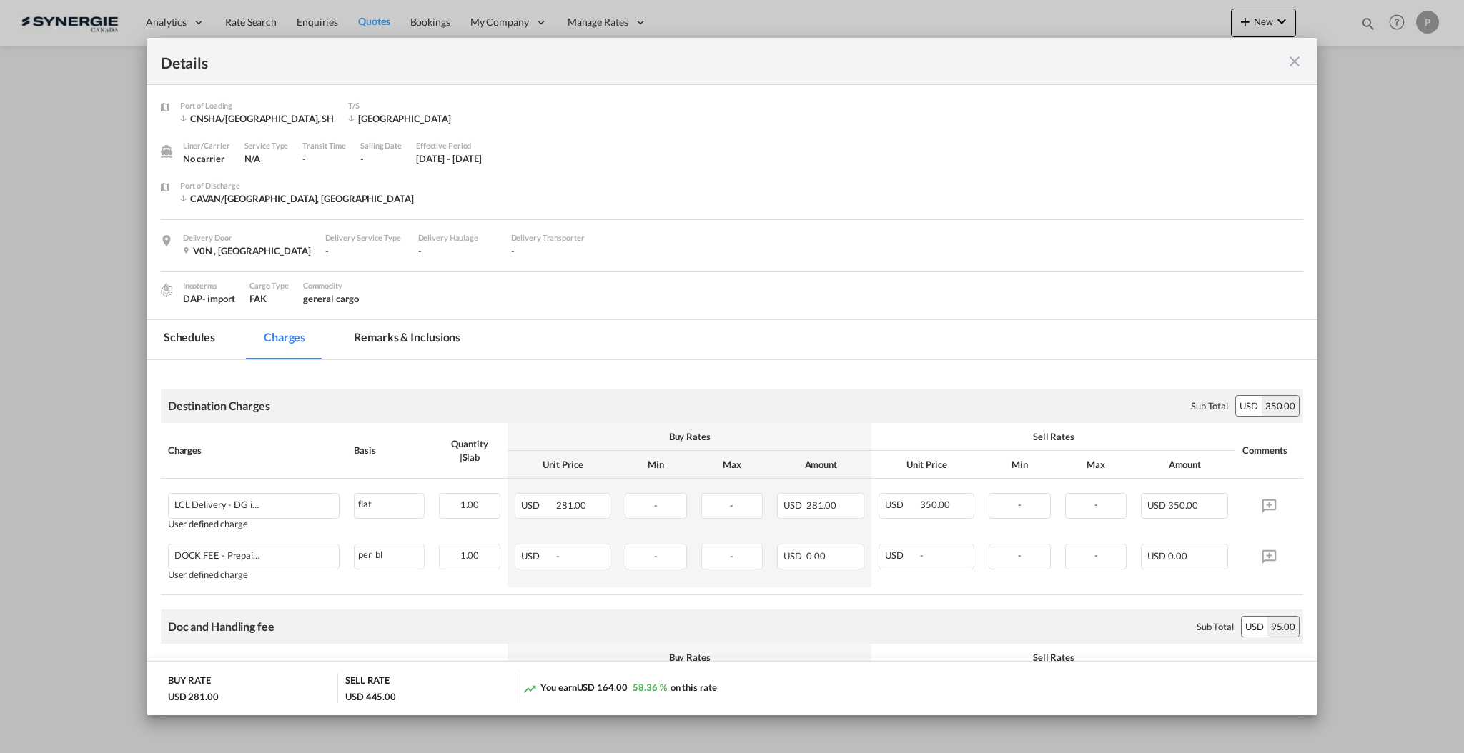
scroll to position [254, 0]
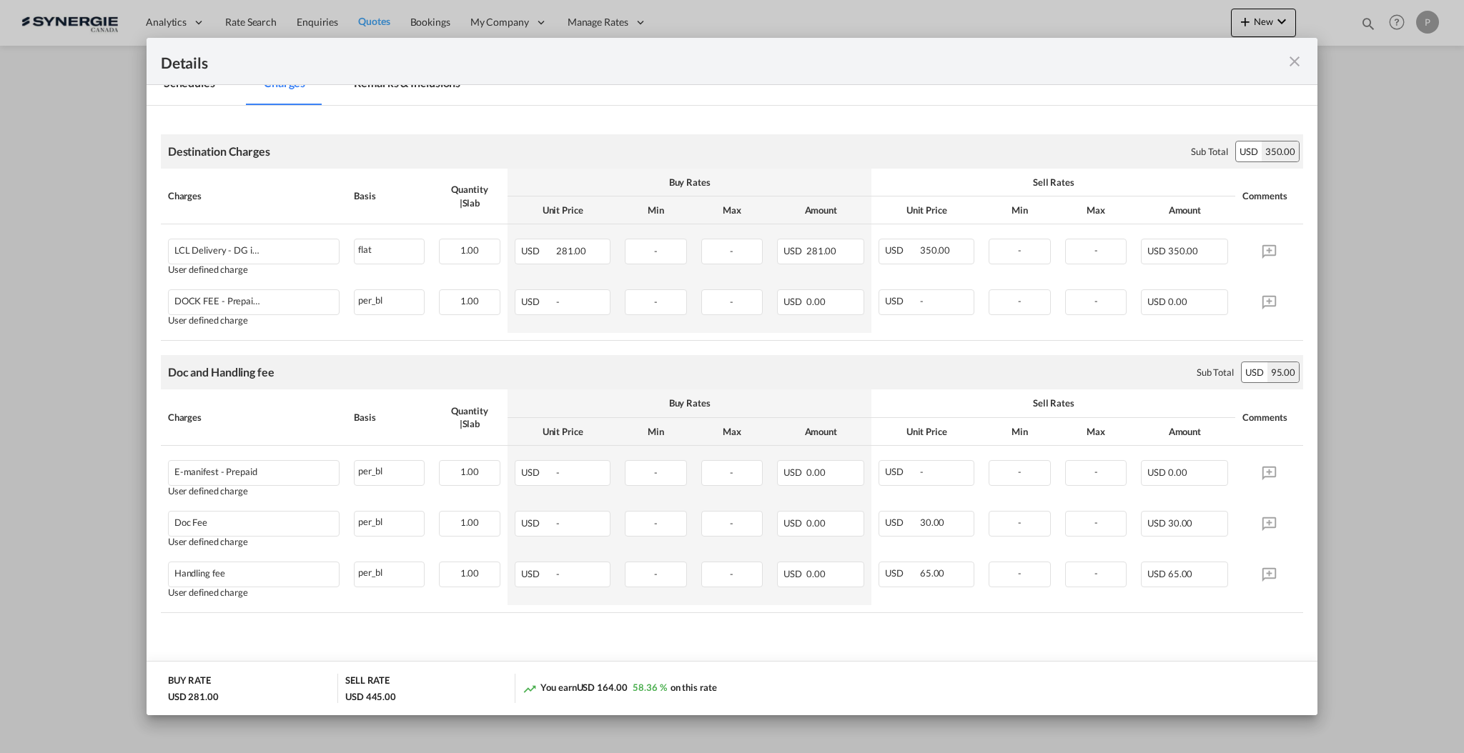
click at [1290, 63] on md-icon "icon-close fg-AAA8AD m-0 cursor" at bounding box center [1294, 61] width 17 height 17
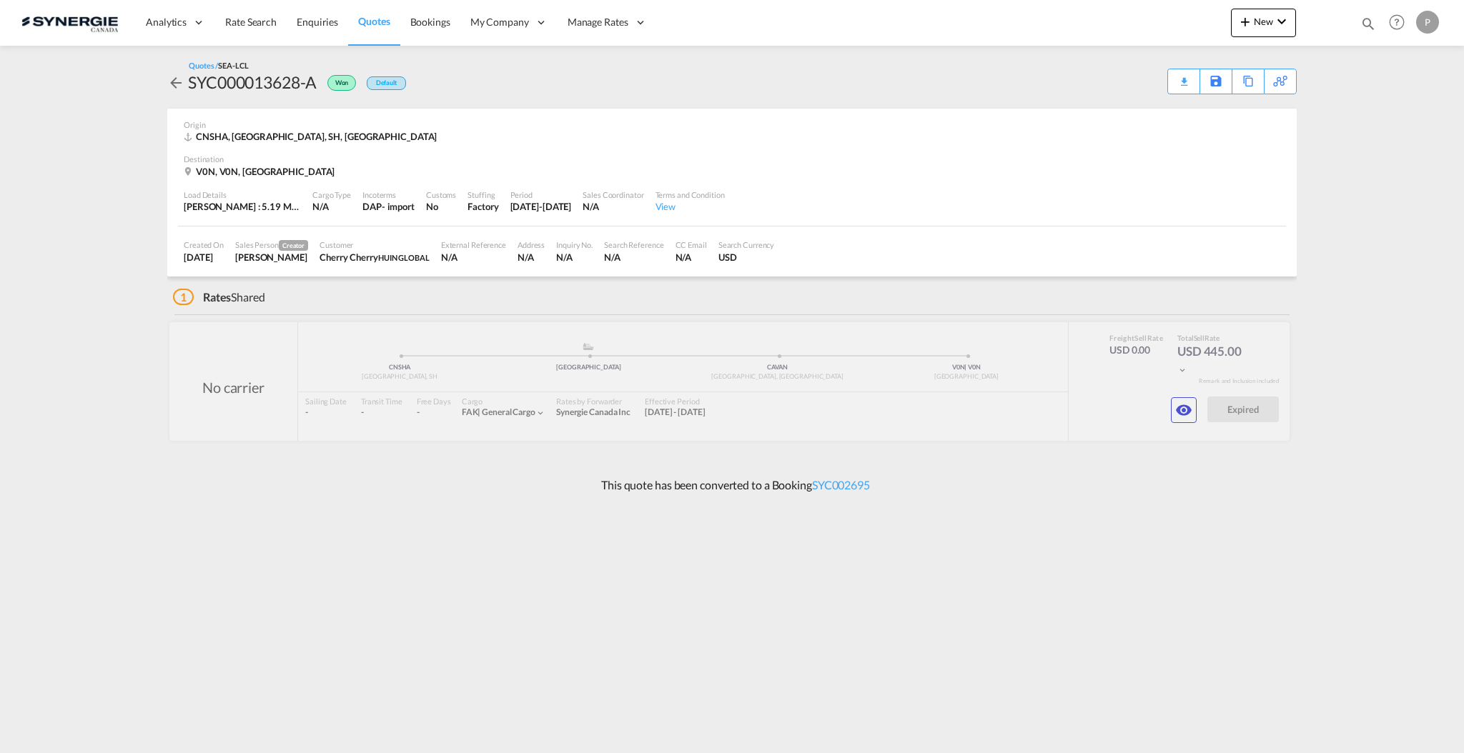
click at [1364, 24] on md-icon "icon-magnify" at bounding box center [1368, 24] width 16 height 16
click at [1133, 27] on select "Bookings Quotes Enquiries" at bounding box center [1140, 24] width 68 height 26
select select "Quotes"
click at [1106, 11] on select "Bookings Quotes Enquiries" at bounding box center [1140, 24] width 68 height 26
click at [1198, 41] on div "Bookings Quotes Enquiries" at bounding box center [1229, 27] width 293 height 34
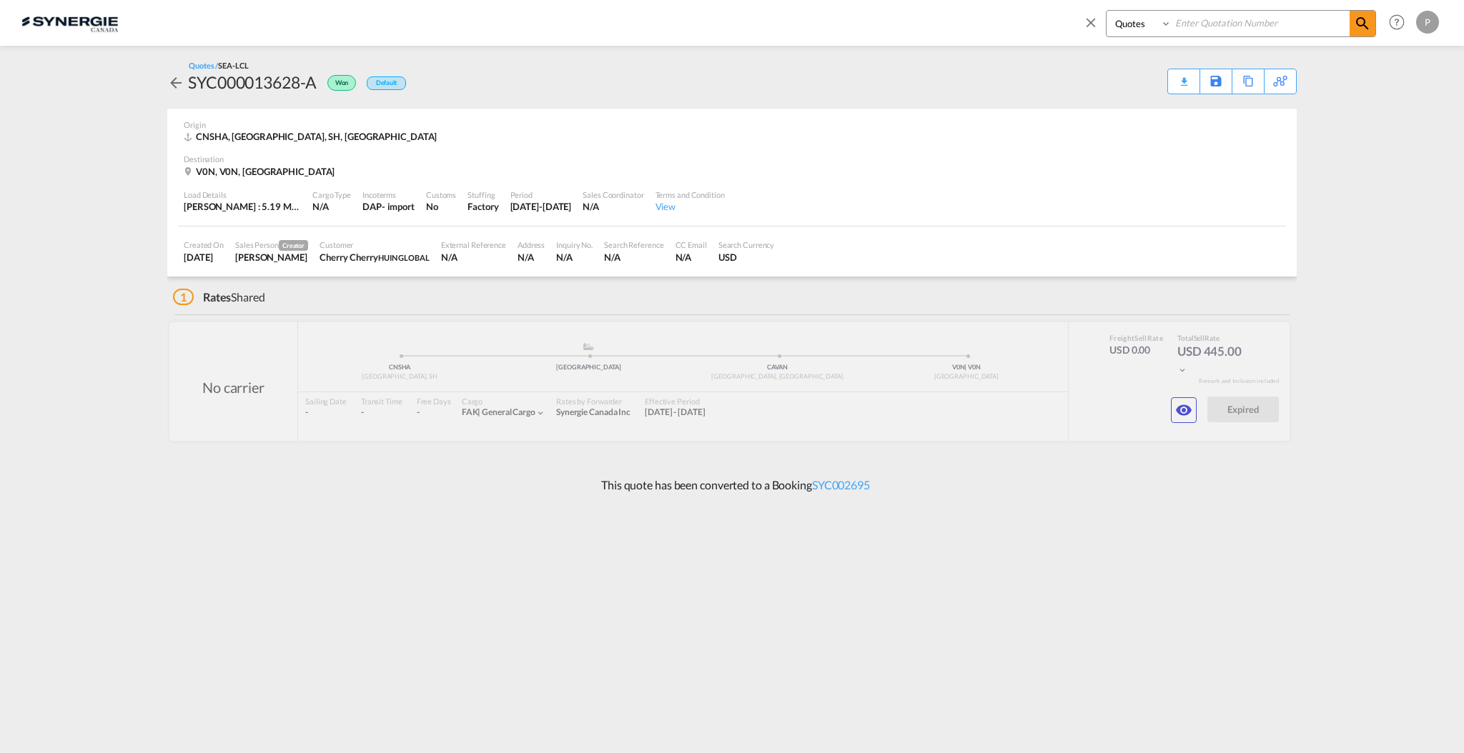
click at [1198, 36] on div "Bookings Quotes Enquiries" at bounding box center [1229, 27] width 293 height 34
click at [1204, 17] on input at bounding box center [1260, 23] width 178 height 25
paste input "[PERSON_NAME][EMAIL_ADDRESS][DOMAIN_NAME]"
click at [1357, 26] on md-icon "icon-magnify" at bounding box center [1362, 23] width 17 height 17
click at [1339, 99] on md-content "Bookings Quotes Enquiries [EMAIL_ADDRESS][DOMAIN_NAME] Help Resources Product R…" at bounding box center [732, 376] width 1464 height 753
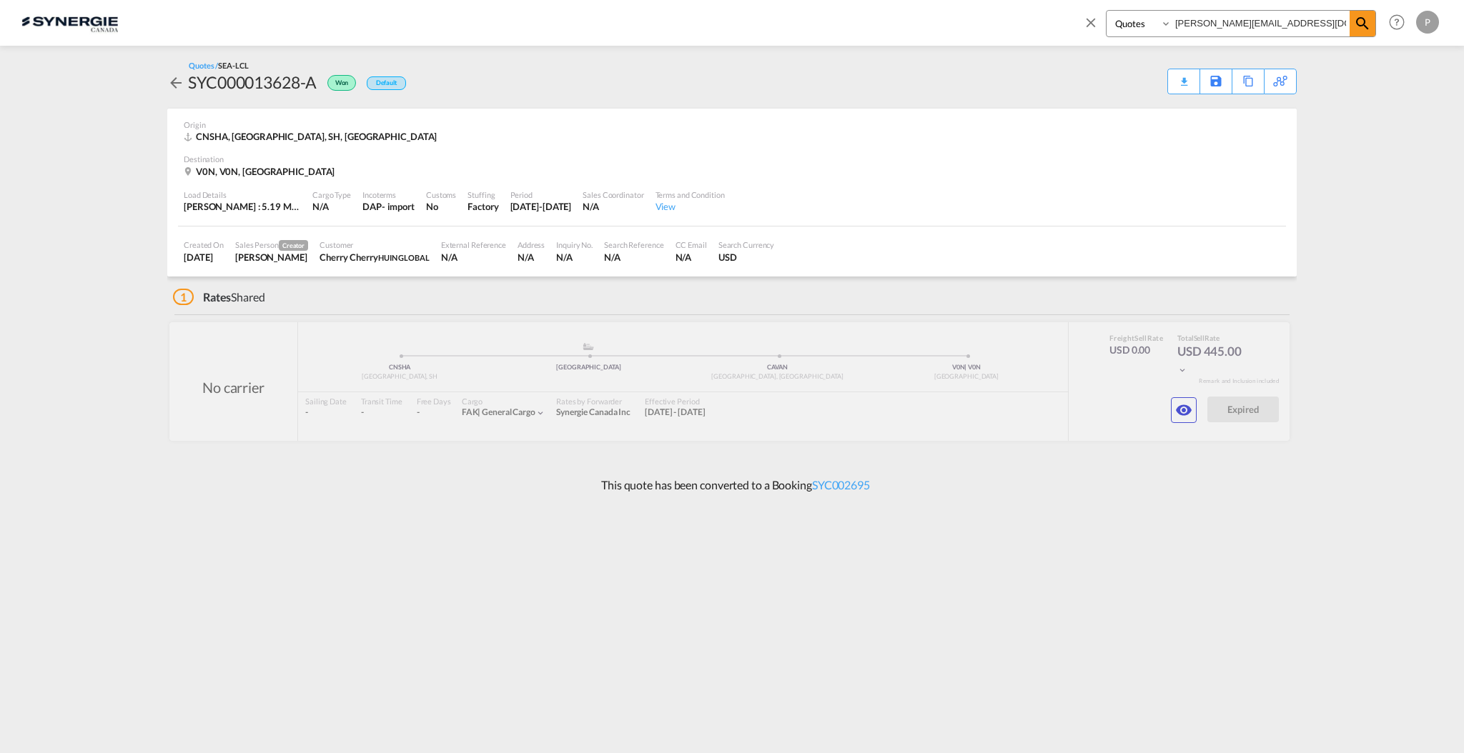
click at [1203, 21] on input "[PERSON_NAME][EMAIL_ADDRESS][DOMAIN_NAME]" at bounding box center [1260, 23] width 178 height 25
type input "14918"
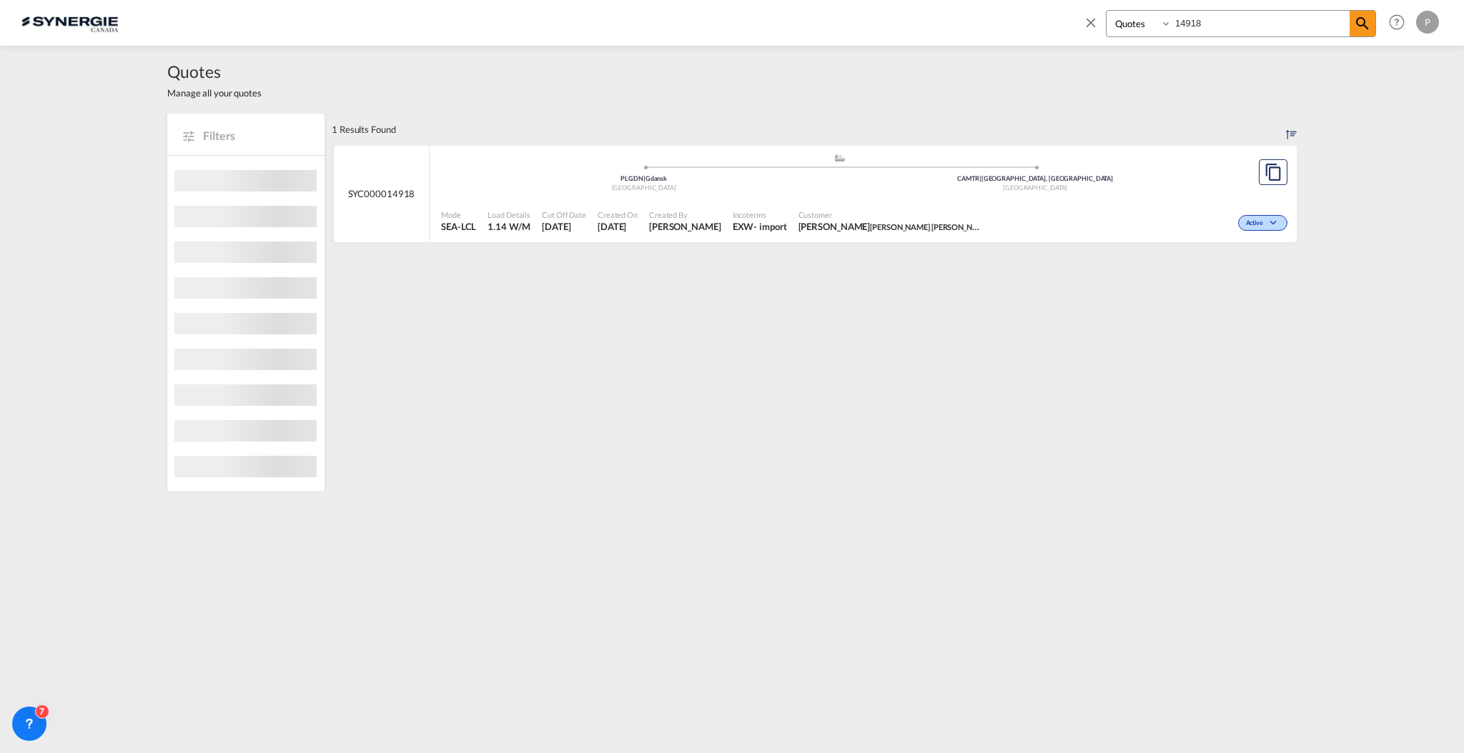
click at [906, 211] on span "Customer" at bounding box center [891, 214] width 186 height 11
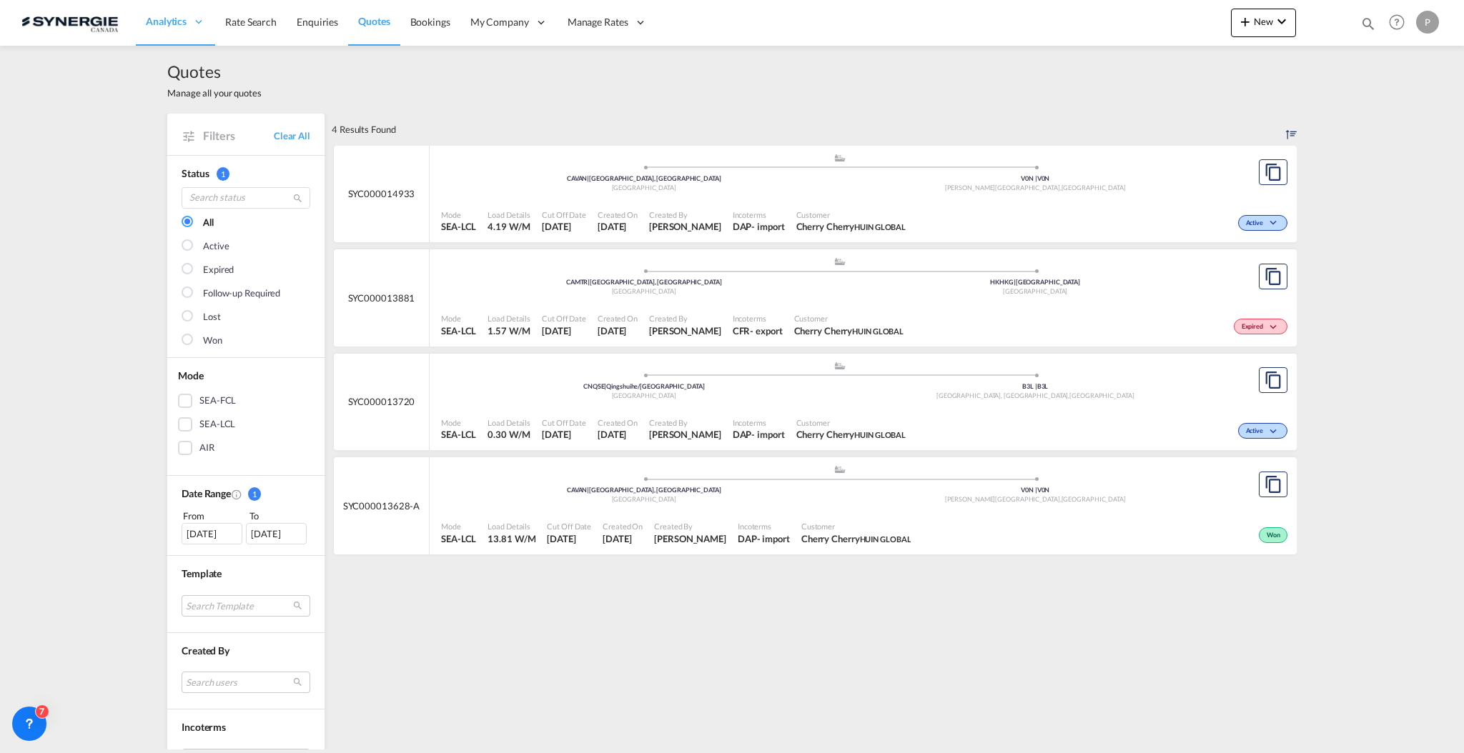
click at [1364, 24] on md-icon "icon-magnify" at bounding box center [1368, 24] width 16 height 16
click at [1132, 29] on select "Bookings Quotes Enquiries" at bounding box center [1140, 24] width 68 height 26
select select "Quotes"
click at [1106, 11] on select "Bookings Quotes Enquiries" at bounding box center [1140, 24] width 68 height 26
click at [1175, 34] on input at bounding box center [1260, 23] width 178 height 25
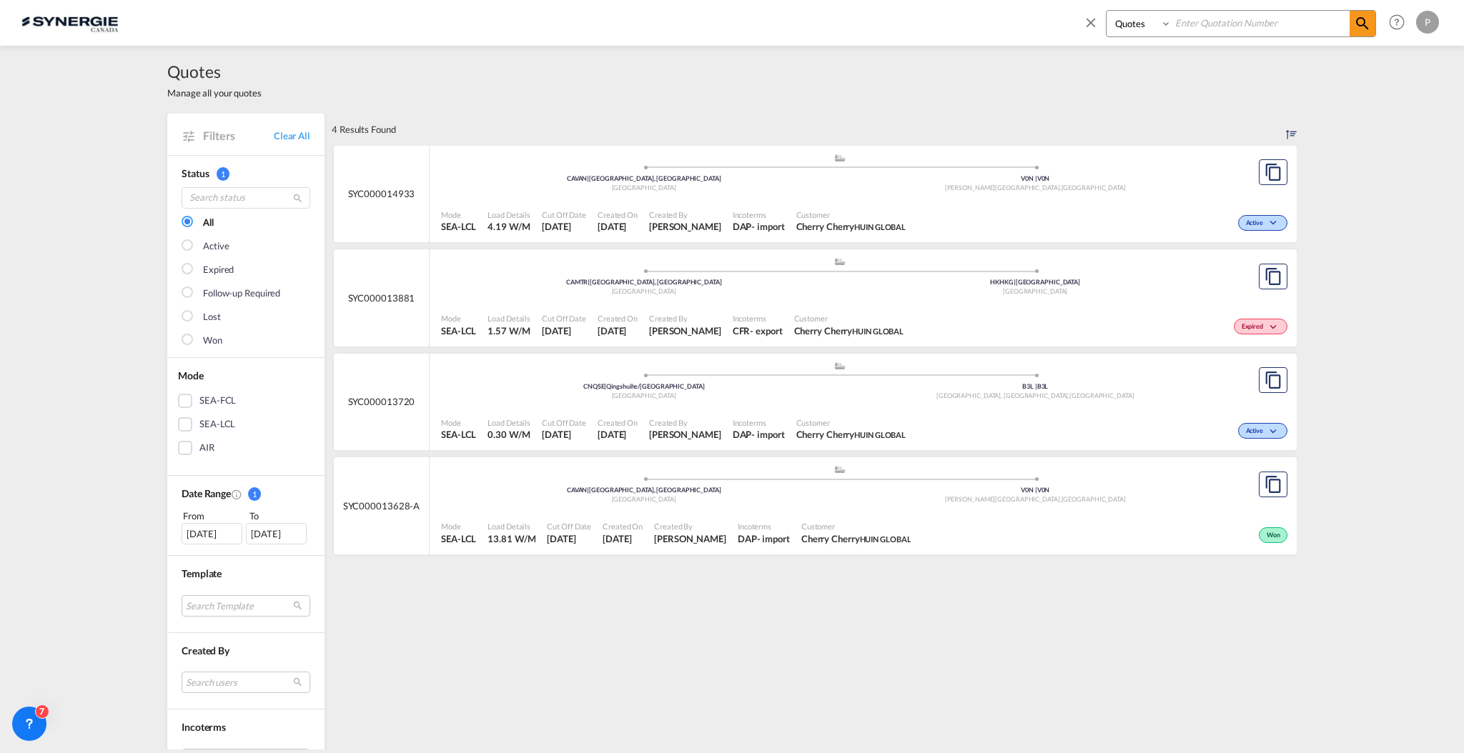
paste input "SYC000015077"
type input "SYC000015077"
click at [1366, 24] on md-icon "icon-magnify" at bounding box center [1362, 23] width 17 height 17
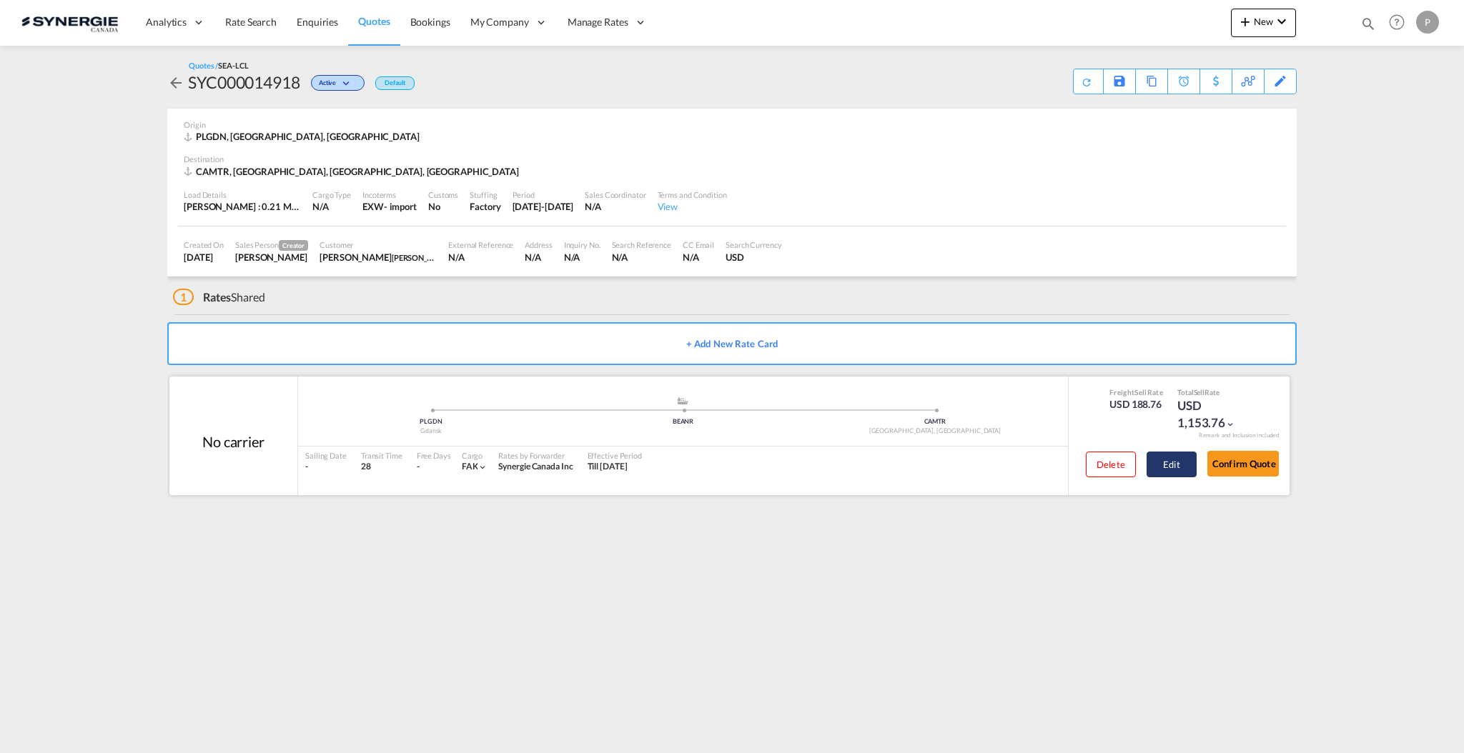
click at [1173, 465] on button "Edit" at bounding box center [1171, 465] width 50 height 26
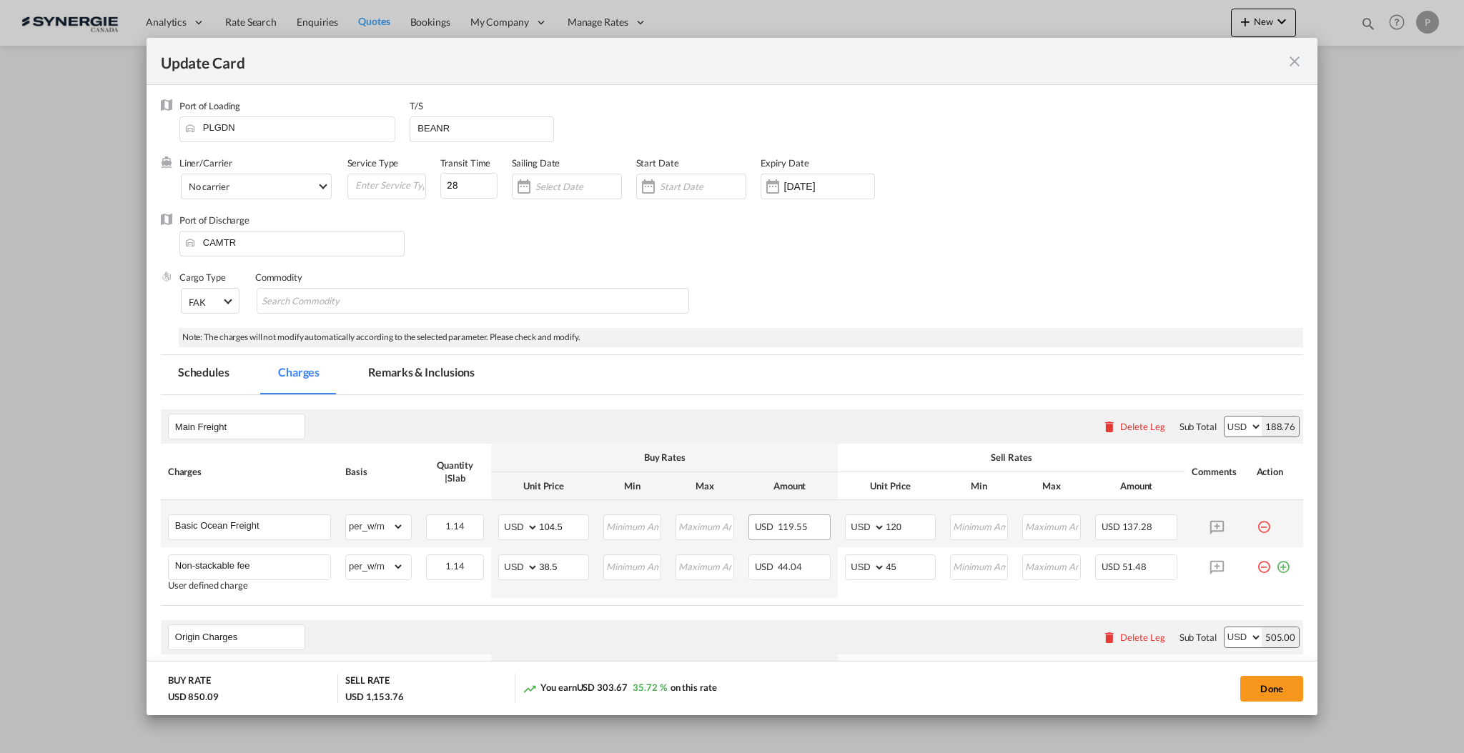
select select "per_w/m"
select select "flat"
select select "per_hbl"
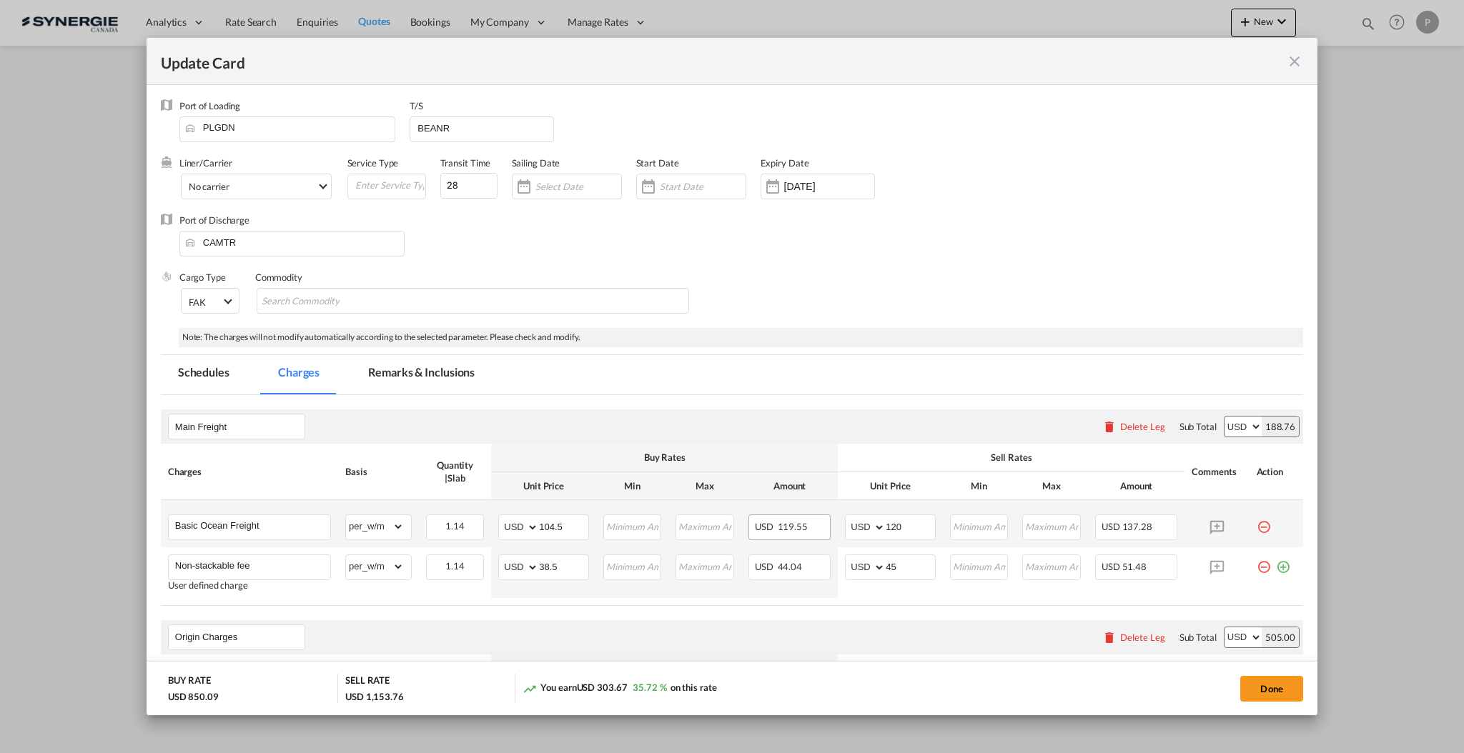
select select "per_w/m"
select select "per_bl"
select select "flat"
select select "per_bl"
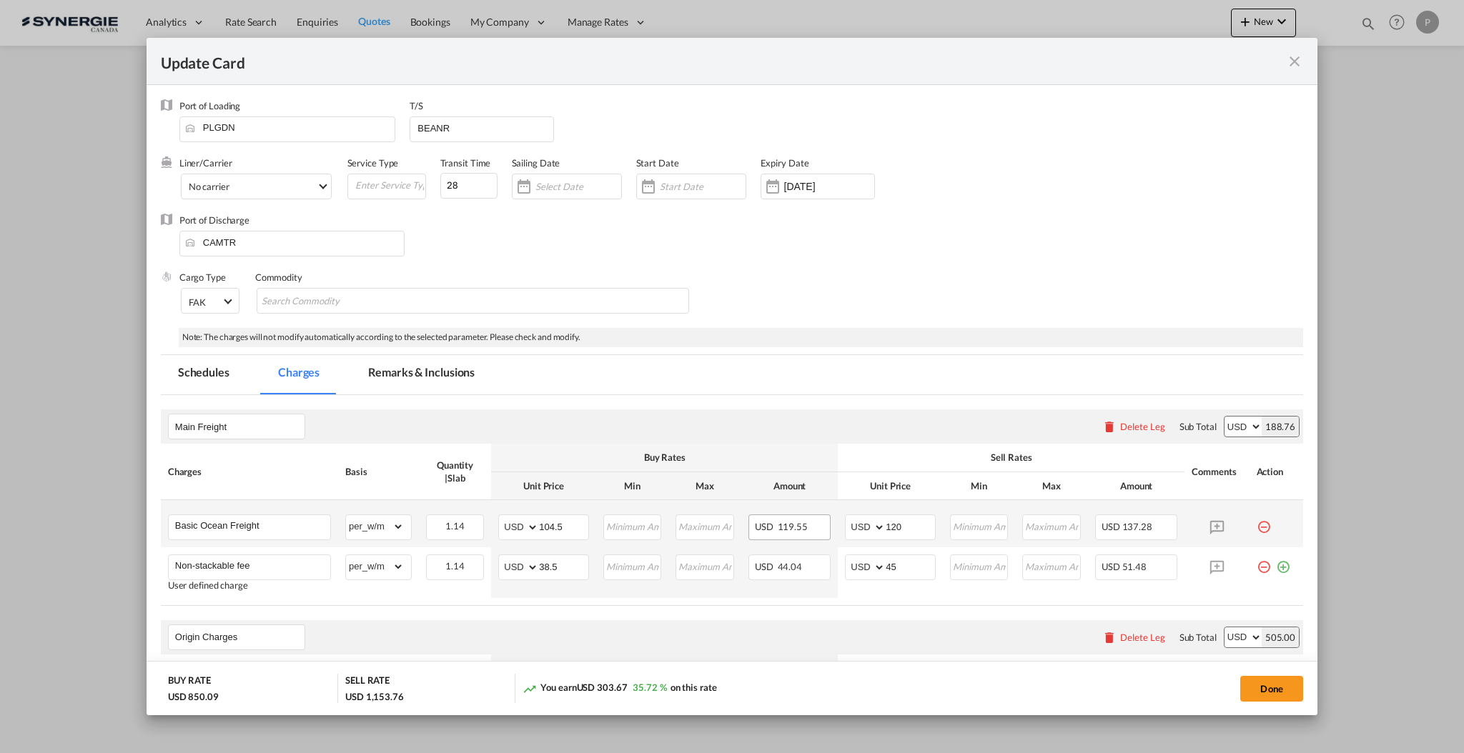
select select "per_bl"
select select "per_shipment"
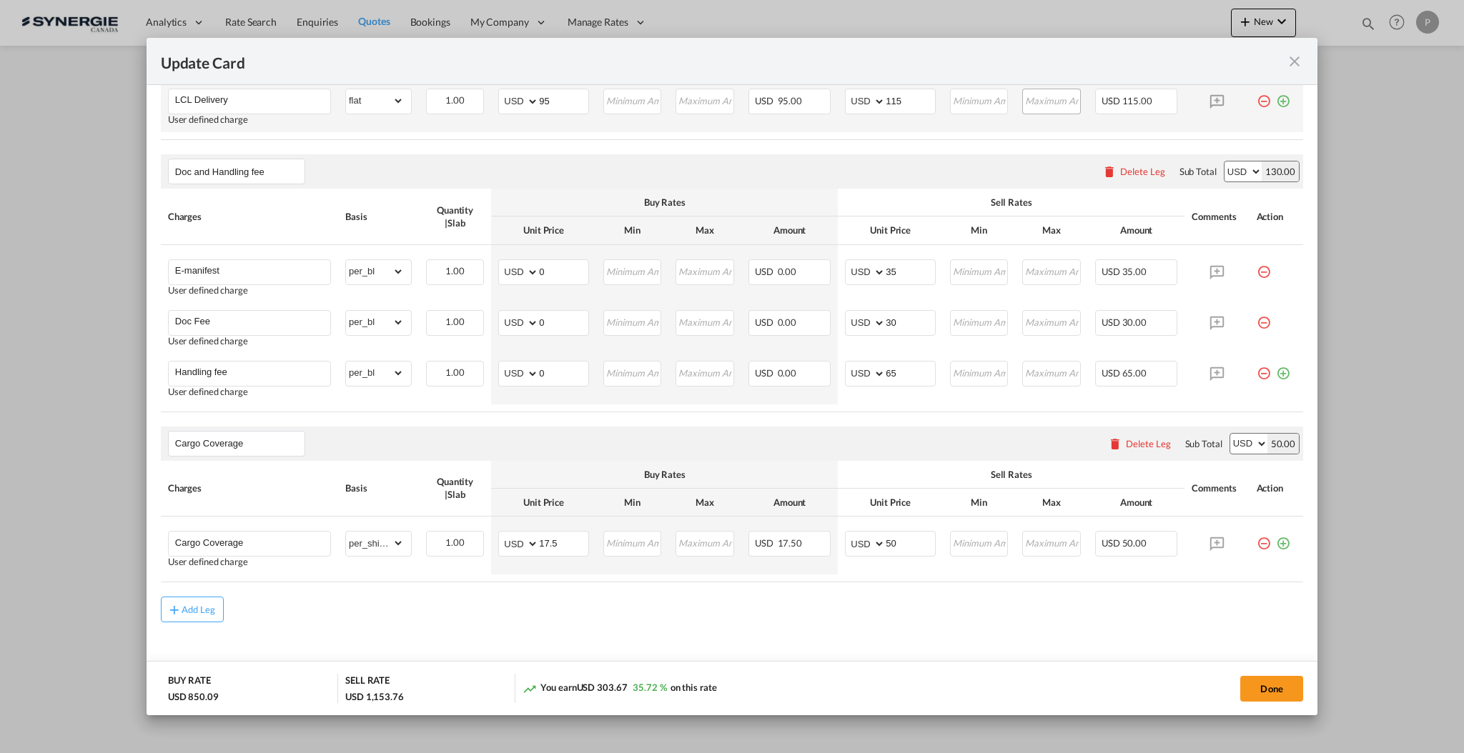
scroll to position [1021, 0]
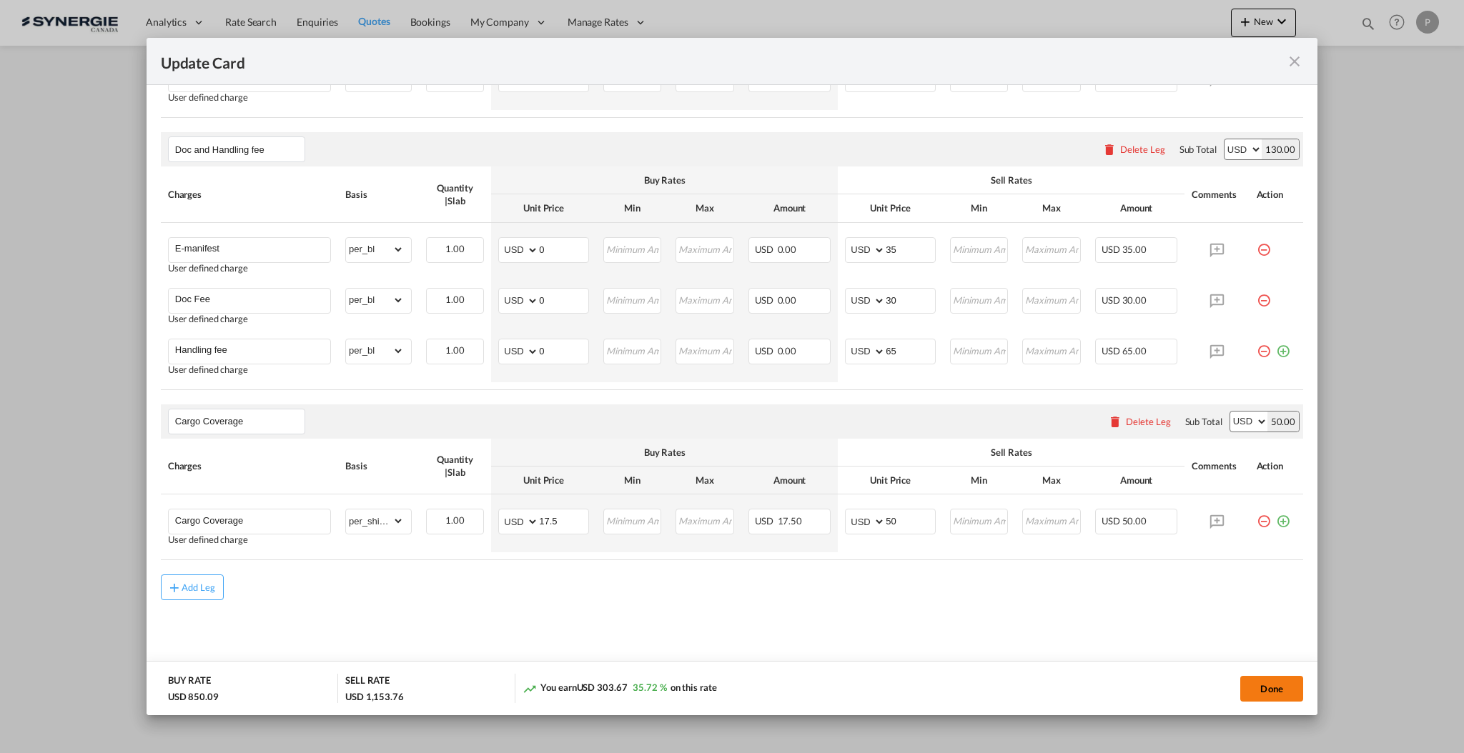
click at [1256, 682] on button "Done" at bounding box center [1271, 689] width 63 height 26
type input "[DATE]"
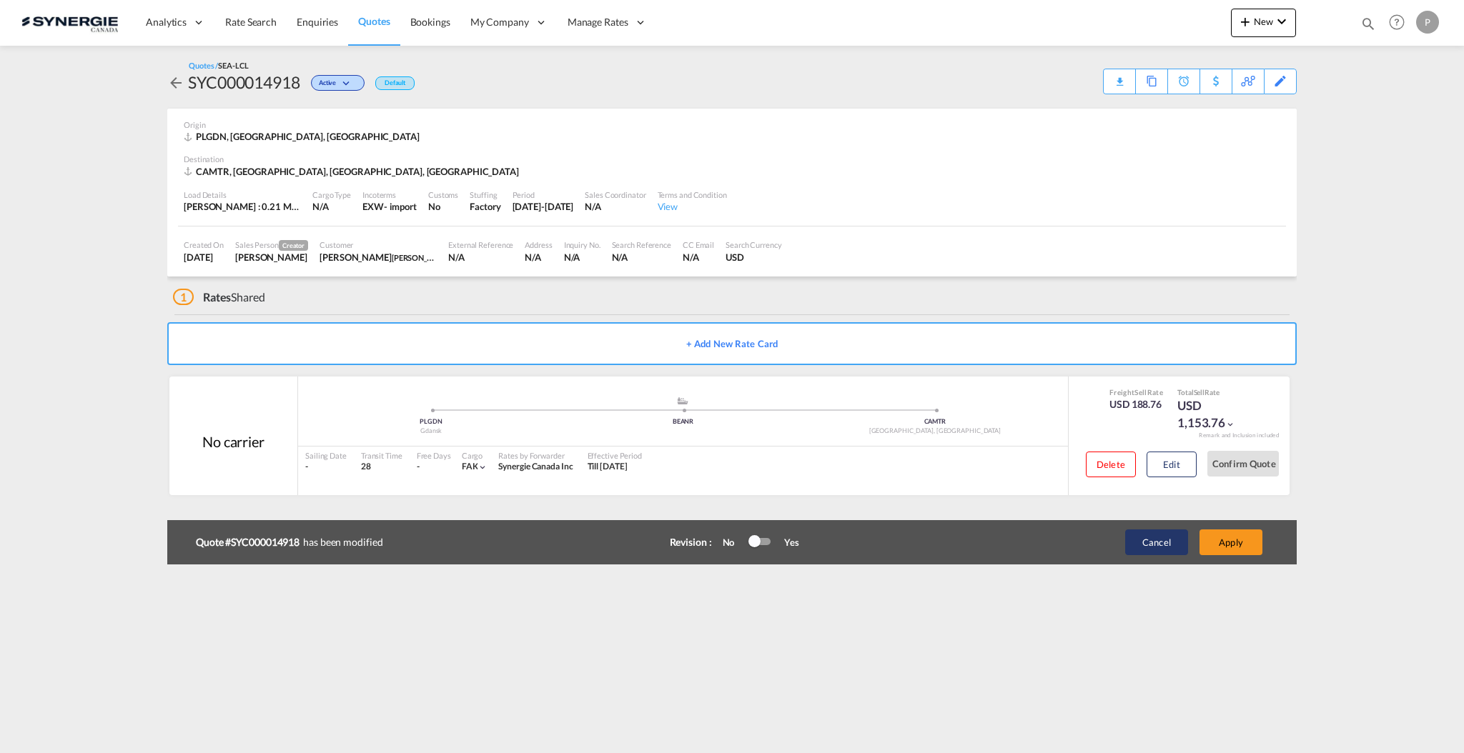
click at [1171, 549] on button "Cancel" at bounding box center [1156, 543] width 63 height 26
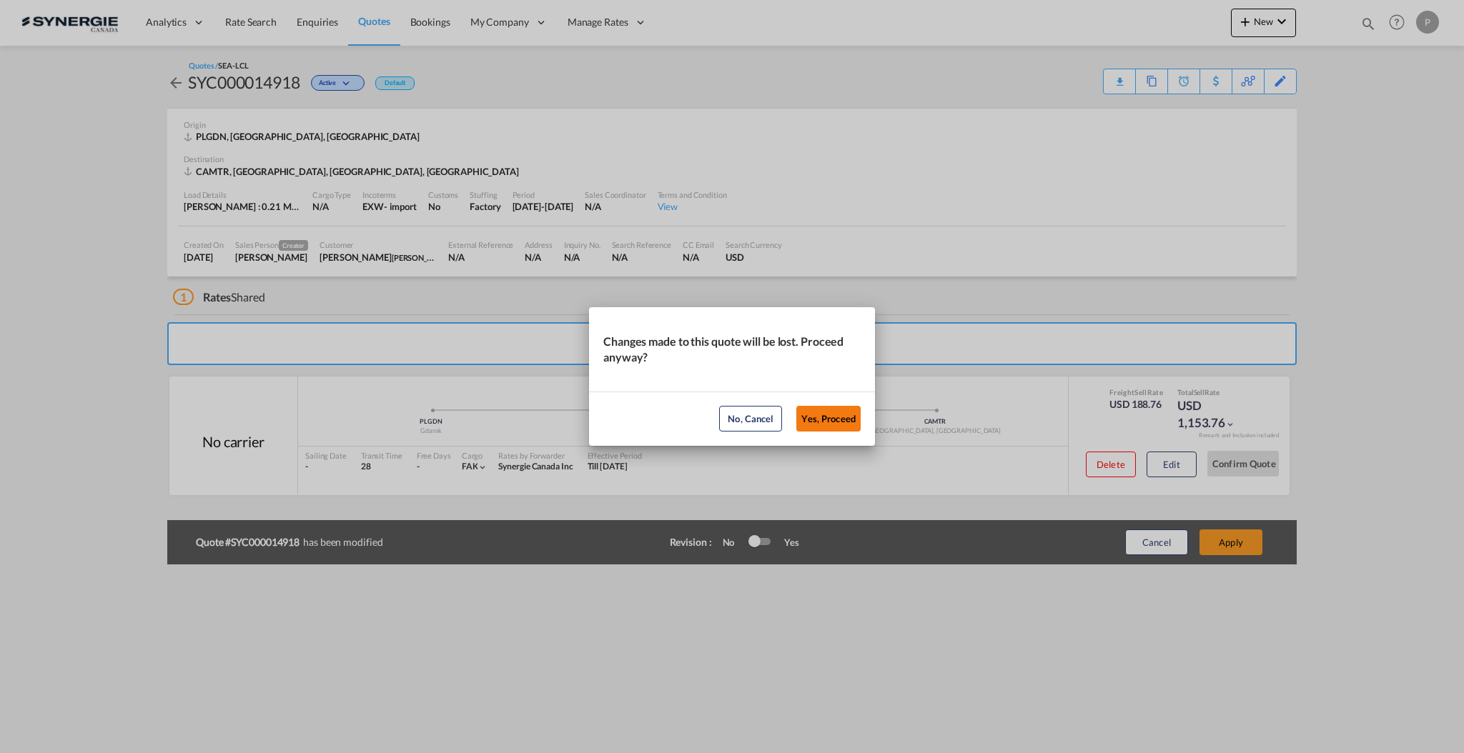
drag, startPoint x: 829, startPoint y: 403, endPoint x: 828, endPoint y: 424, distance: 20.8
click at [829, 402] on md-dialog-actions "No, Cancel Yes, Proceed" at bounding box center [732, 419] width 286 height 54
click at [828, 424] on button "Yes, Proceed" at bounding box center [828, 419] width 64 height 26
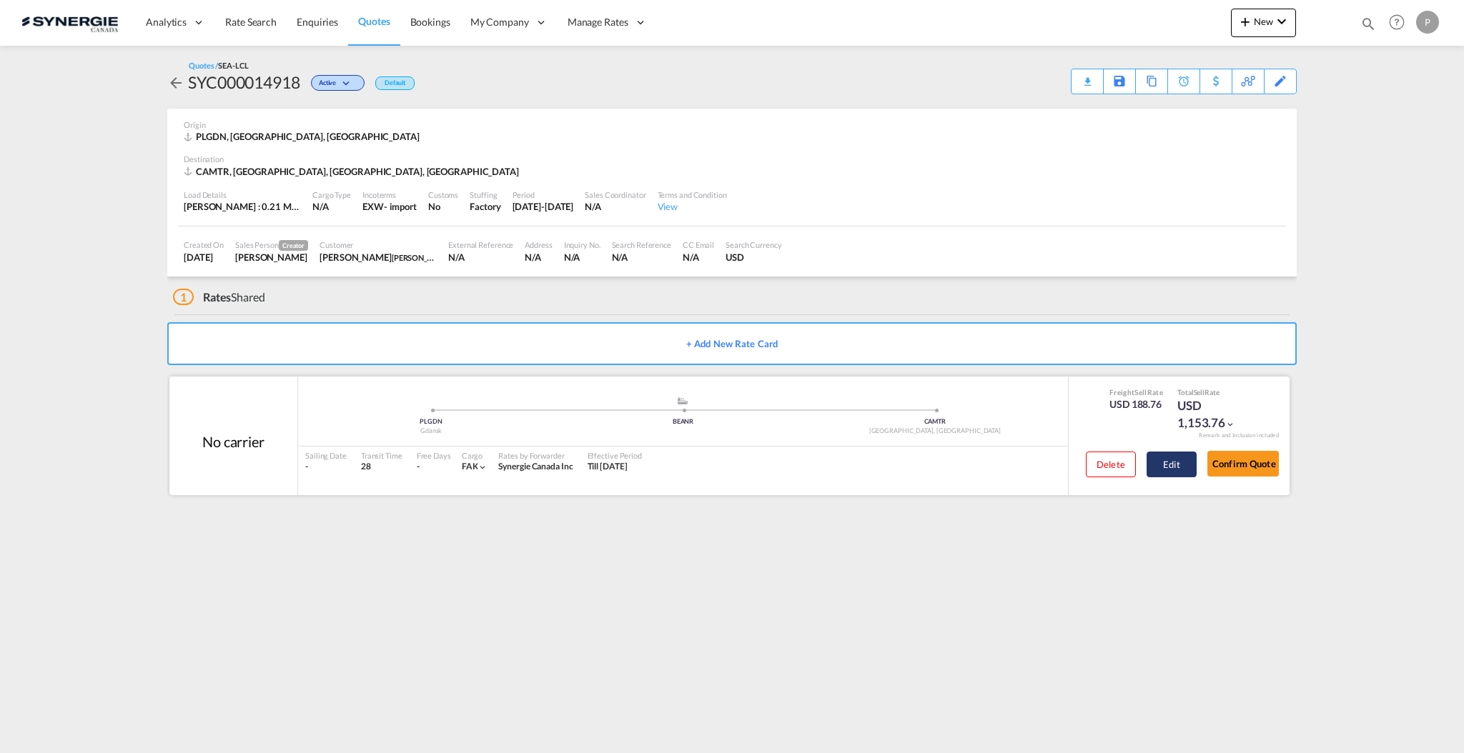
click at [1181, 465] on button "Edit" at bounding box center [1171, 465] width 50 height 26
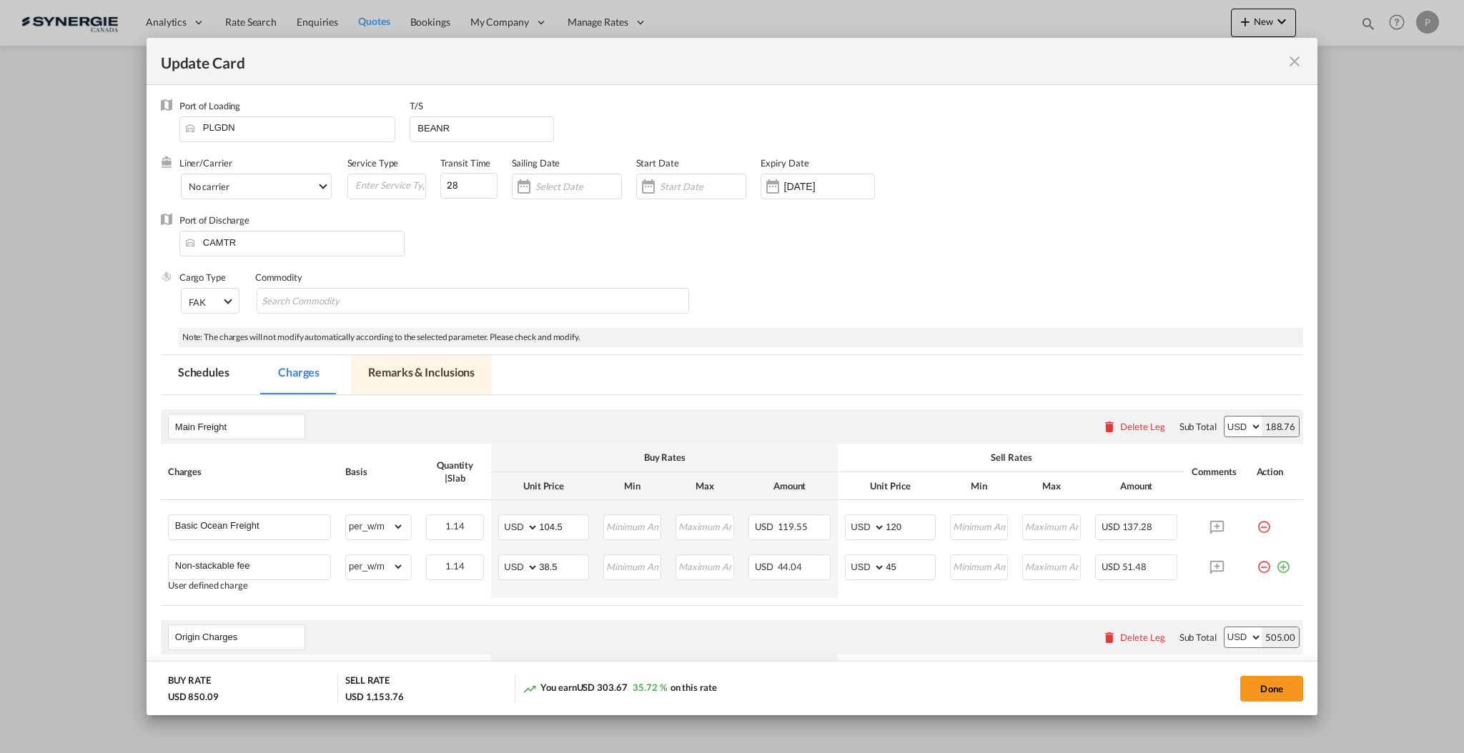
click at [440, 367] on md-tab-item "Remarks & Inclusions" at bounding box center [421, 374] width 141 height 39
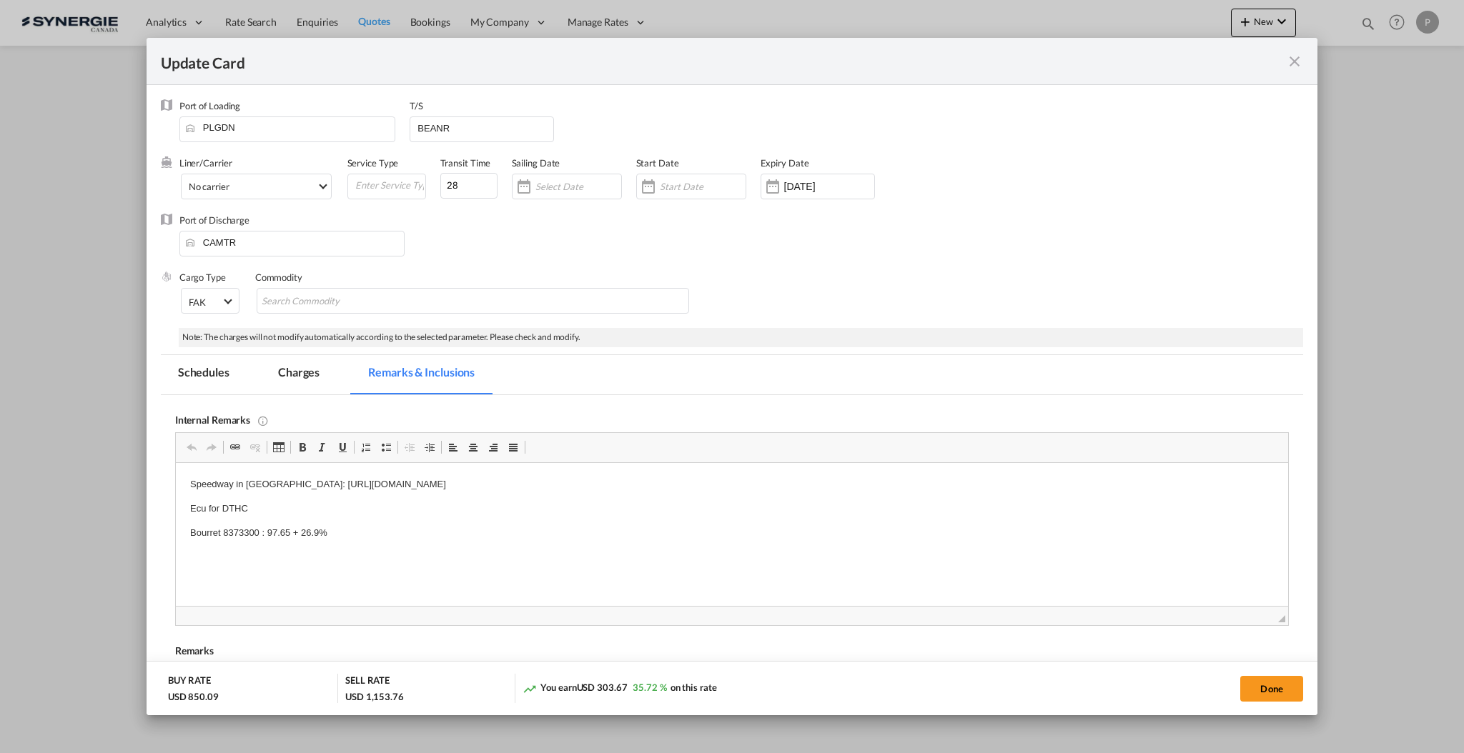
scroll to position [0, 0]
click at [1286, 57] on md-icon "icon-close fg-AAA8AD m-0 pointer" at bounding box center [1294, 61] width 17 height 17
